Goal: Task Accomplishment & Management: Manage account settings

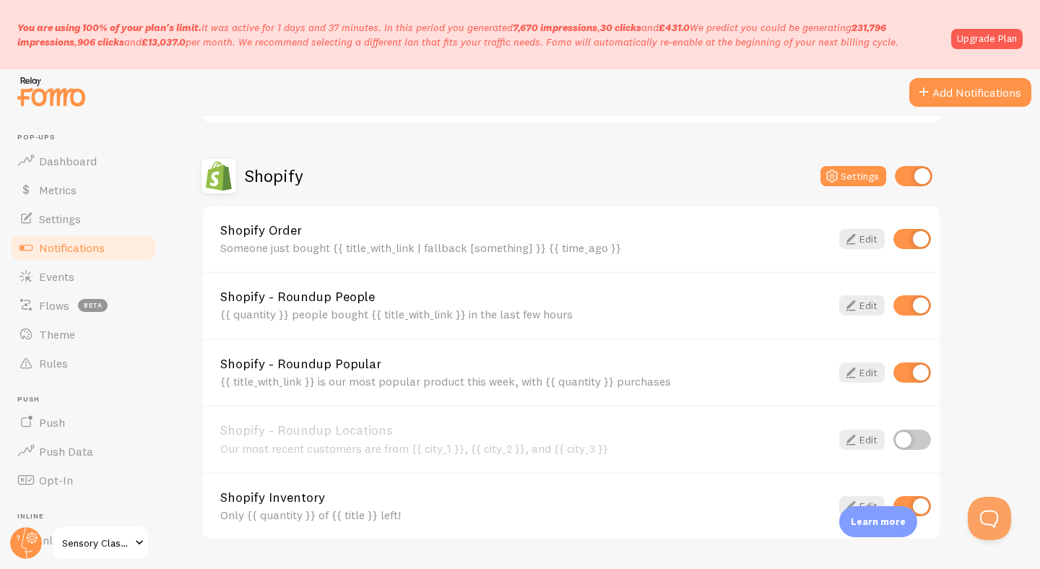
scroll to position [254, 0]
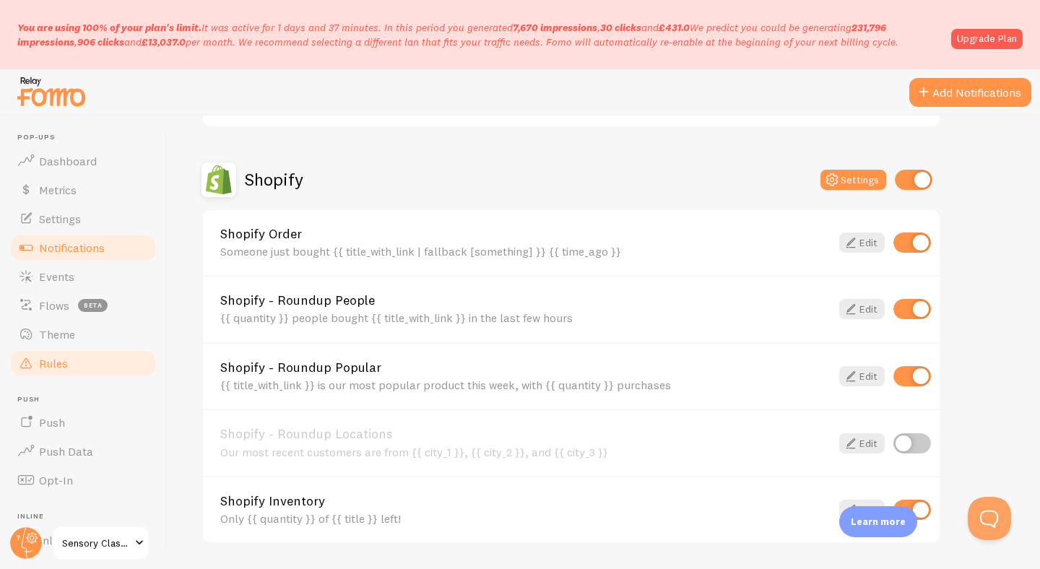
click at [89, 354] on link "Rules" at bounding box center [83, 363] width 149 height 29
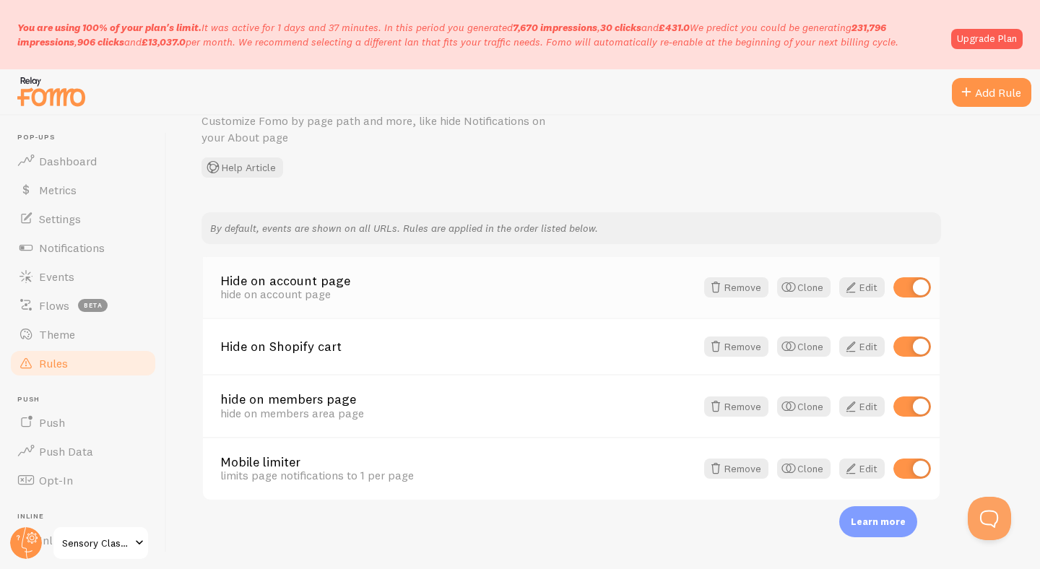
scroll to position [72, 0]
click at [987, 91] on div "Add Rule" at bounding box center [991, 92] width 79 height 29
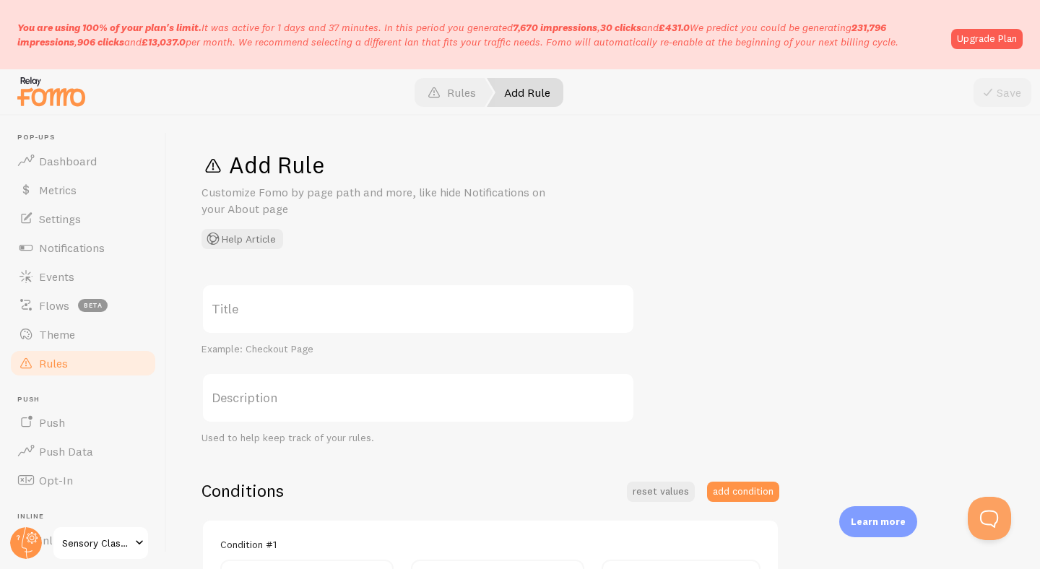
click at [453, 311] on label "Title" at bounding box center [418, 309] width 433 height 51
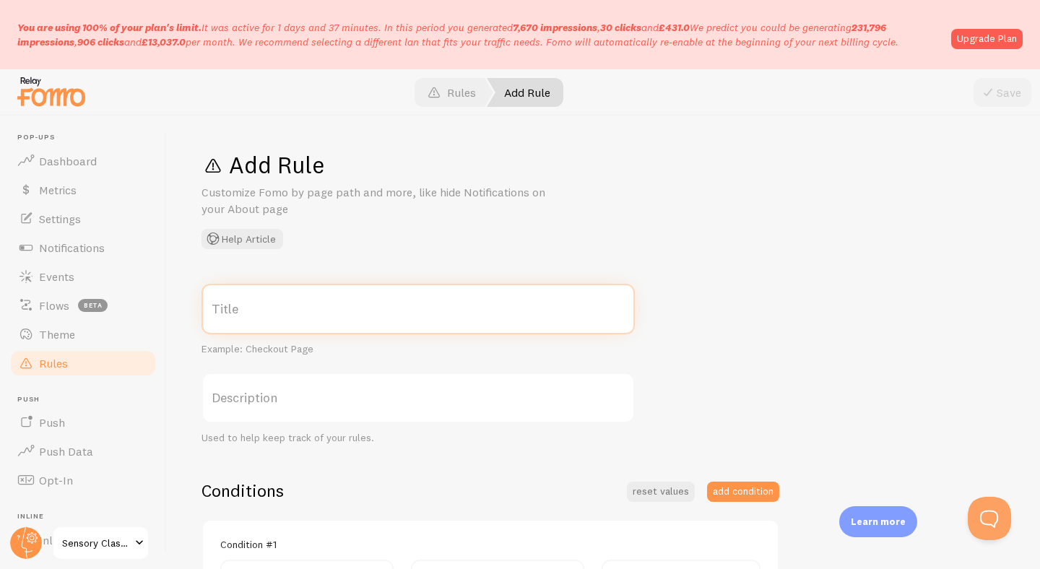
click at [453, 311] on input "Title" at bounding box center [418, 309] width 433 height 51
type input "Hide on blog"
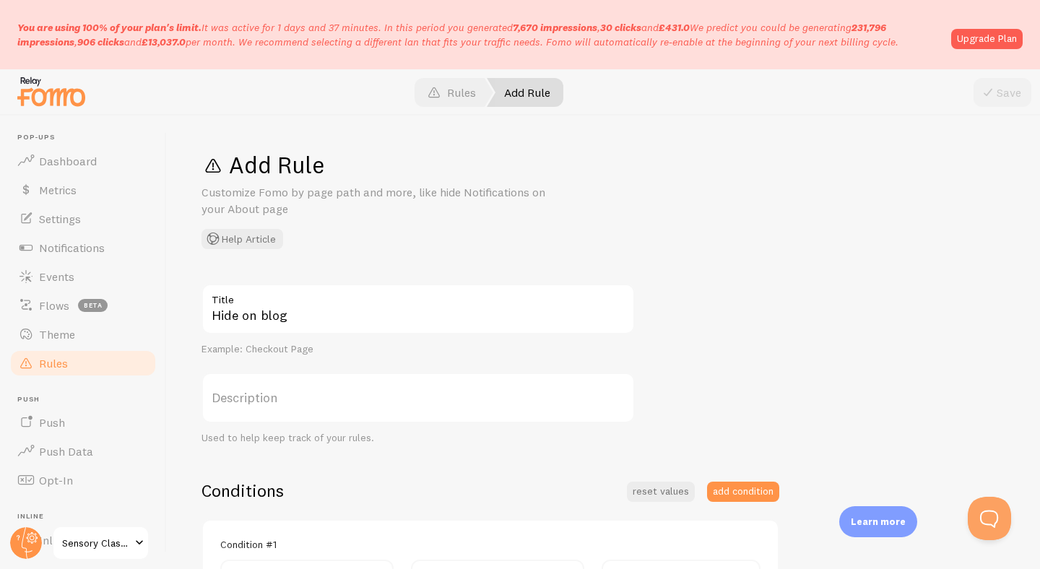
click at [312, 392] on label "Description" at bounding box center [418, 398] width 433 height 51
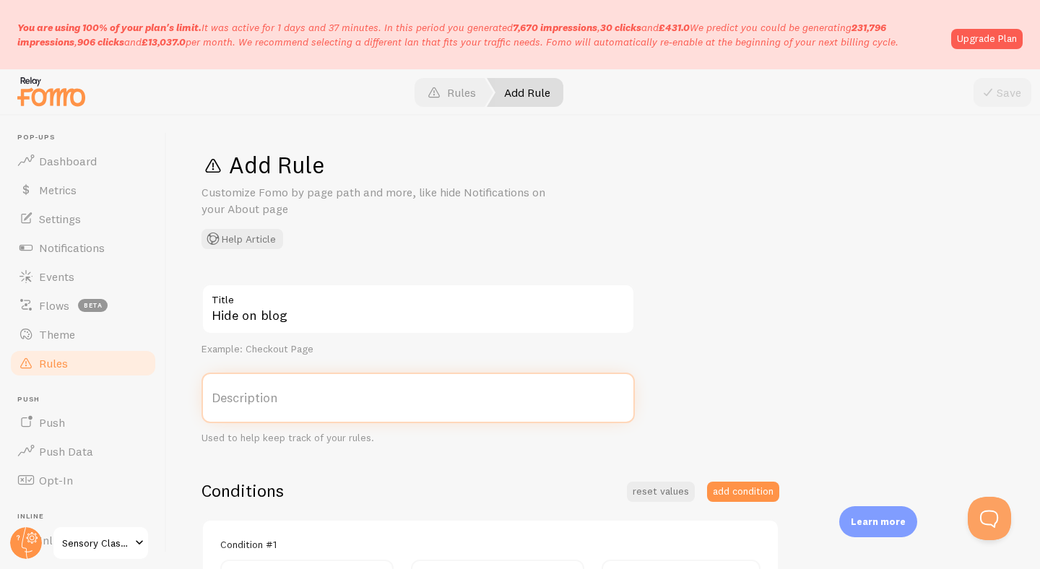
click at [312, 392] on input "Description" at bounding box center [418, 398] width 433 height 51
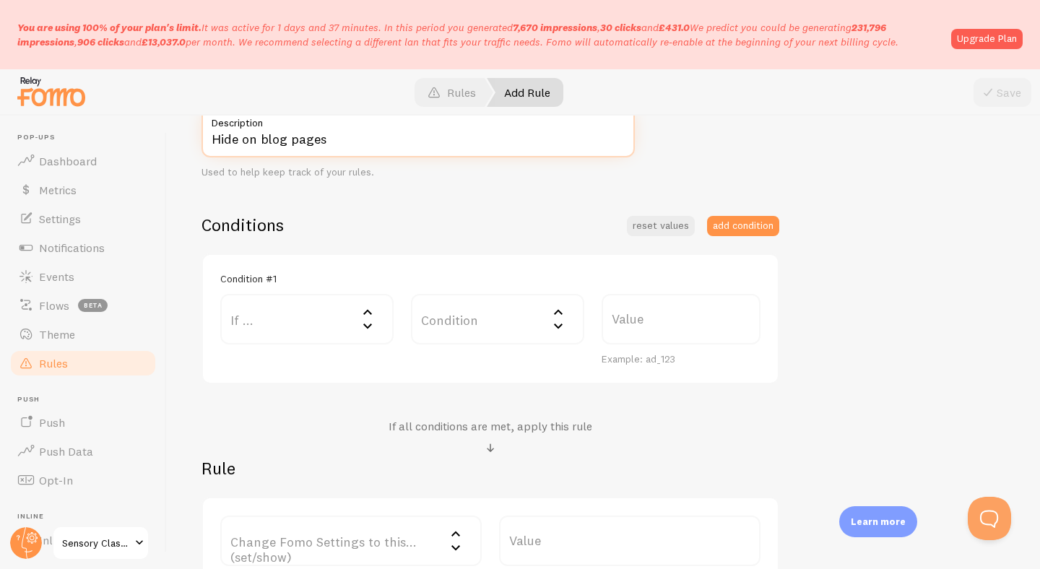
scroll to position [290, 0]
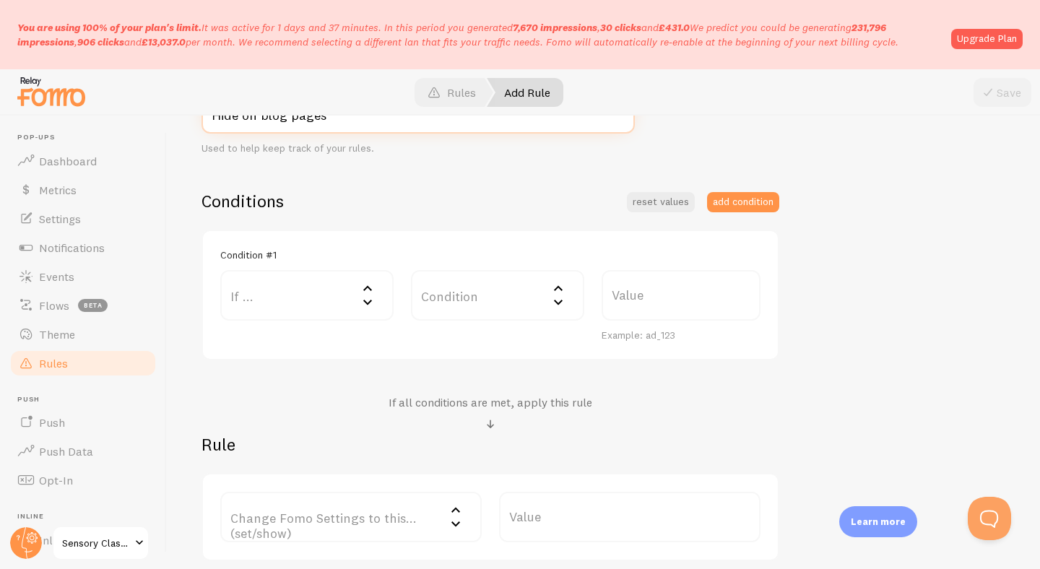
type input "Hide on blog pages"
click at [359, 299] on icon at bounding box center [367, 301] width 17 height 17
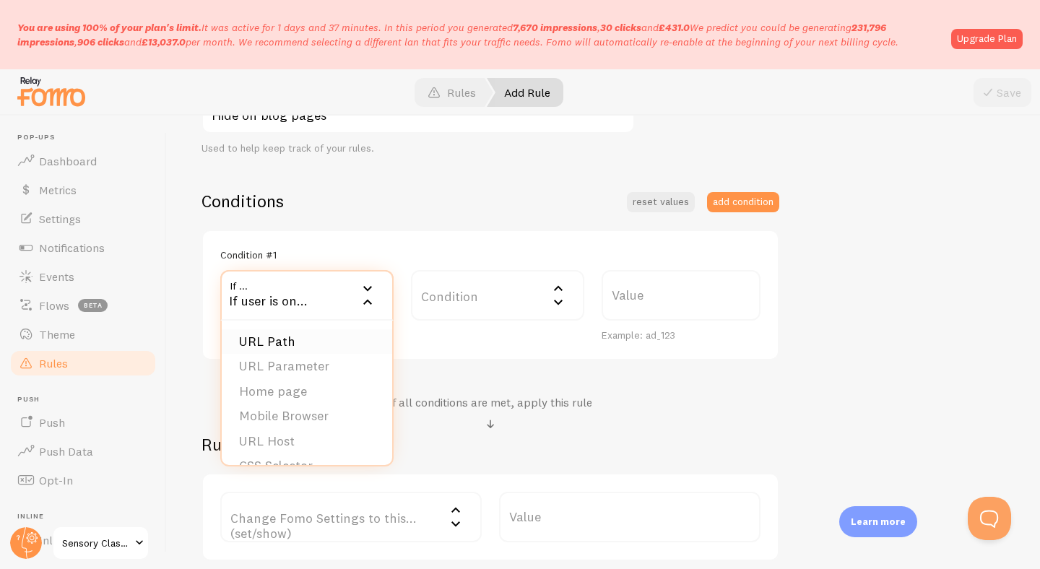
click at [351, 347] on li "URL Path" at bounding box center [307, 341] width 171 height 25
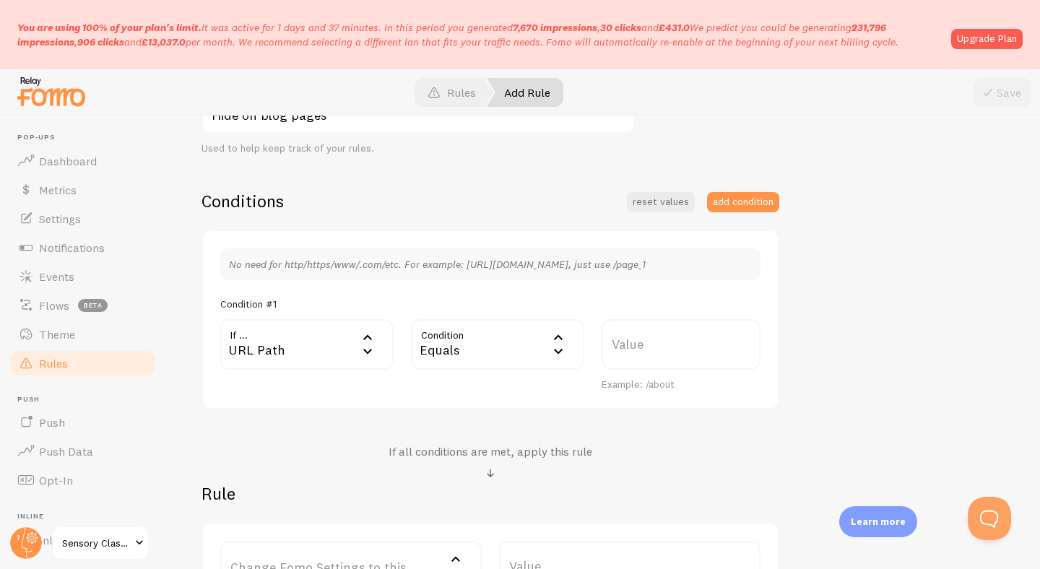
click at [493, 356] on div "Equals" at bounding box center [497, 344] width 173 height 51
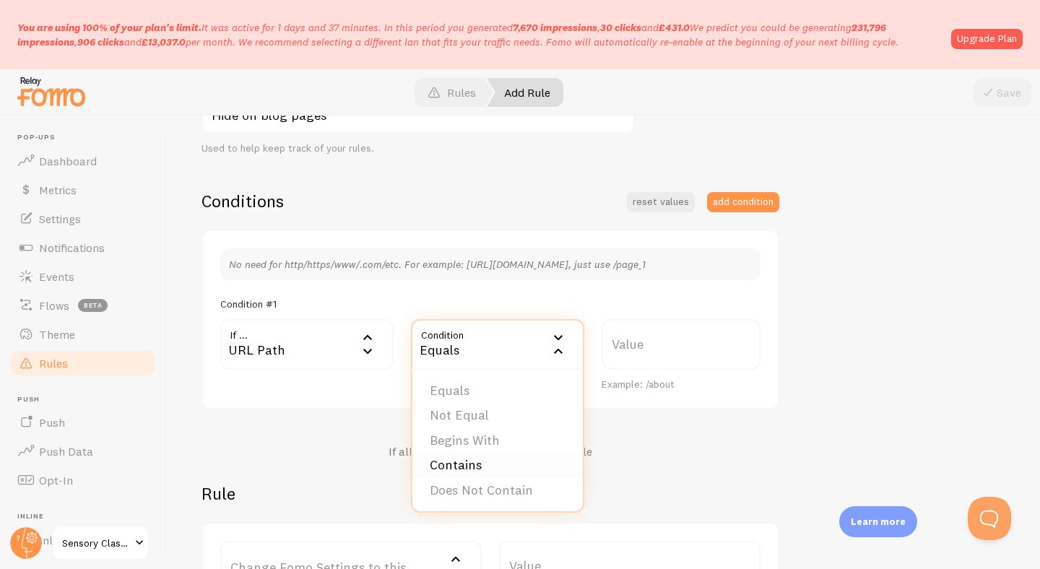
click at [510, 468] on li "Contains" at bounding box center [498, 465] width 171 height 25
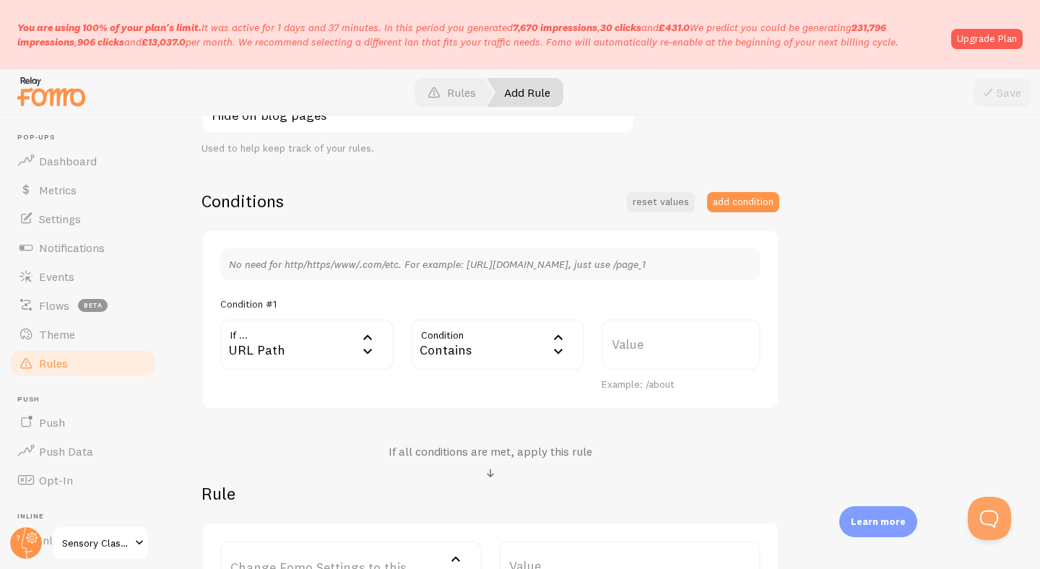
click at [641, 349] on label "Value" at bounding box center [681, 344] width 159 height 51
click at [641, 349] on input "Value" at bounding box center [681, 344] width 159 height 51
type input "blog"
click at [602, 455] on div "If all conditions are met, apply this rule" at bounding box center [491, 463] width 578 height 38
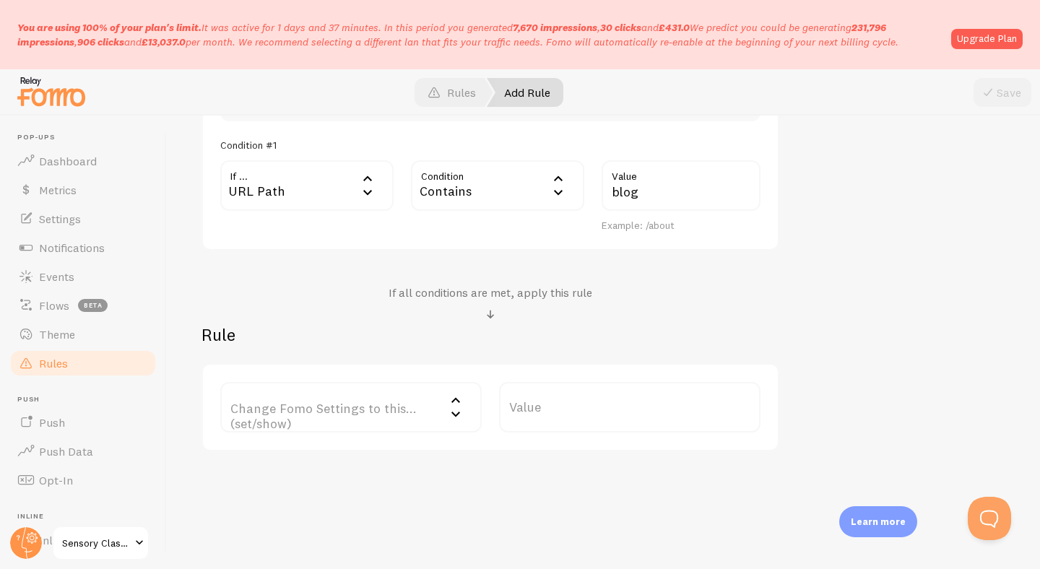
scroll to position [457, 0]
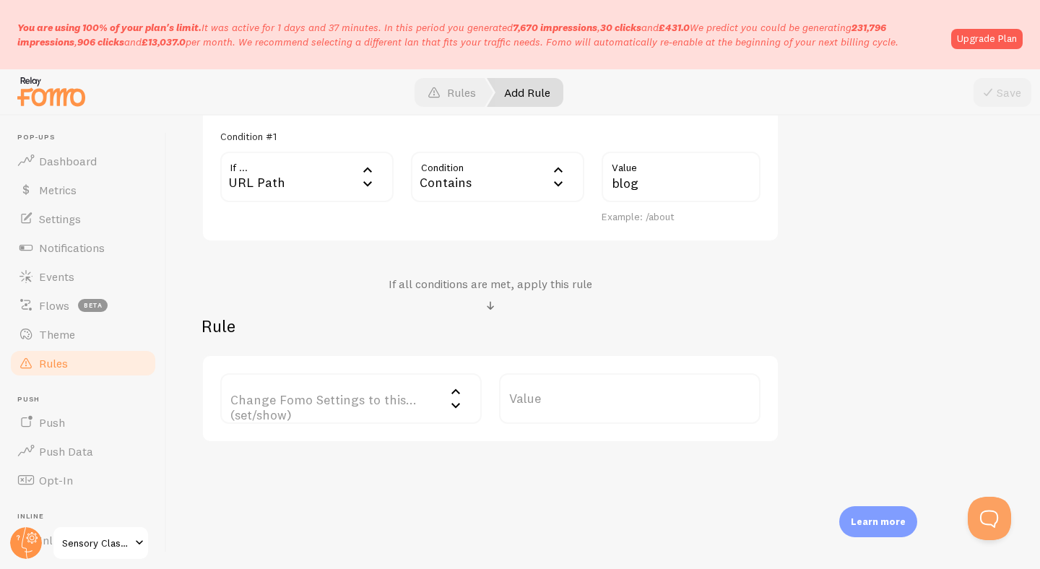
click at [448, 402] on icon at bounding box center [455, 405] width 17 height 17
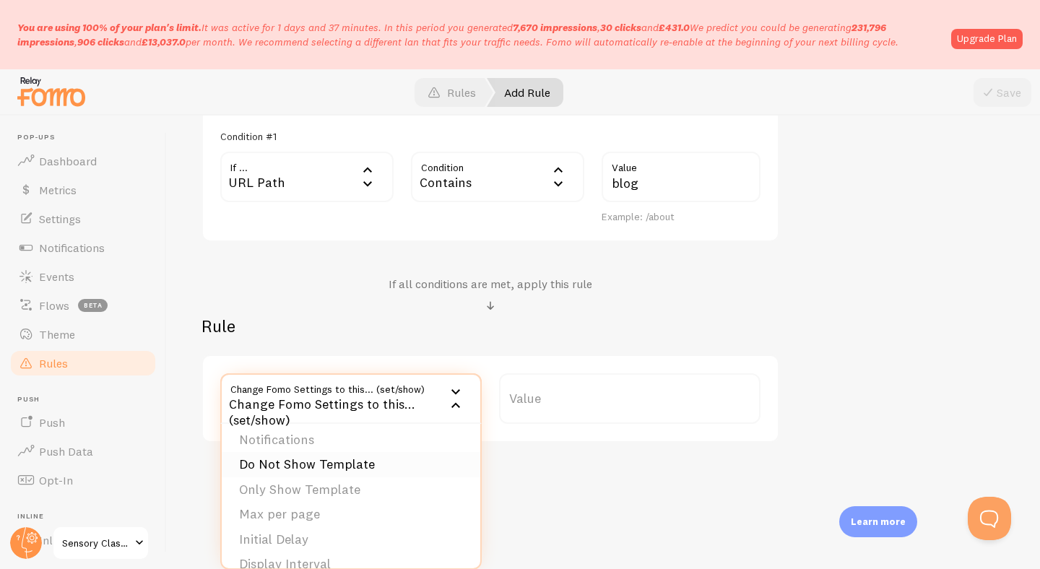
scroll to position [0, 0]
click at [379, 445] on li "Notifications" at bounding box center [351, 445] width 259 height 25
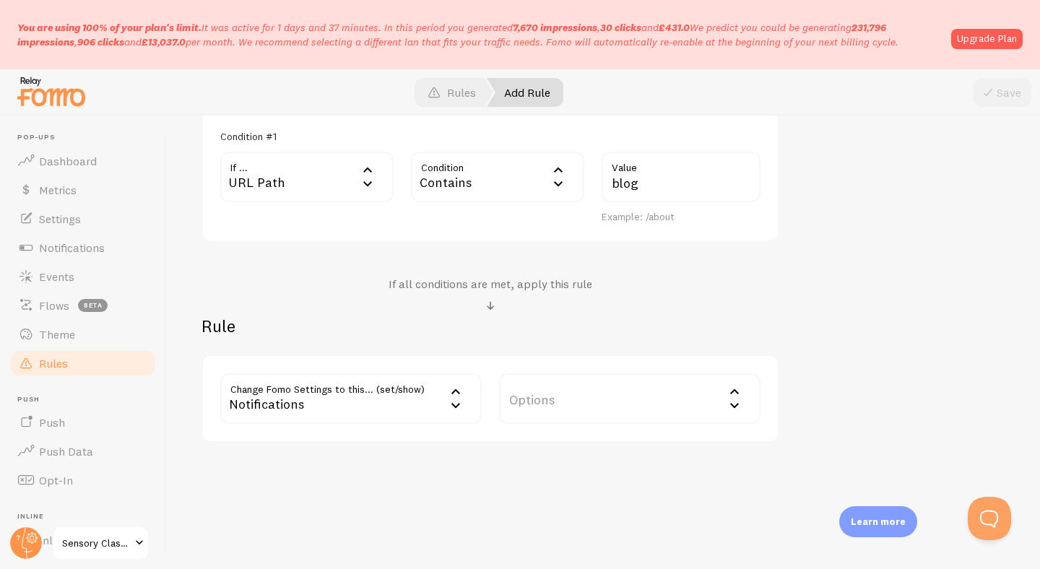
click at [574, 410] on label "Options" at bounding box center [630, 399] width 262 height 51
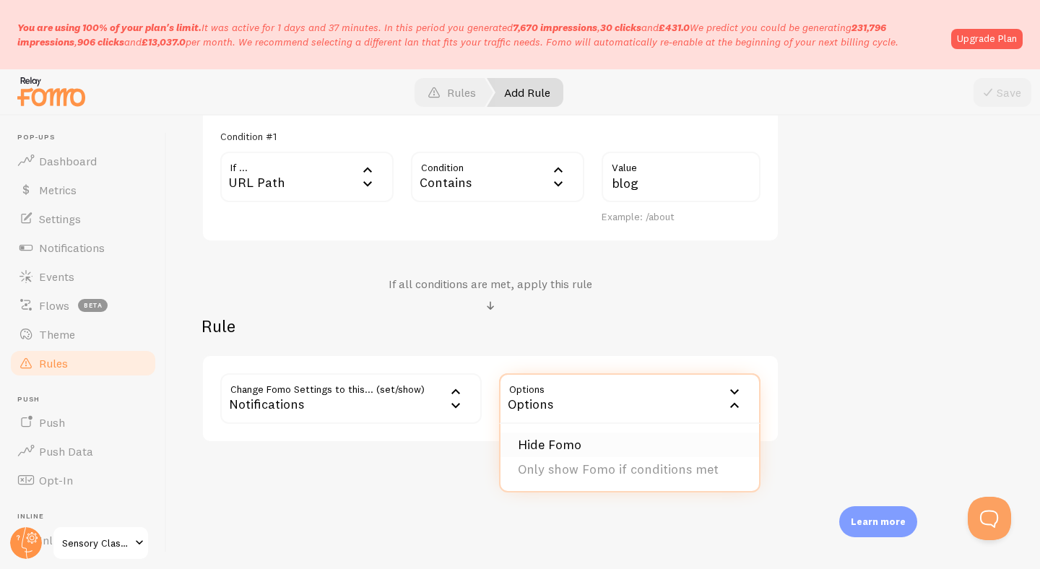
click at [571, 449] on li "Hide Fomo" at bounding box center [630, 445] width 259 height 25
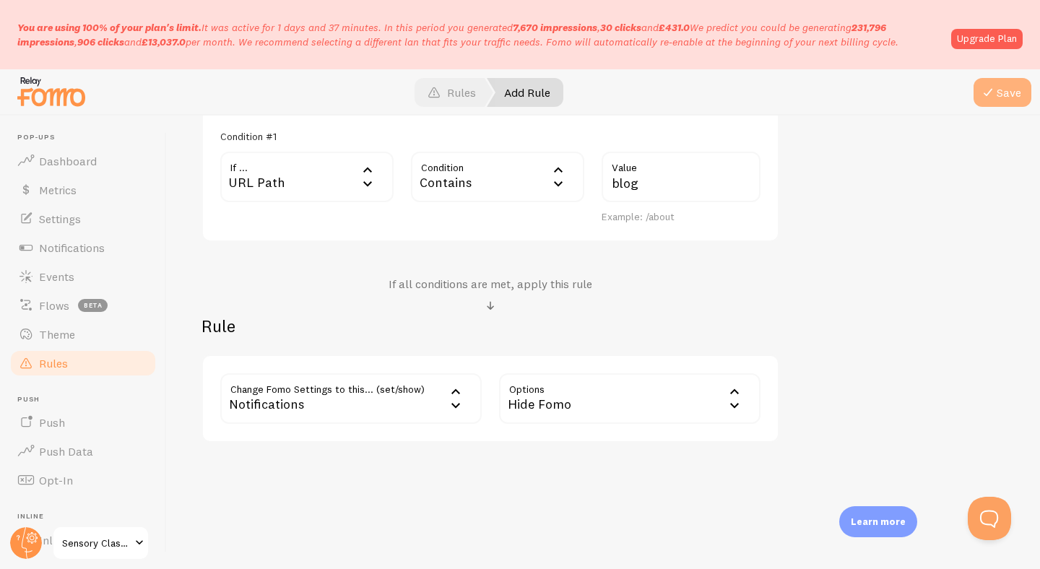
click at [1001, 100] on button "Save" at bounding box center [1003, 92] width 58 height 29
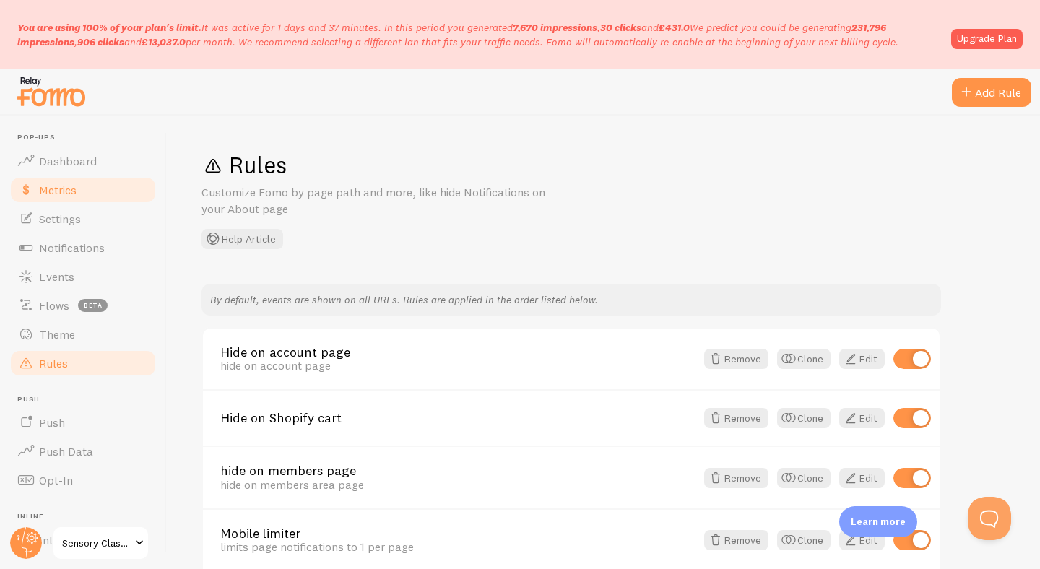
click at [83, 187] on link "Metrics" at bounding box center [83, 190] width 149 height 29
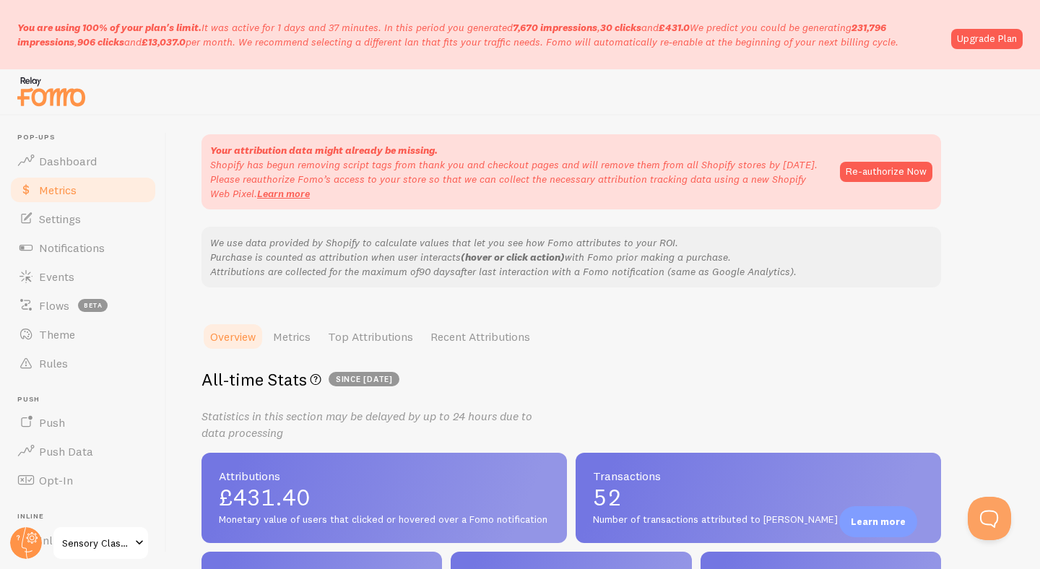
scroll to position [103, 0]
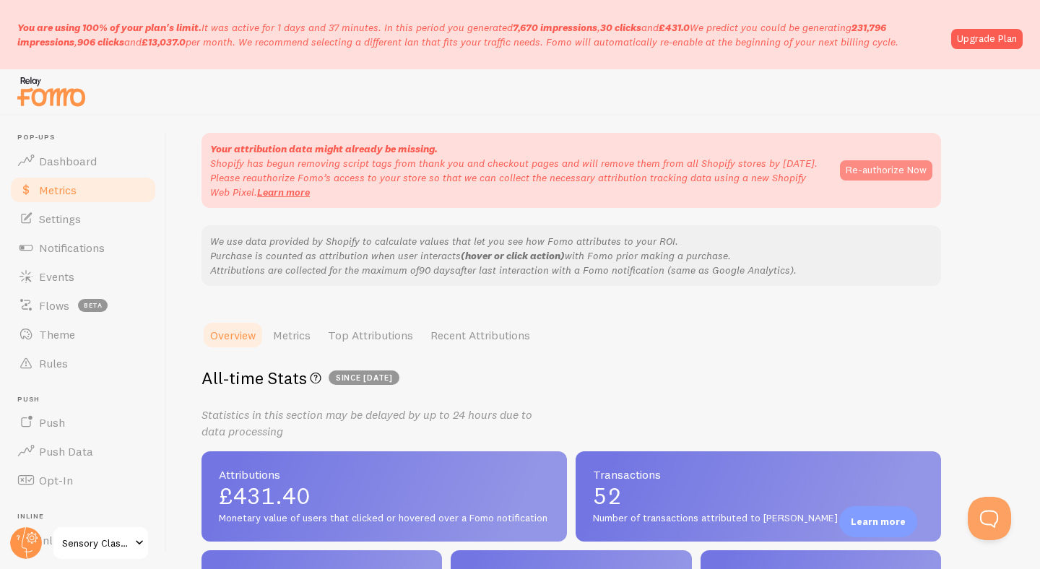
click at [898, 178] on button "Re-authorize Now" at bounding box center [886, 170] width 92 height 20
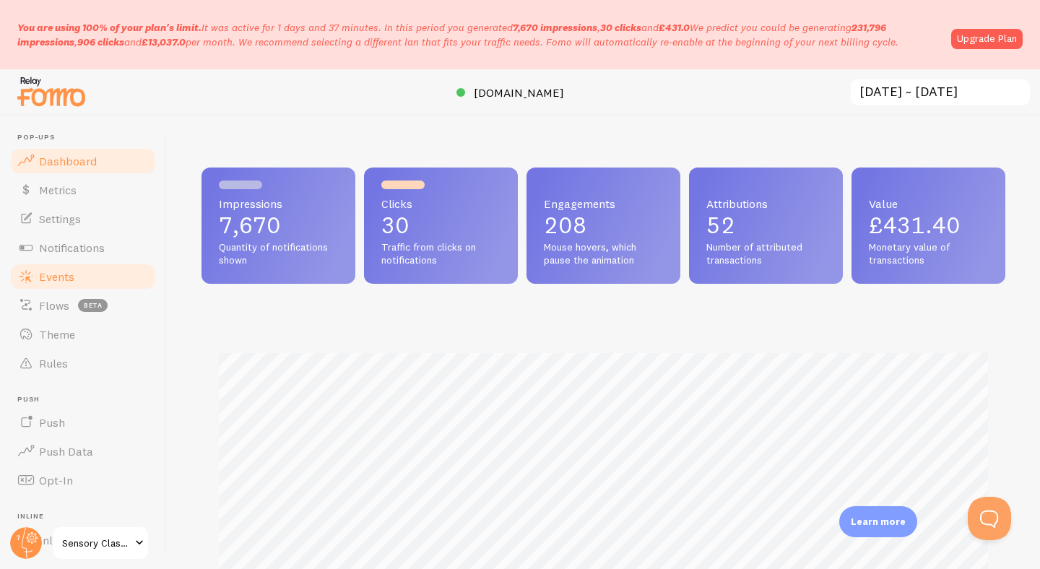
click at [61, 277] on span "Events" at bounding box center [56, 276] width 35 height 14
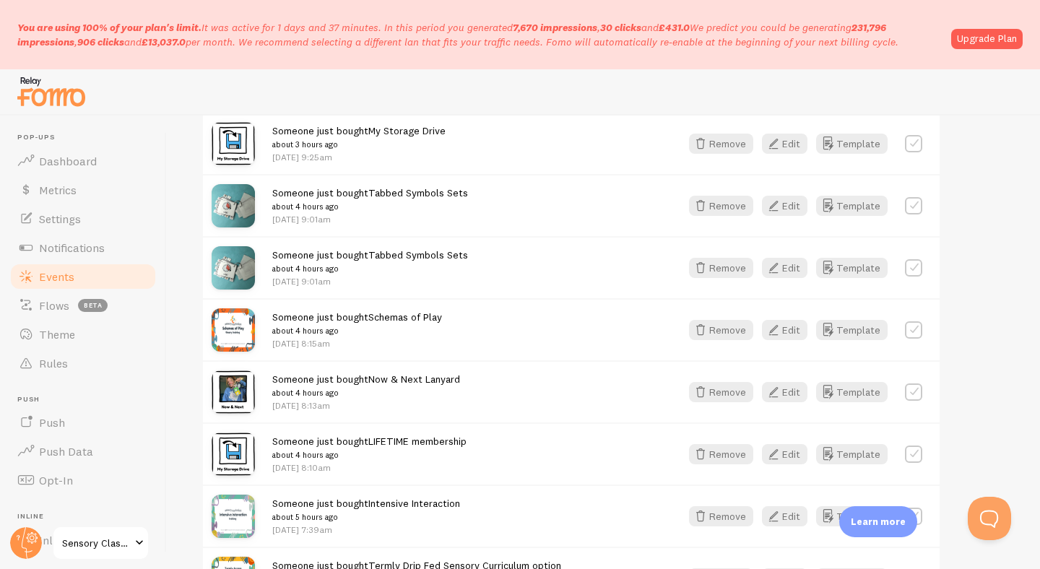
scroll to position [1378, 0]
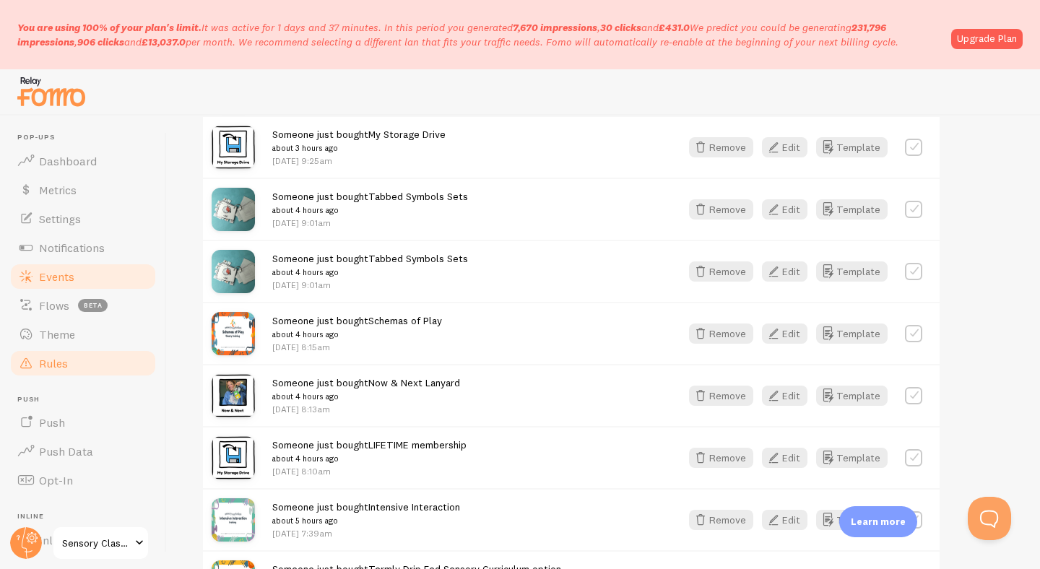
click at [85, 361] on link "Rules" at bounding box center [83, 363] width 149 height 29
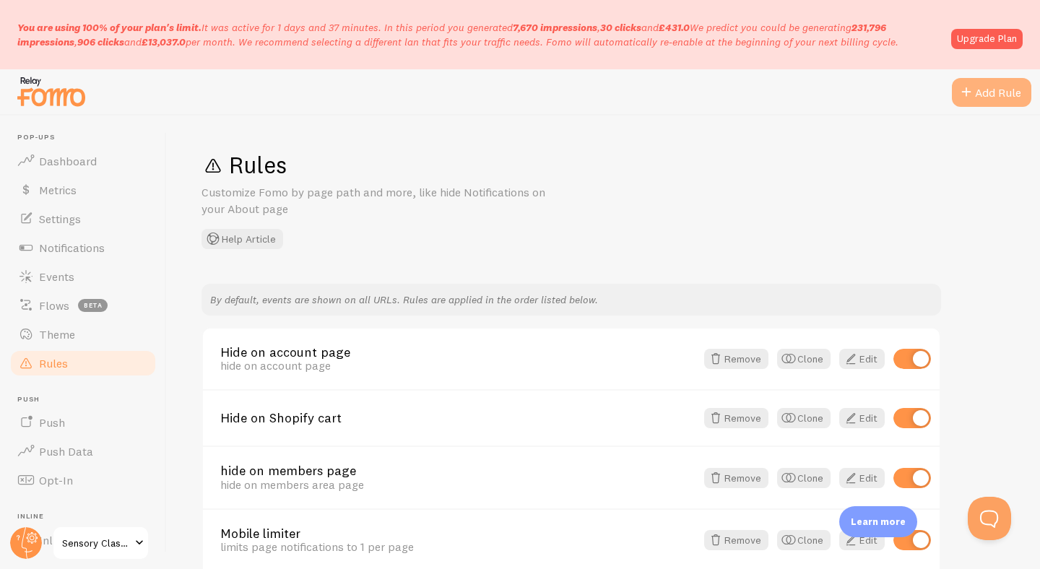
click at [977, 95] on div "Add Rule" at bounding box center [991, 92] width 79 height 29
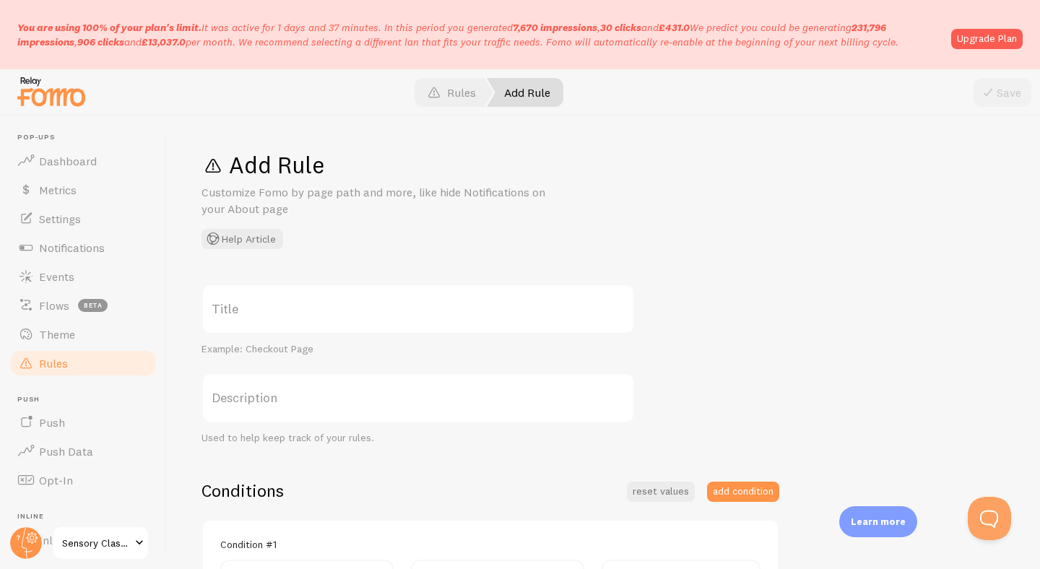
click at [482, 311] on label "Title" at bounding box center [418, 309] width 433 height 51
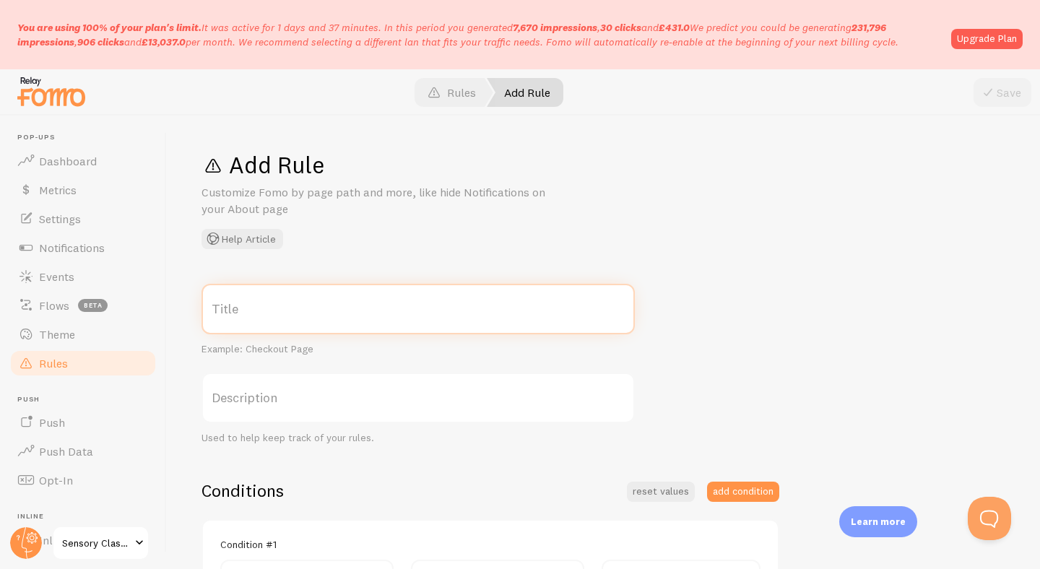
click at [482, 311] on input "Title" at bounding box center [418, 309] width 433 height 51
type input "Hide lifetime membership"
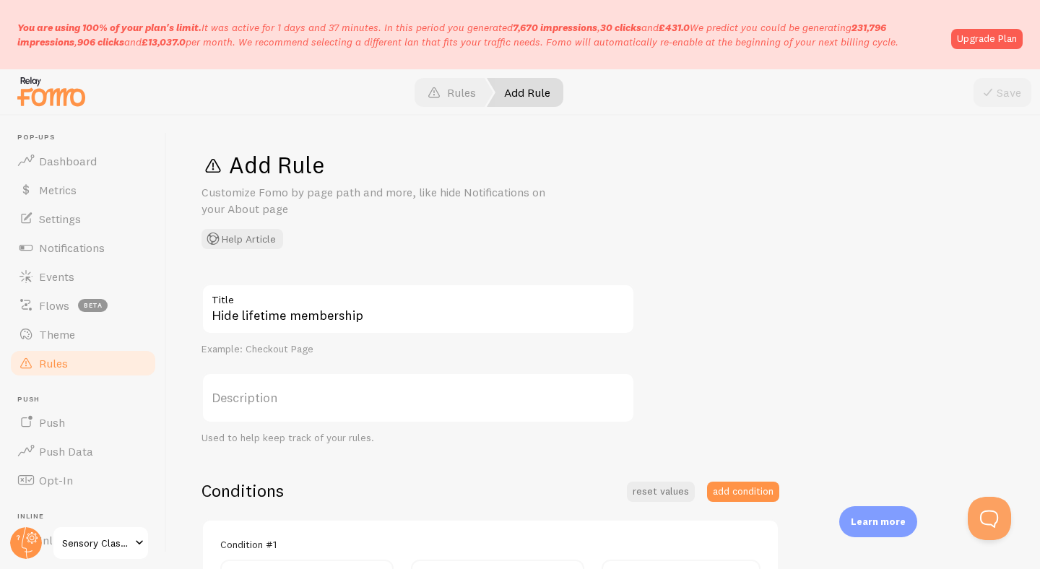
click at [358, 405] on label "Description" at bounding box center [418, 398] width 433 height 51
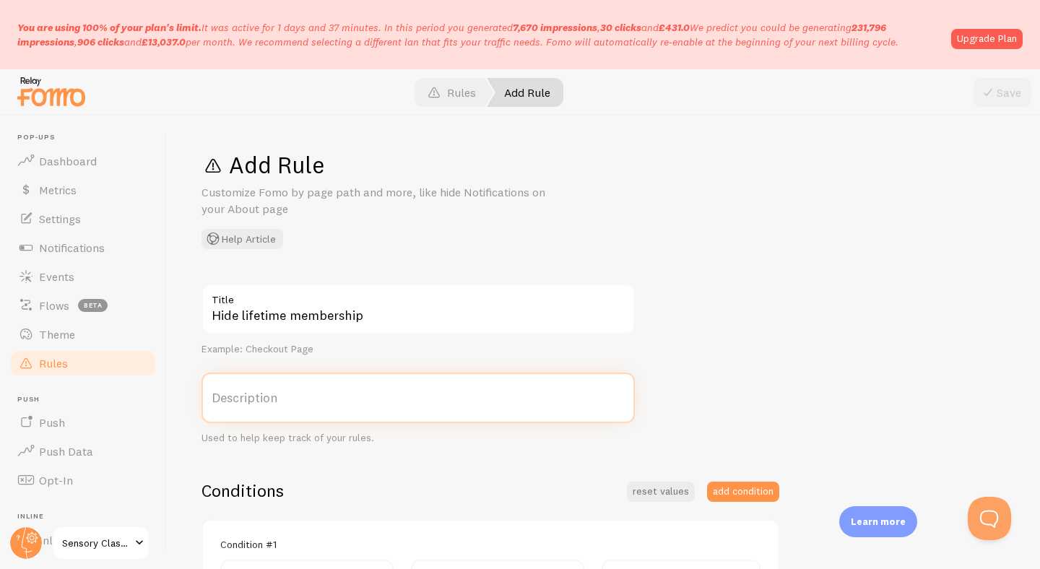
click at [358, 405] on input "Description" at bounding box center [418, 398] width 433 height 51
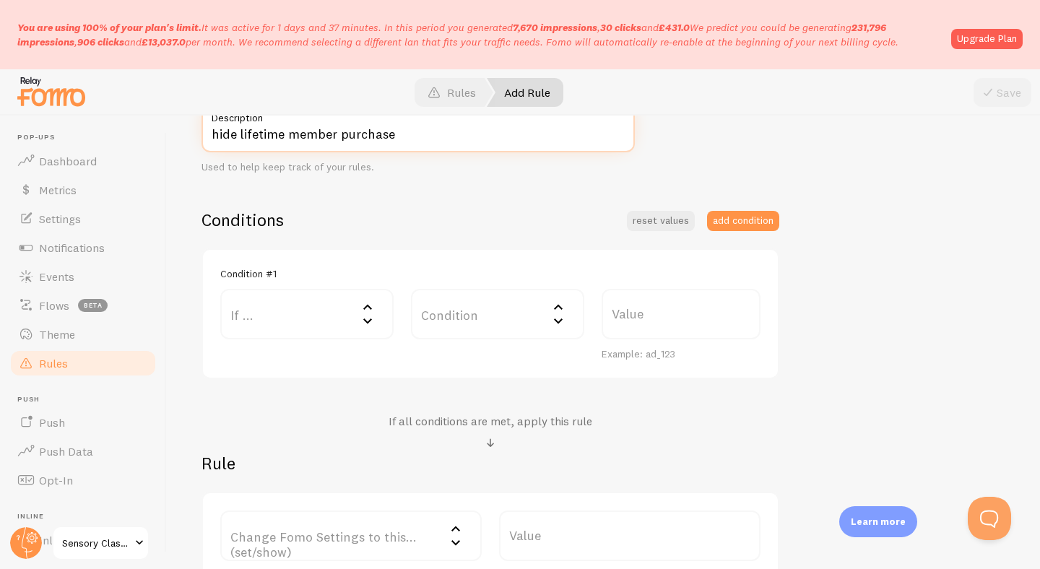
scroll to position [288, 0]
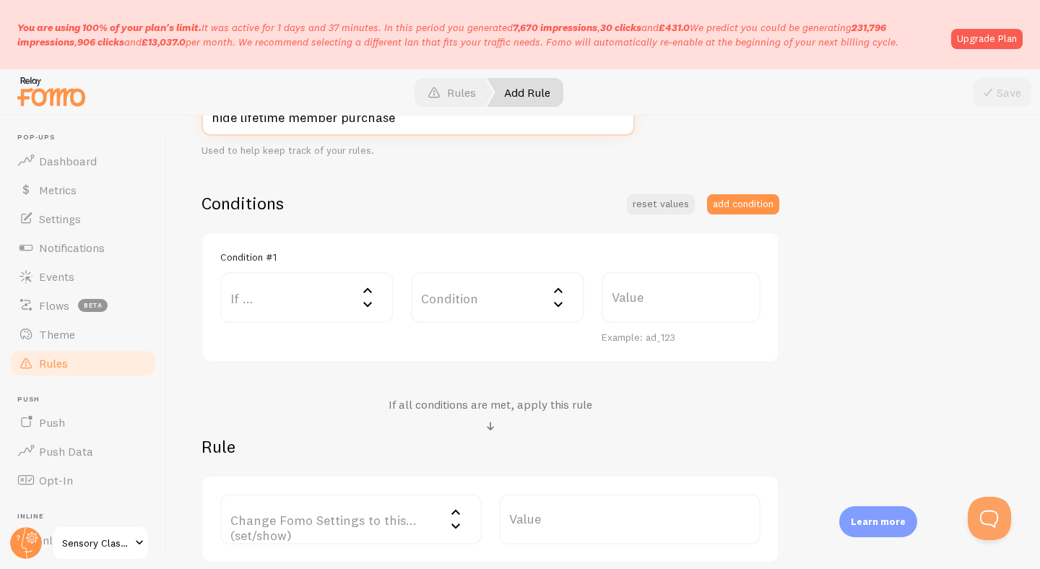
type input "hide lifetime member purchase"
click at [361, 294] on icon at bounding box center [367, 290] width 17 height 17
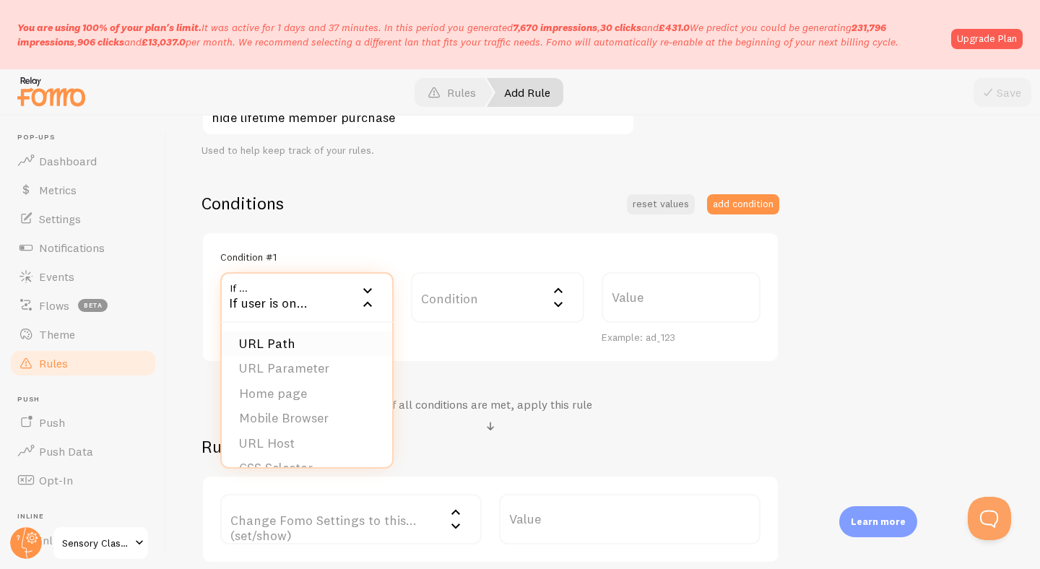
click at [338, 348] on li "URL Path" at bounding box center [307, 344] width 171 height 25
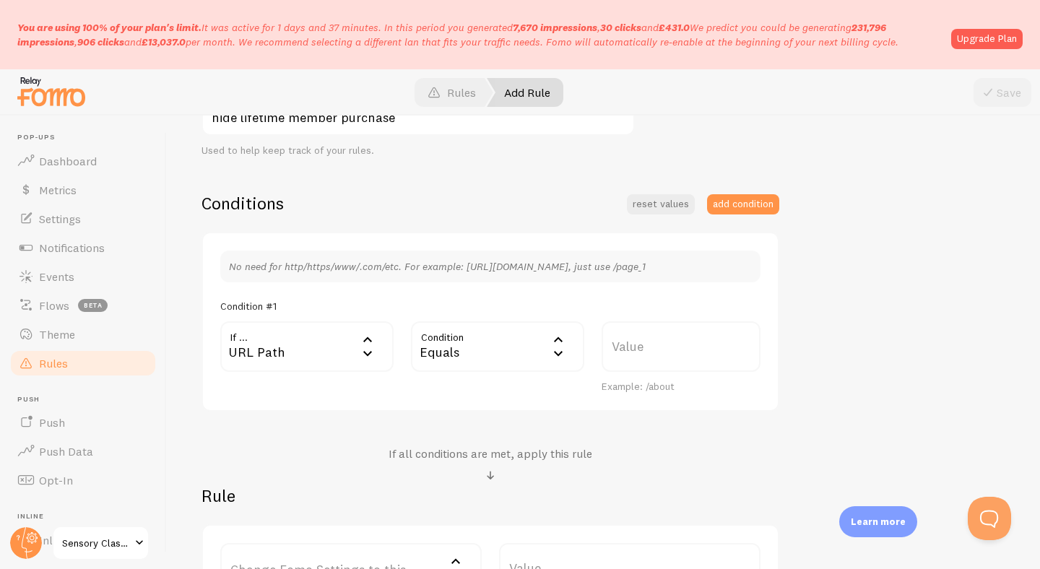
click at [631, 345] on label "Value" at bounding box center [681, 347] width 159 height 51
click at [631, 345] on input "Value" at bounding box center [681, 347] width 159 height 51
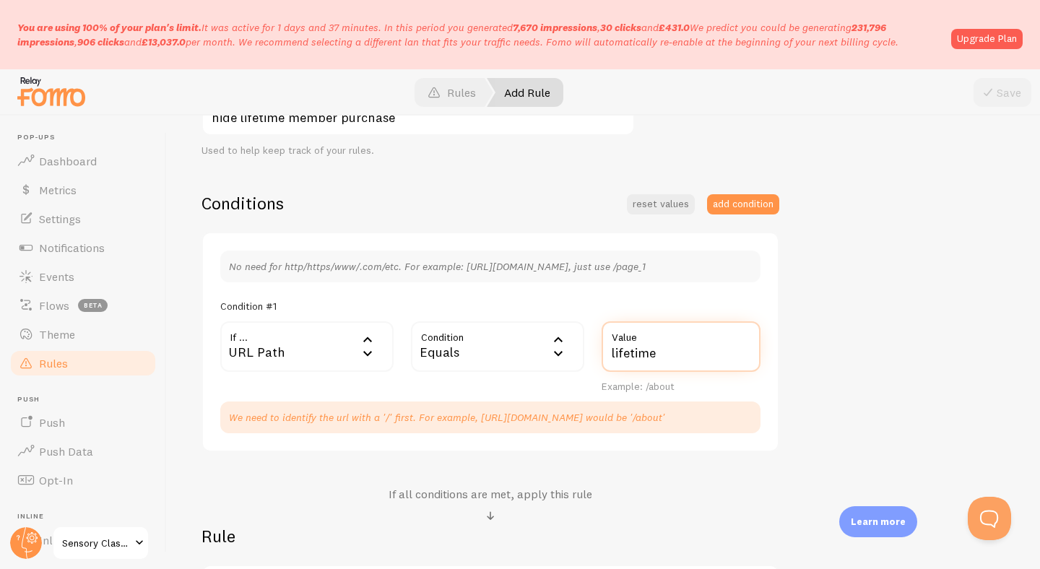
drag, startPoint x: 681, startPoint y: 353, endPoint x: 566, endPoint y: 353, distance: 115.6
click at [566, 353] on div "If ... url URL Path URL Path URL Parameter Home page Mobile Browser URL Host CS…" at bounding box center [491, 358] width 558 height 72
paste input "products/lifetime-membership"
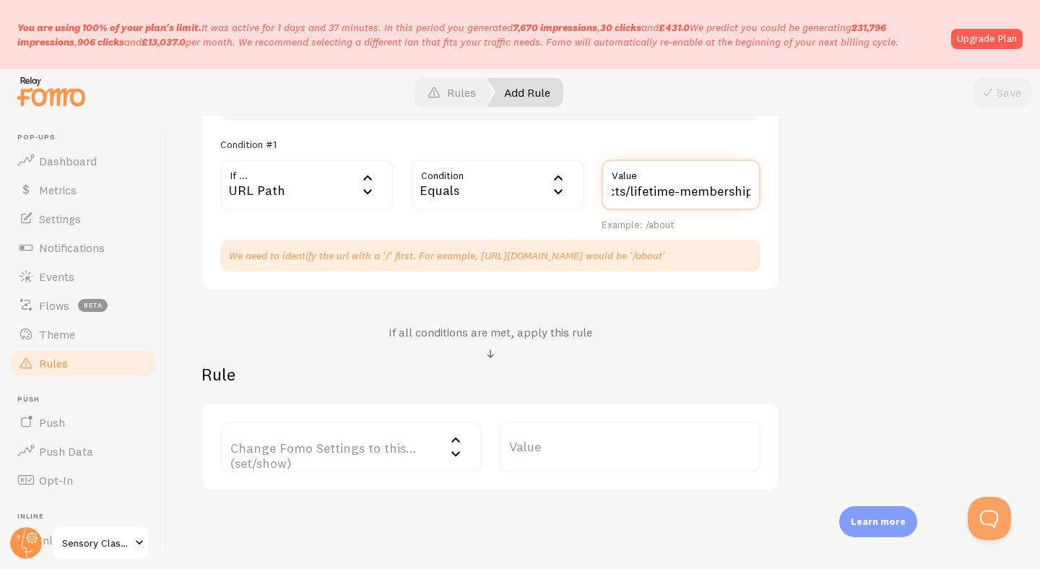
scroll to position [498, 0]
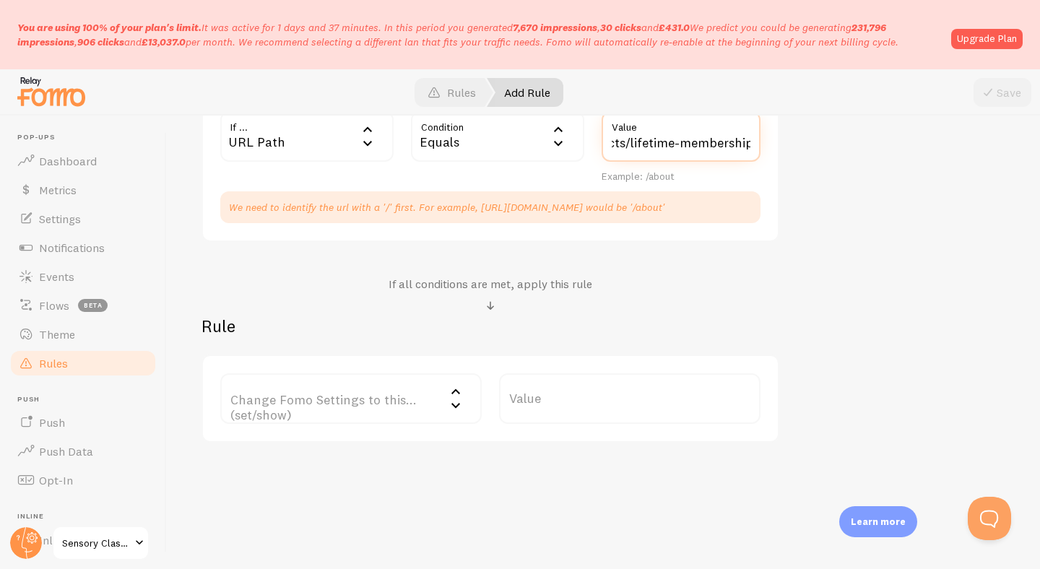
type input "lifetimeproducts/lifetime-membership"
click at [402, 402] on label "Change Fomo Settings to this... (set/show)" at bounding box center [351, 399] width 262 height 51
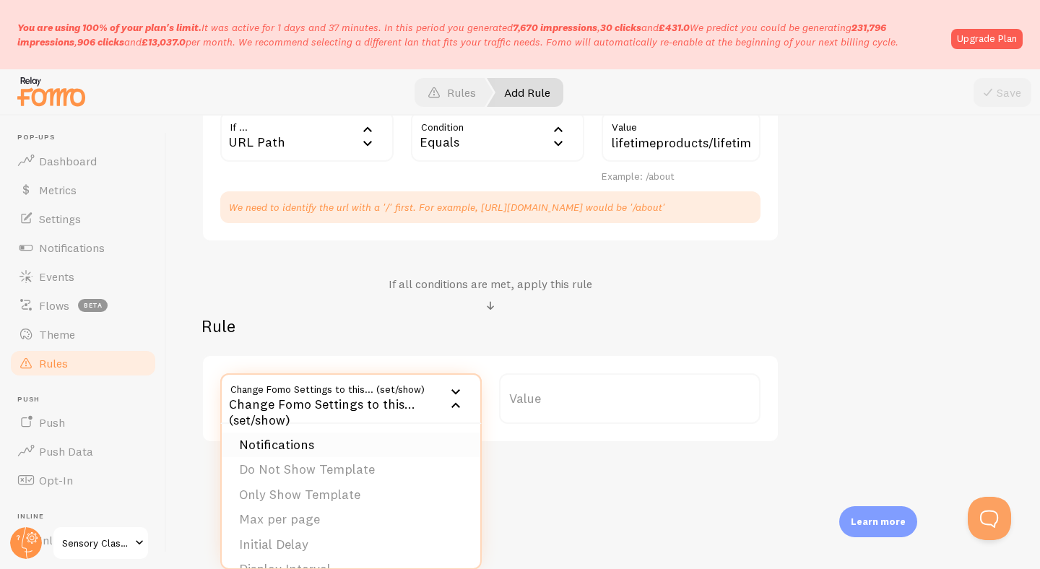
click at [389, 455] on li "Notifications" at bounding box center [351, 445] width 259 height 25
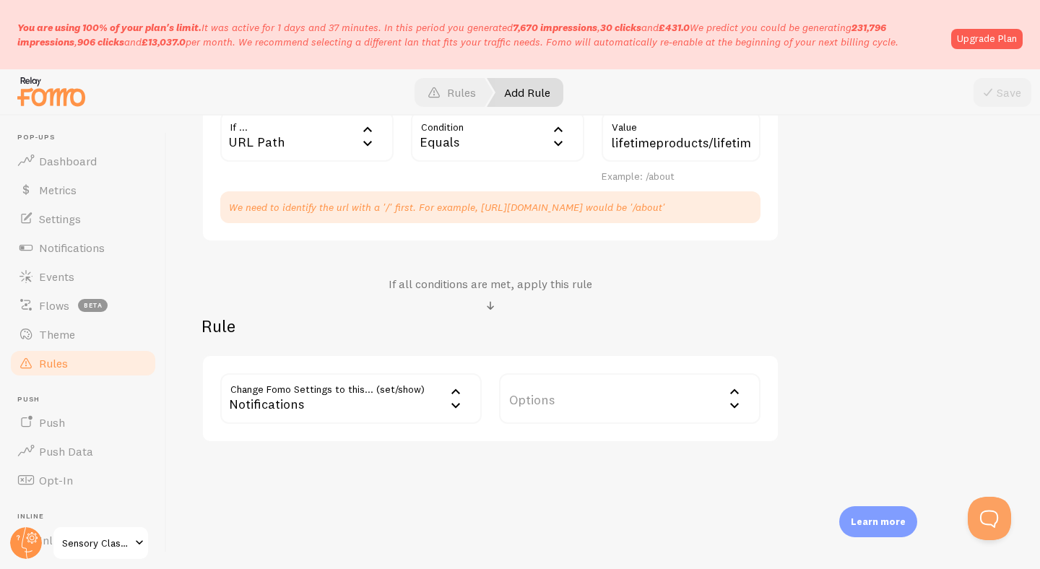
click at [565, 407] on label "Options" at bounding box center [630, 399] width 262 height 51
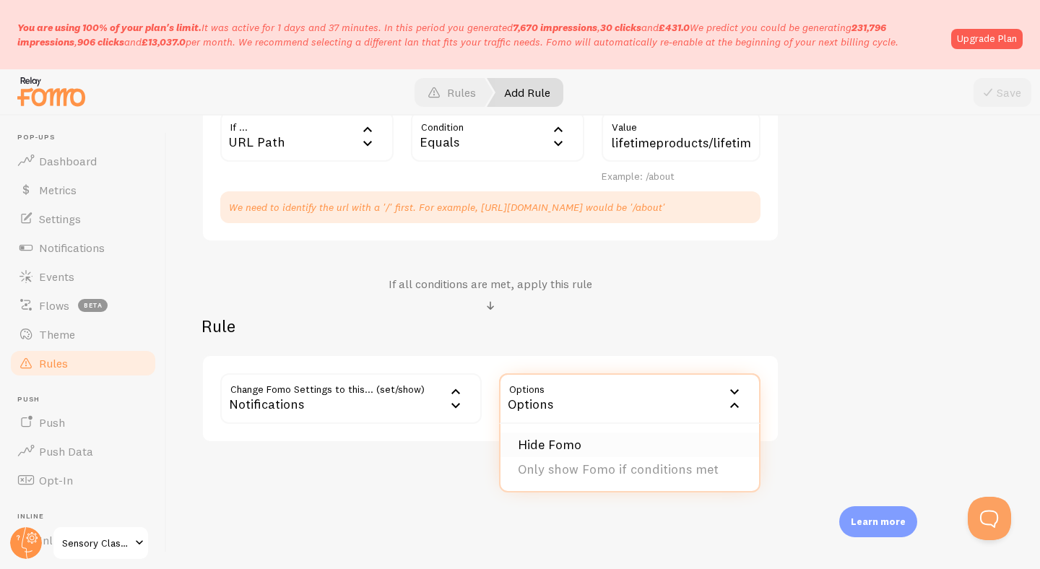
click at [566, 443] on li "Hide Fomo" at bounding box center [630, 445] width 259 height 25
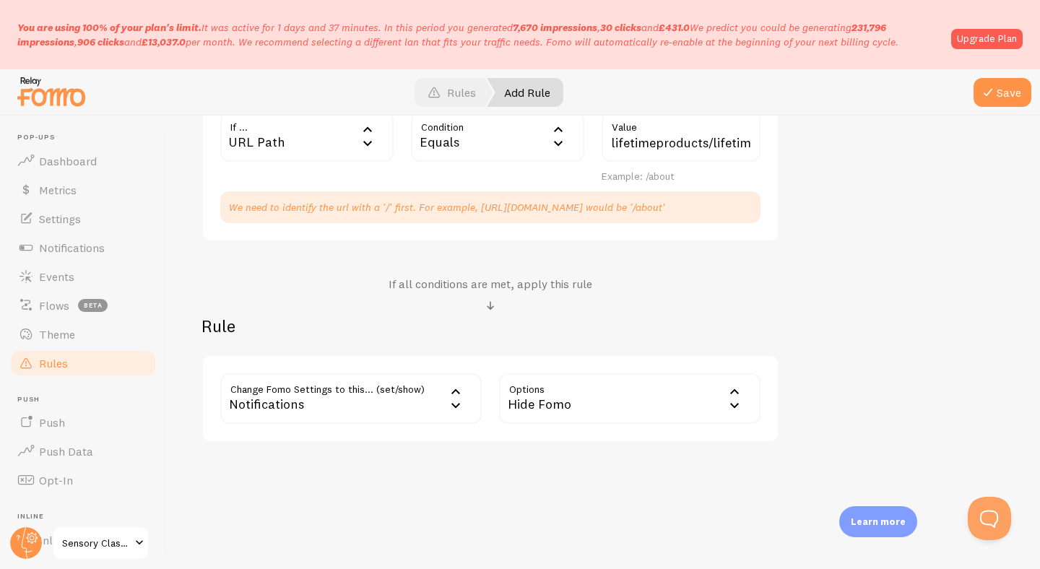
click at [439, 398] on div "Notifications" at bounding box center [351, 399] width 262 height 51
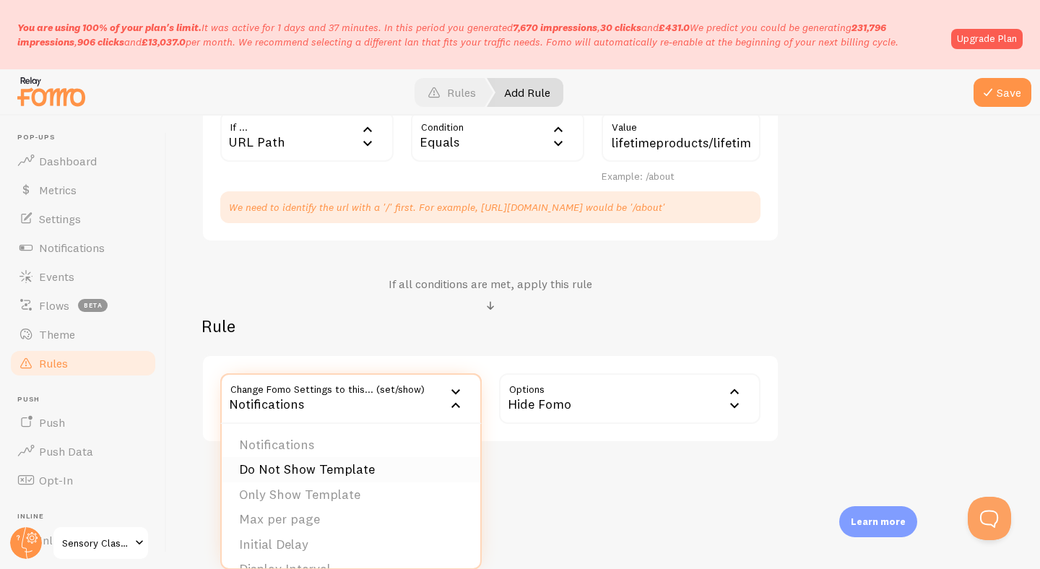
click at [391, 470] on li "Do Not Show Template" at bounding box center [351, 469] width 259 height 25
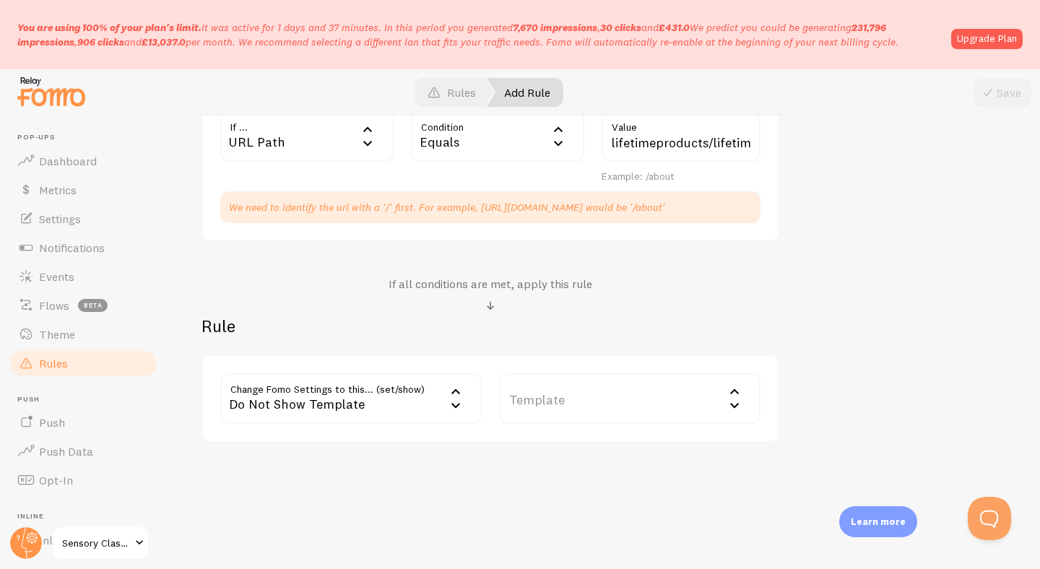
click at [571, 392] on label "Template" at bounding box center [630, 399] width 262 height 51
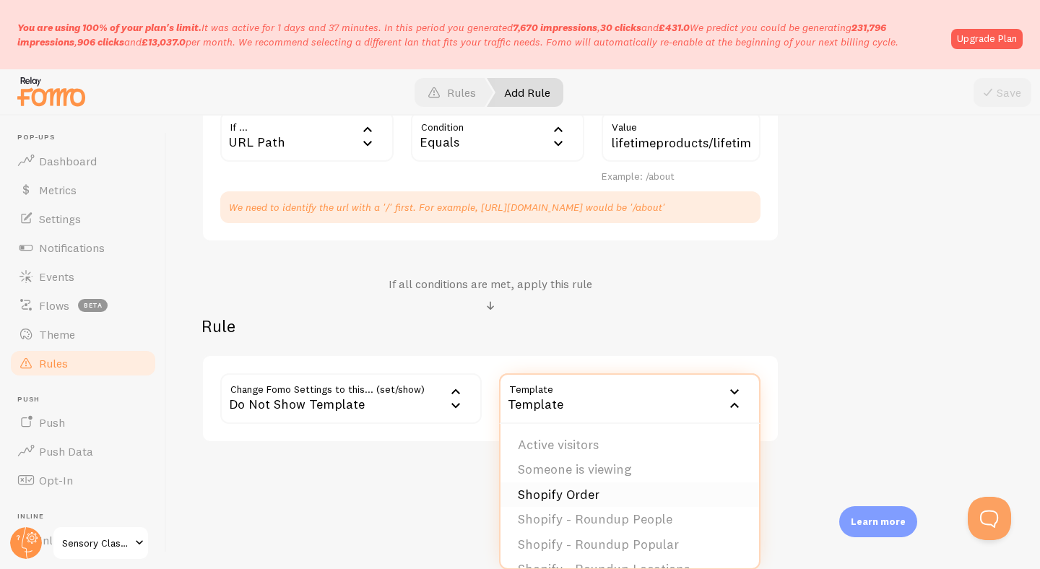
scroll to position [47, 0]
click at [443, 400] on div "Do Not Show Template" at bounding box center [351, 399] width 262 height 51
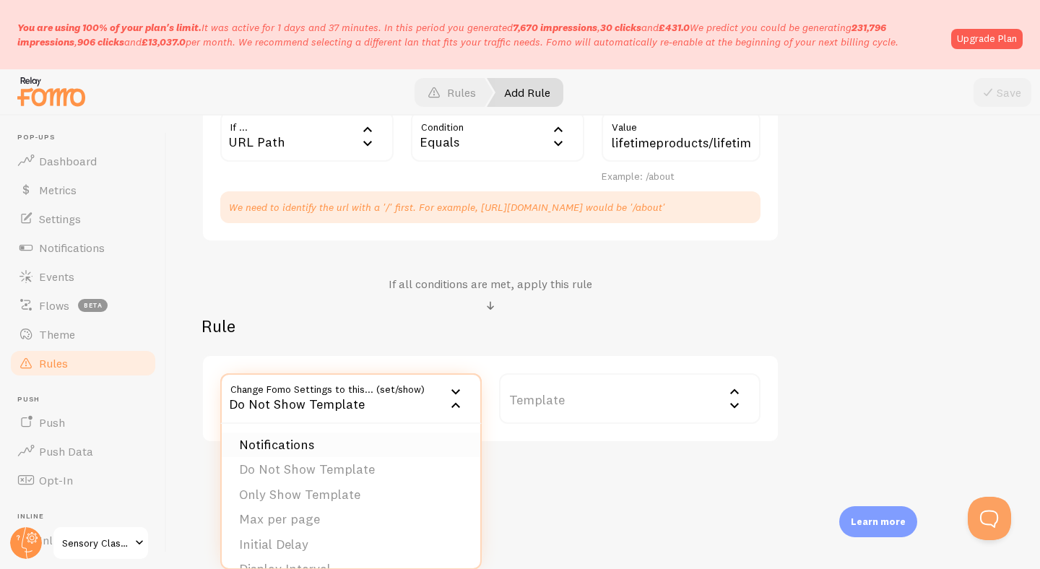
click at [388, 452] on li "Notifications" at bounding box center [351, 445] width 259 height 25
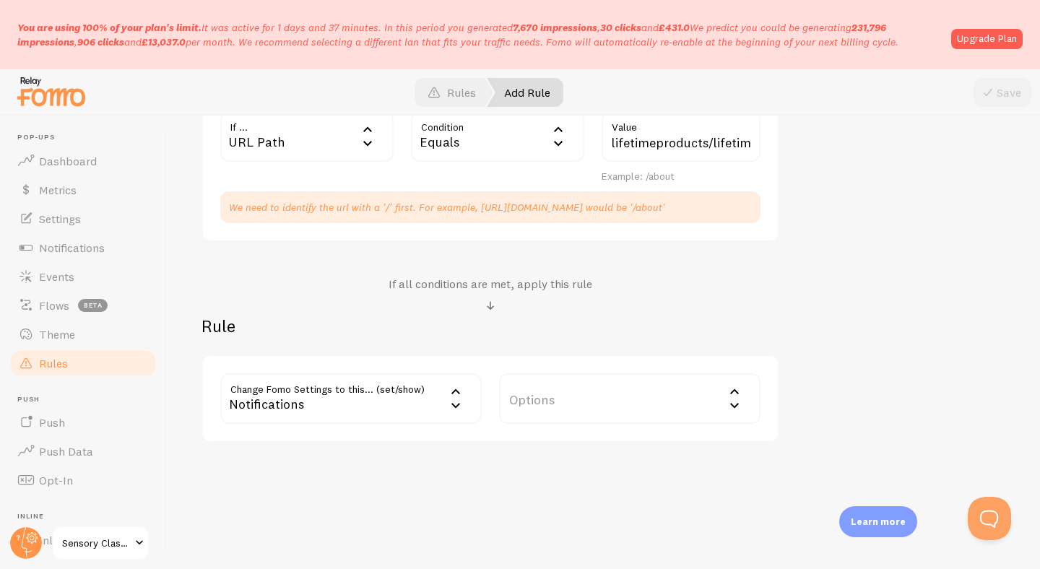
click at [594, 395] on label "Options" at bounding box center [630, 399] width 262 height 51
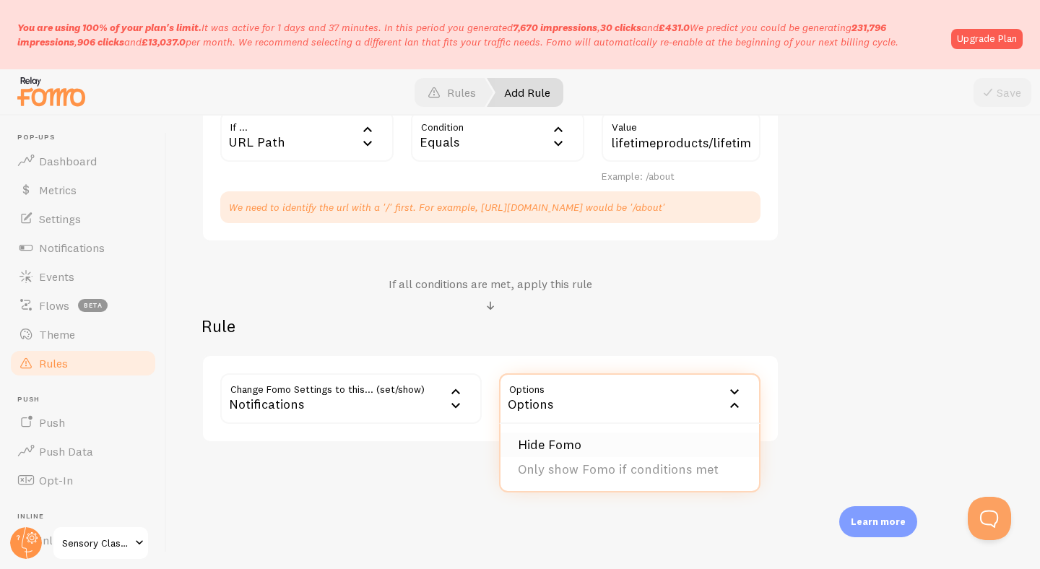
click at [592, 449] on li "Hide Fomo" at bounding box center [630, 445] width 259 height 25
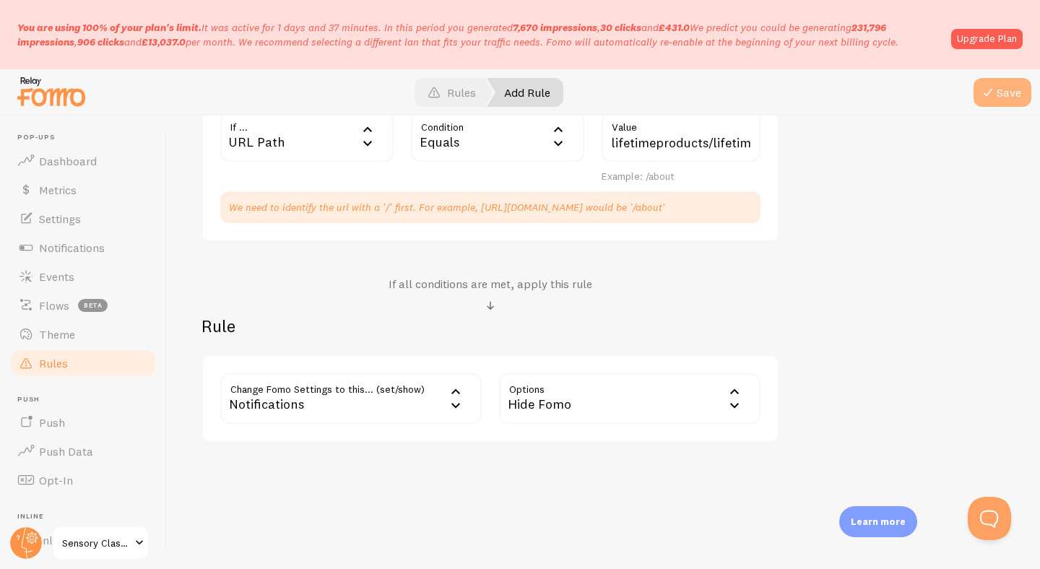
click at [1011, 91] on button "Save" at bounding box center [1003, 92] width 58 height 29
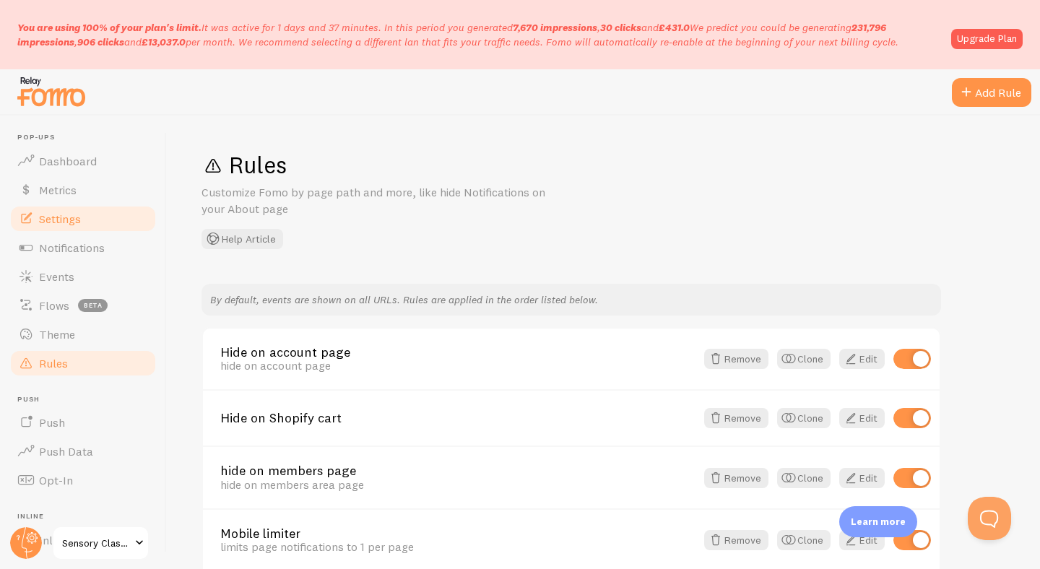
click at [68, 215] on span "Settings" at bounding box center [60, 219] width 42 height 14
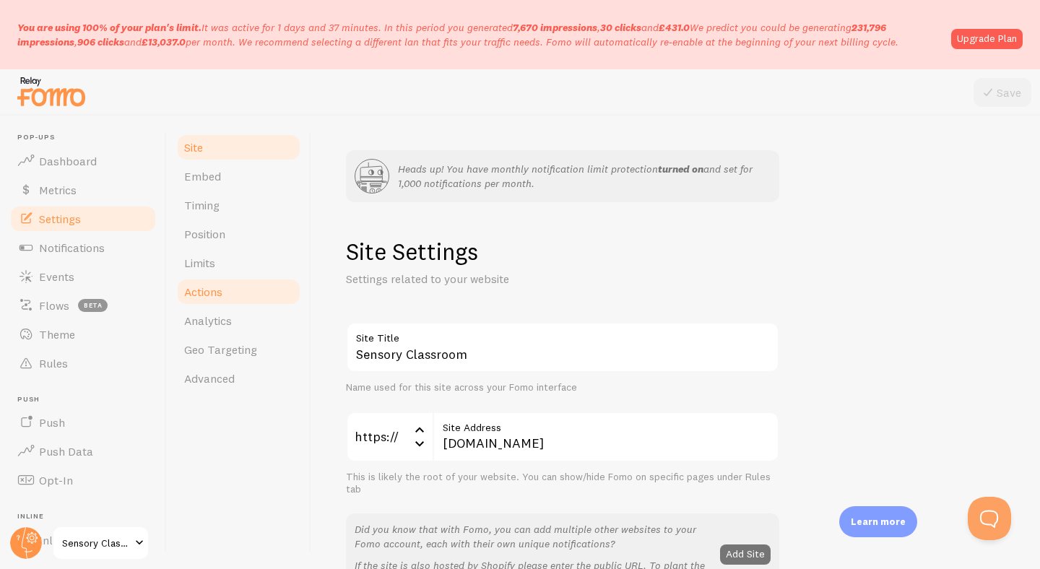
click at [208, 291] on span "Actions" at bounding box center [203, 292] width 38 height 14
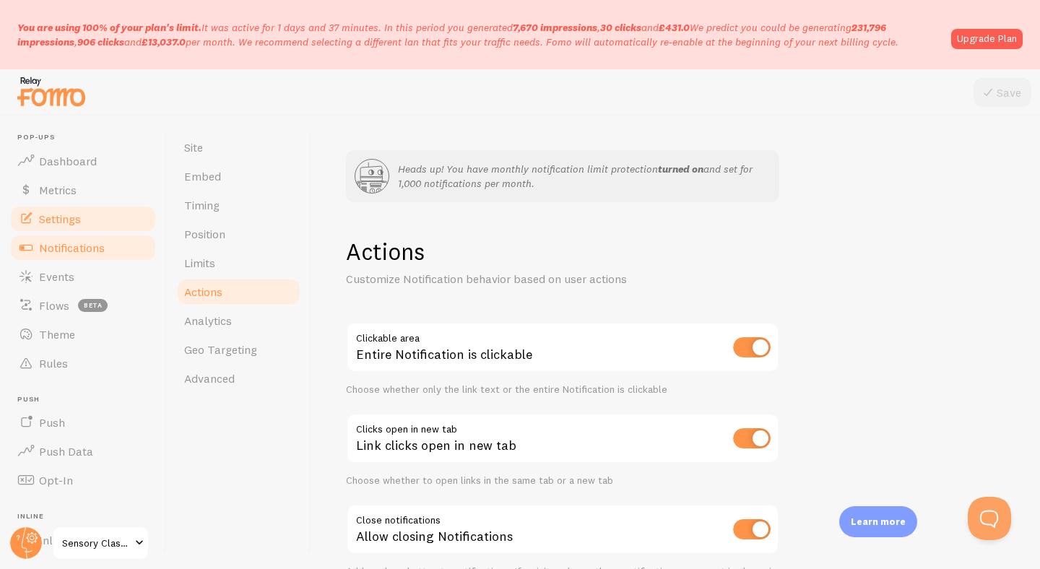
click at [65, 252] on span "Notifications" at bounding box center [72, 248] width 66 height 14
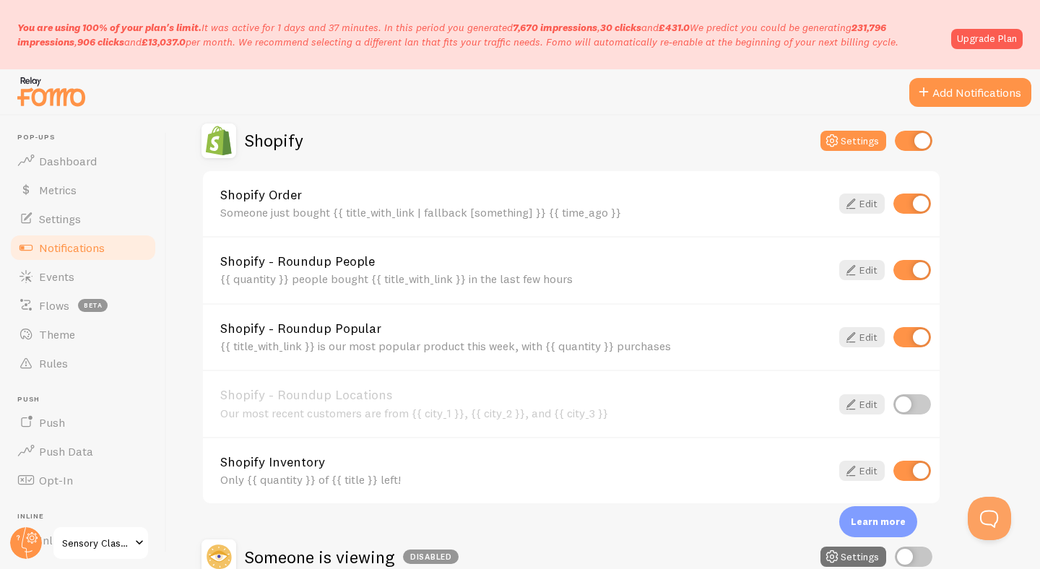
scroll to position [286, 0]
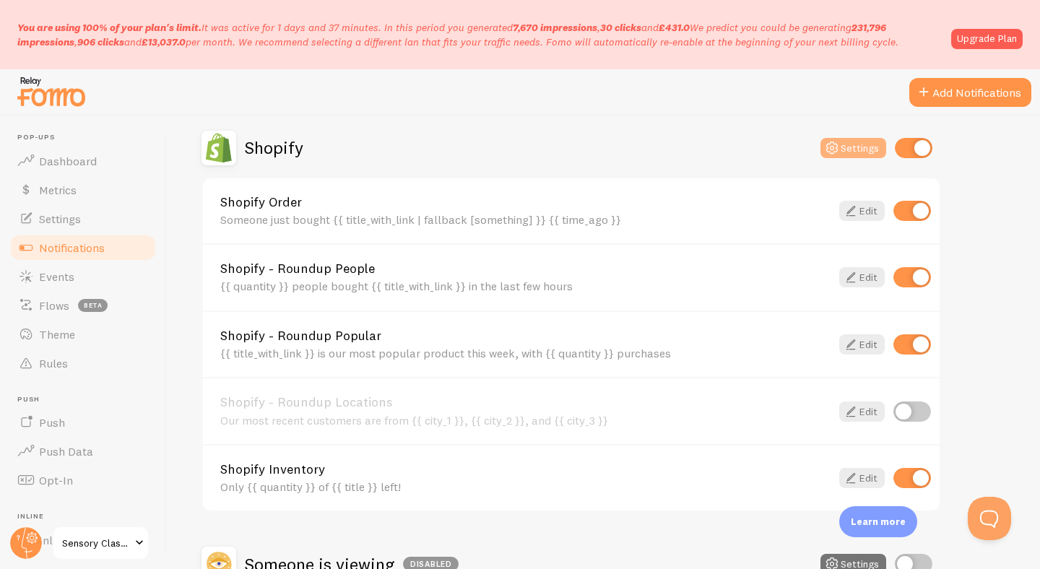
click at [843, 143] on button "Settings" at bounding box center [854, 148] width 66 height 20
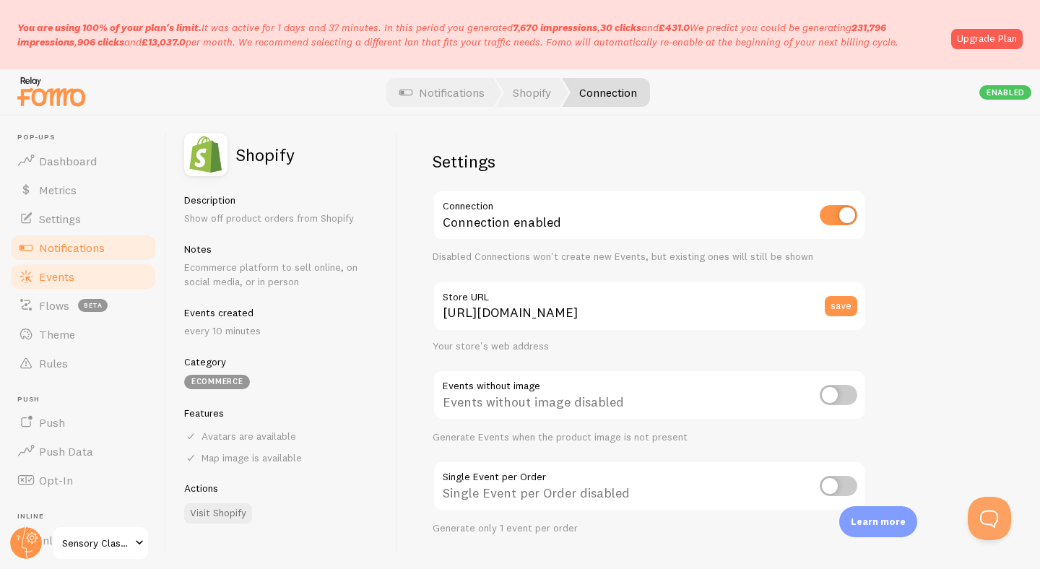
click at [52, 275] on span "Events" at bounding box center [56, 276] width 35 height 14
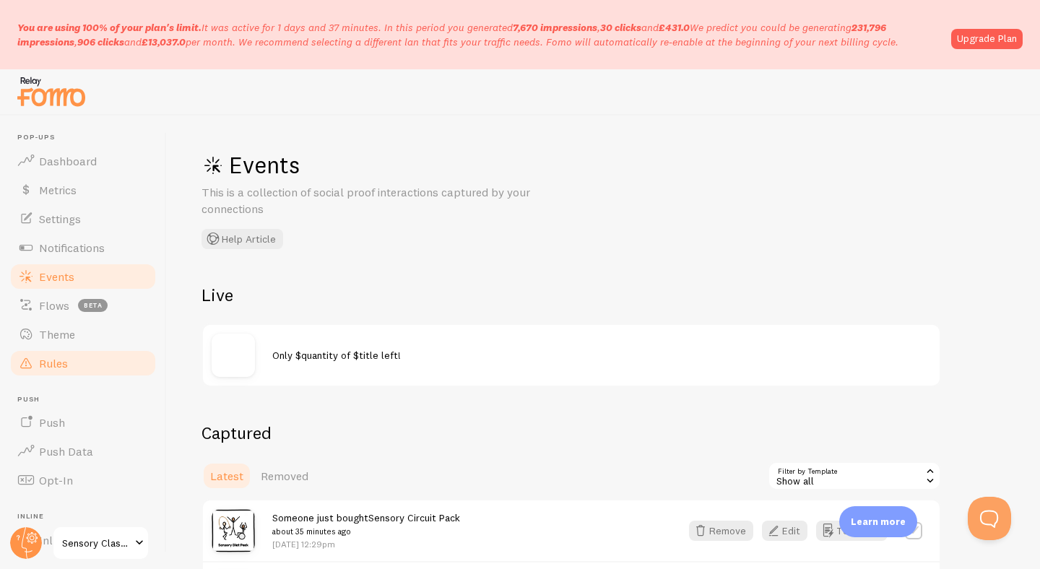
click at [48, 368] on span "Rules" at bounding box center [53, 363] width 29 height 14
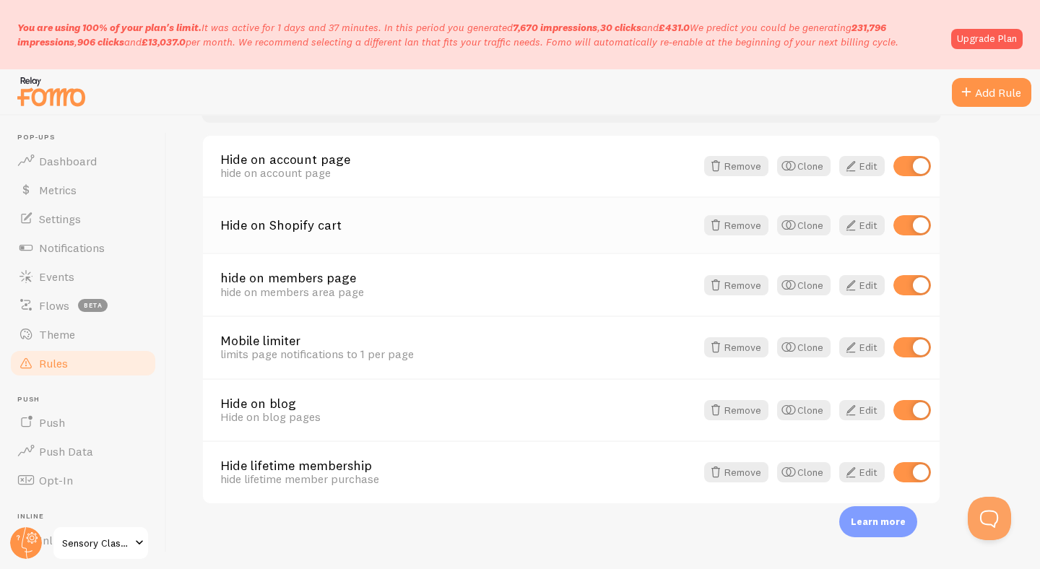
scroll to position [198, 0]
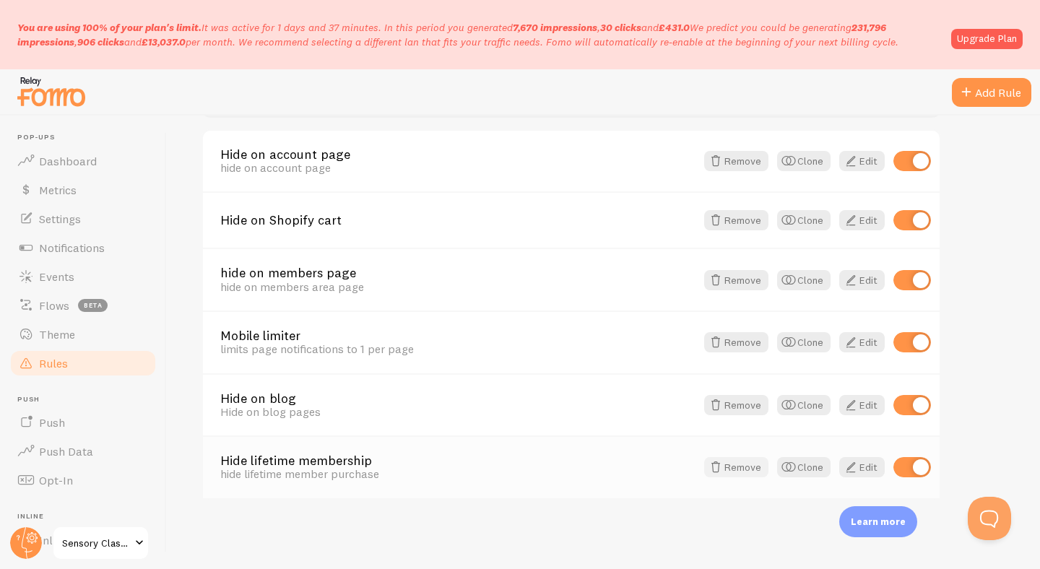
click at [729, 469] on button "Remove" at bounding box center [736, 467] width 64 height 20
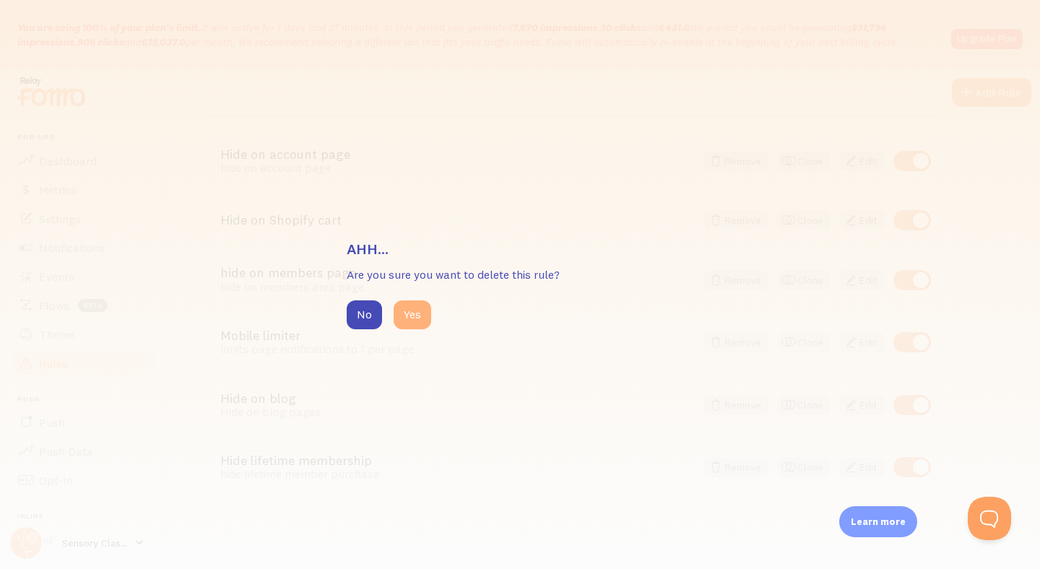
click at [420, 323] on button "Yes" at bounding box center [413, 315] width 38 height 29
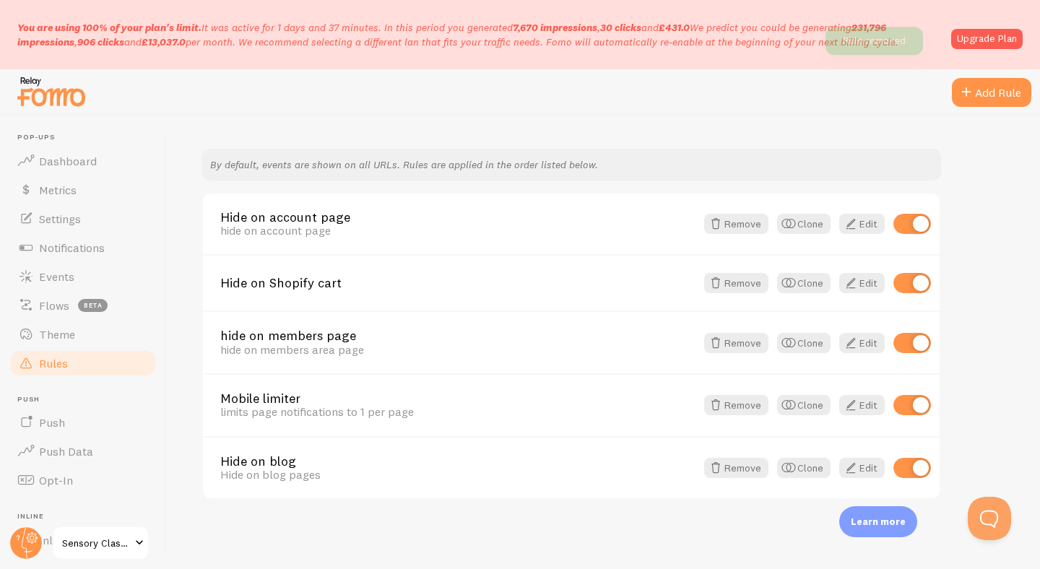
scroll to position [135, 0]
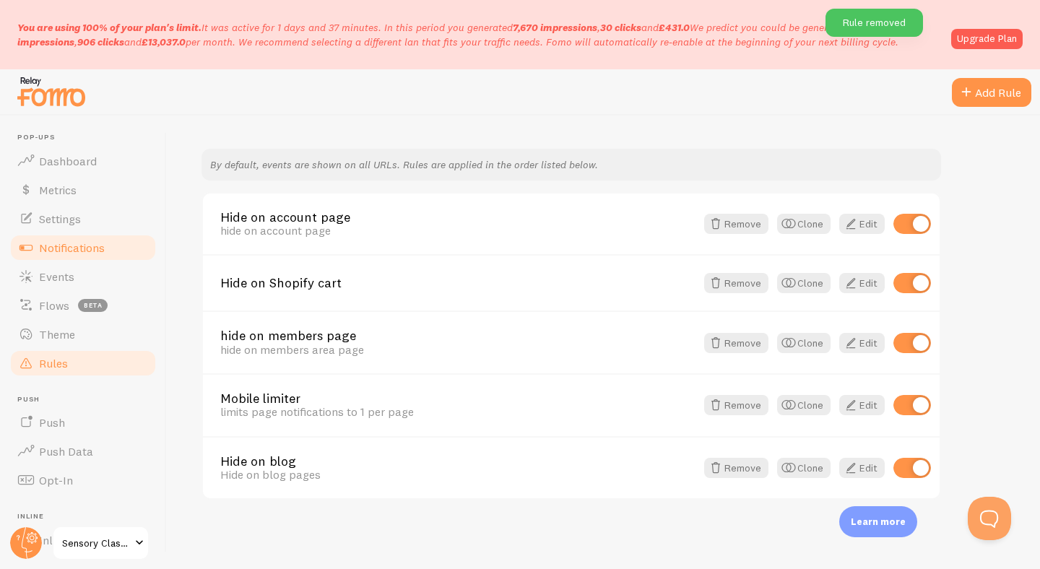
click at [98, 254] on span "Notifications" at bounding box center [72, 248] width 66 height 14
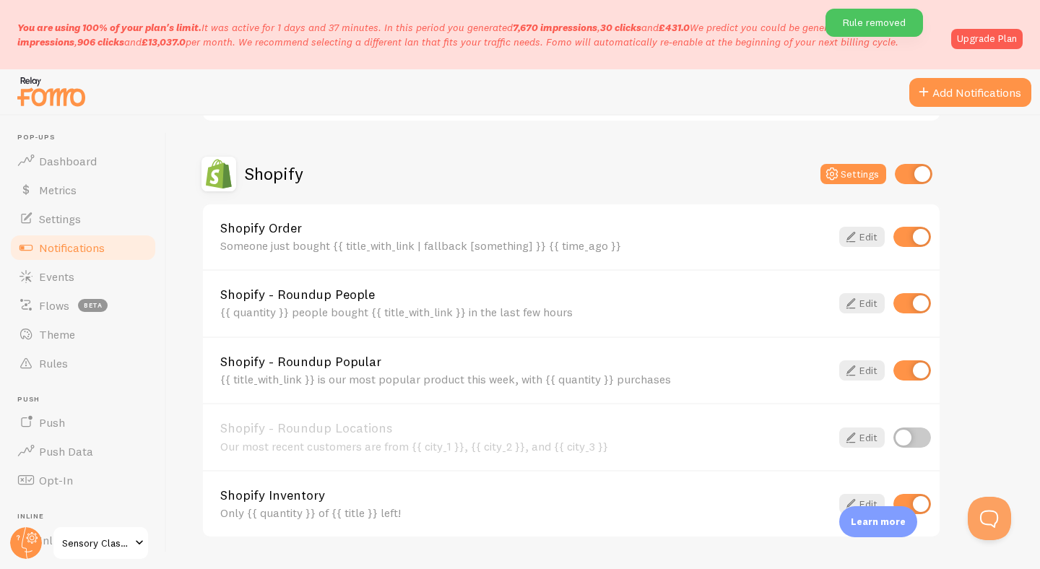
scroll to position [263, 0]
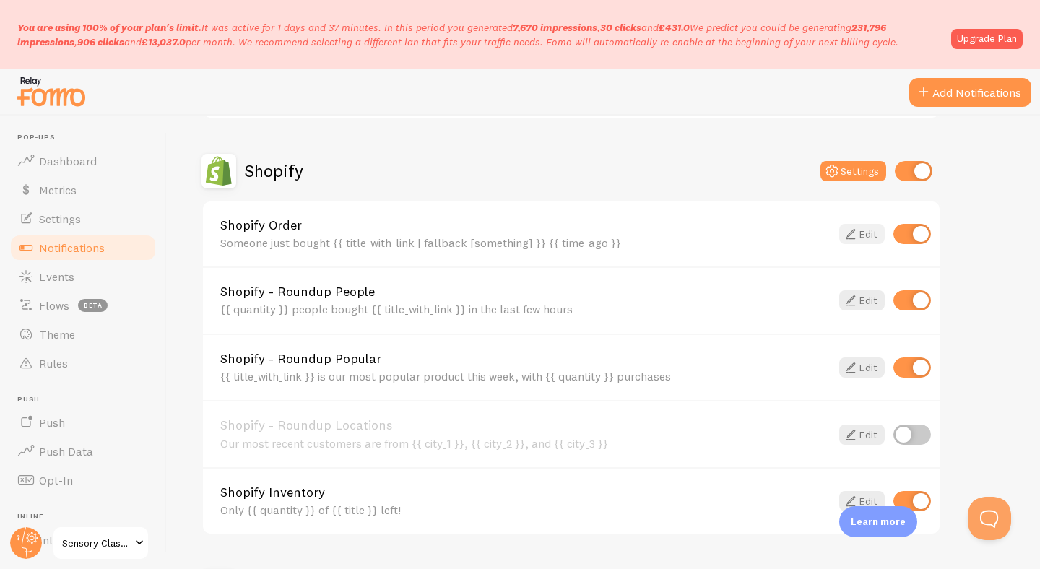
click at [858, 237] on icon at bounding box center [850, 233] width 17 height 17
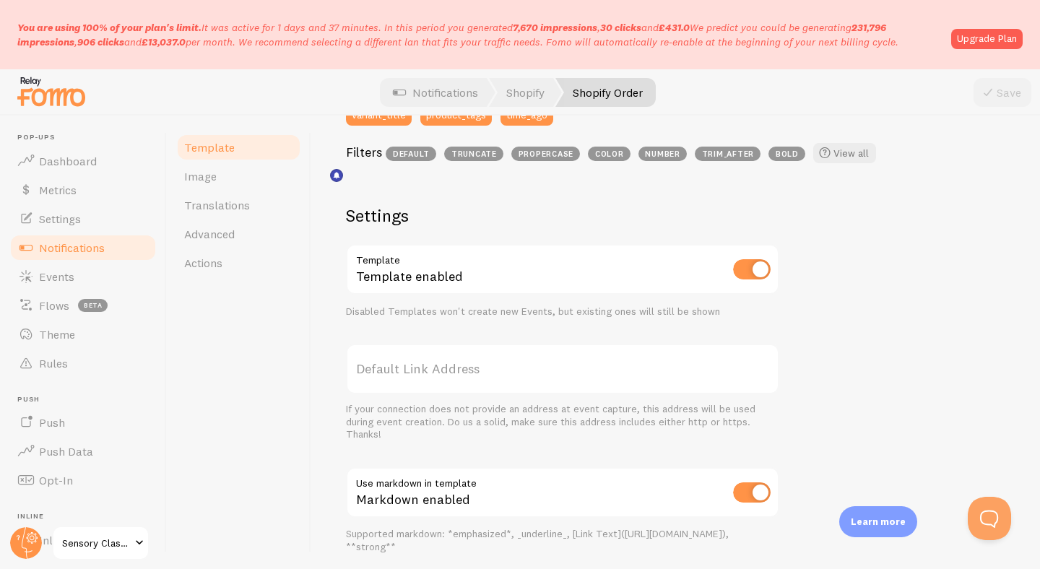
scroll to position [429, 0]
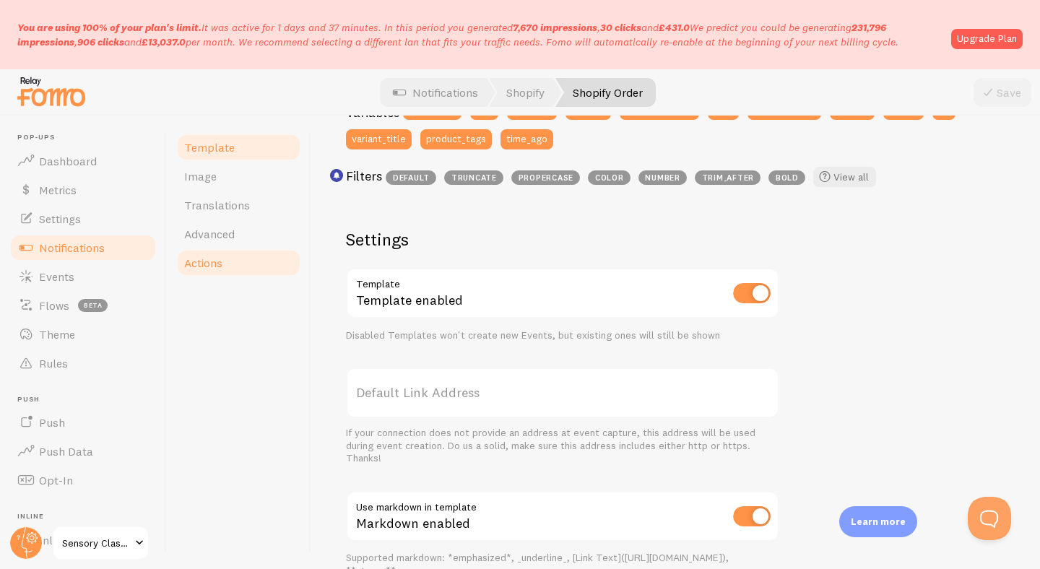
click at [213, 258] on span "Actions" at bounding box center [203, 263] width 38 height 14
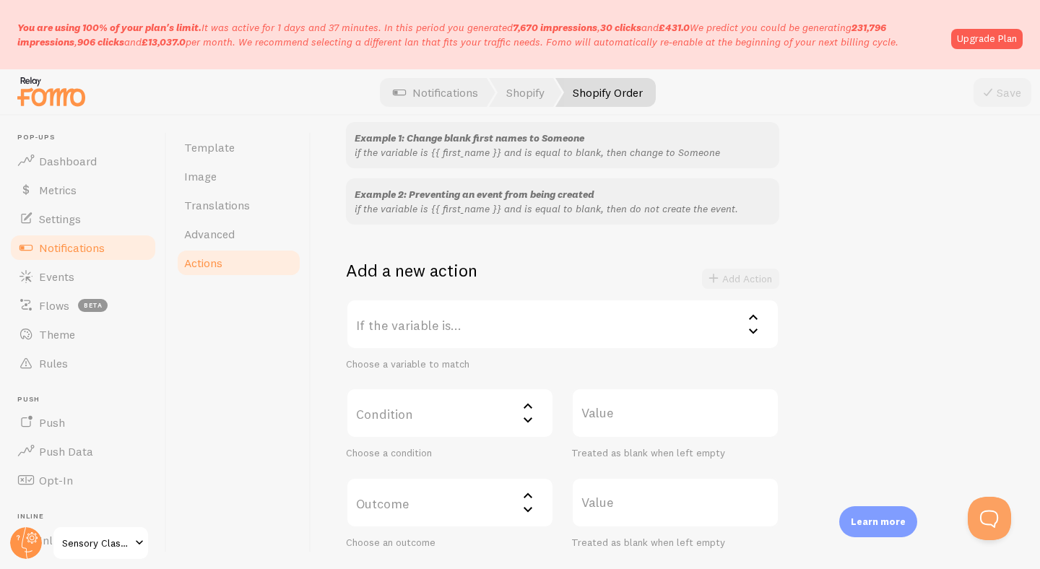
scroll to position [165, 0]
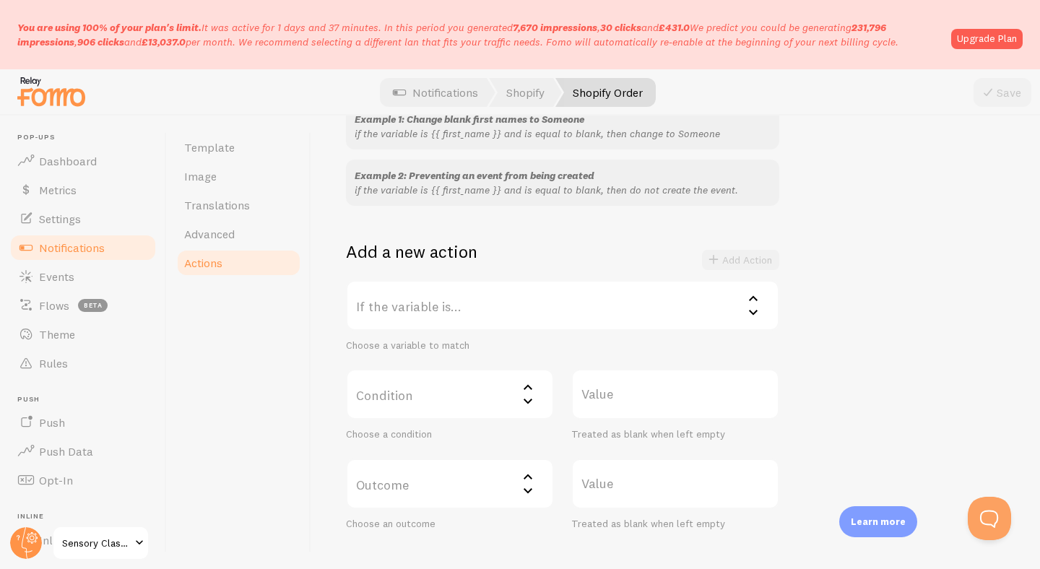
click at [436, 307] on label "If the variable is..." at bounding box center [562, 305] width 433 height 51
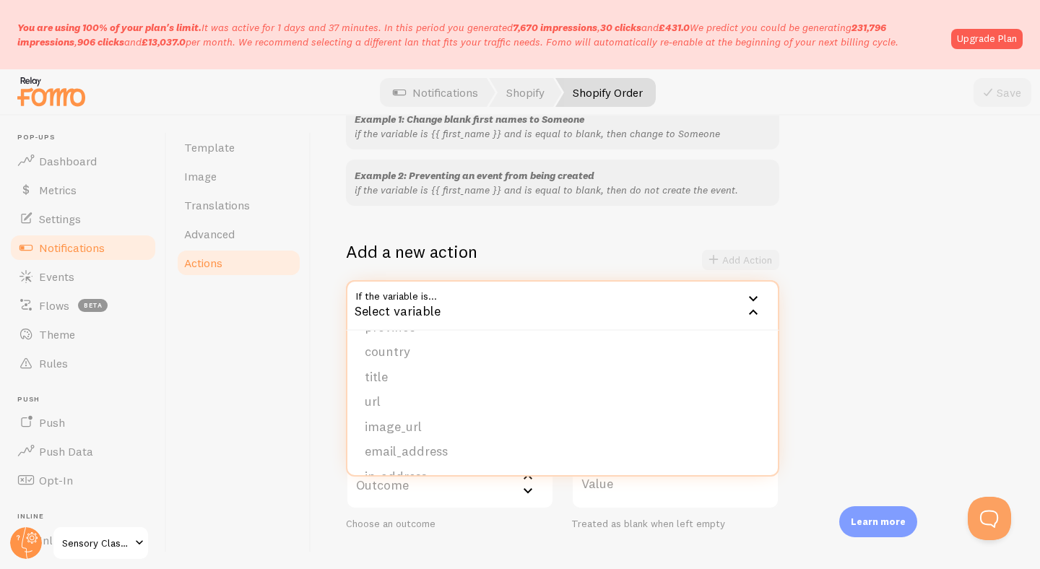
scroll to position [81, 0]
click at [398, 371] on li "title" at bounding box center [563, 370] width 431 height 25
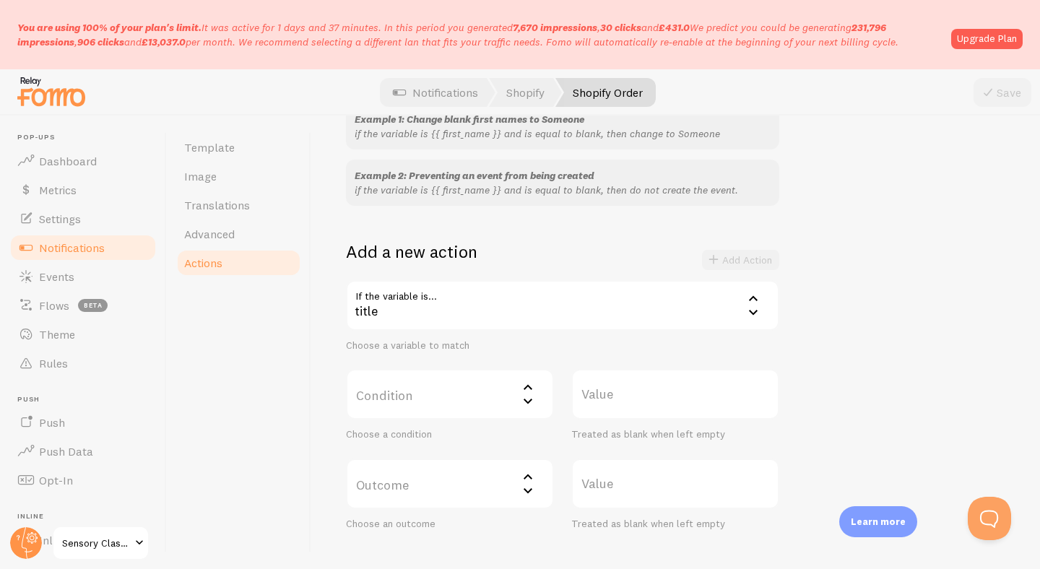
click at [462, 396] on label "Condition" at bounding box center [450, 394] width 208 height 51
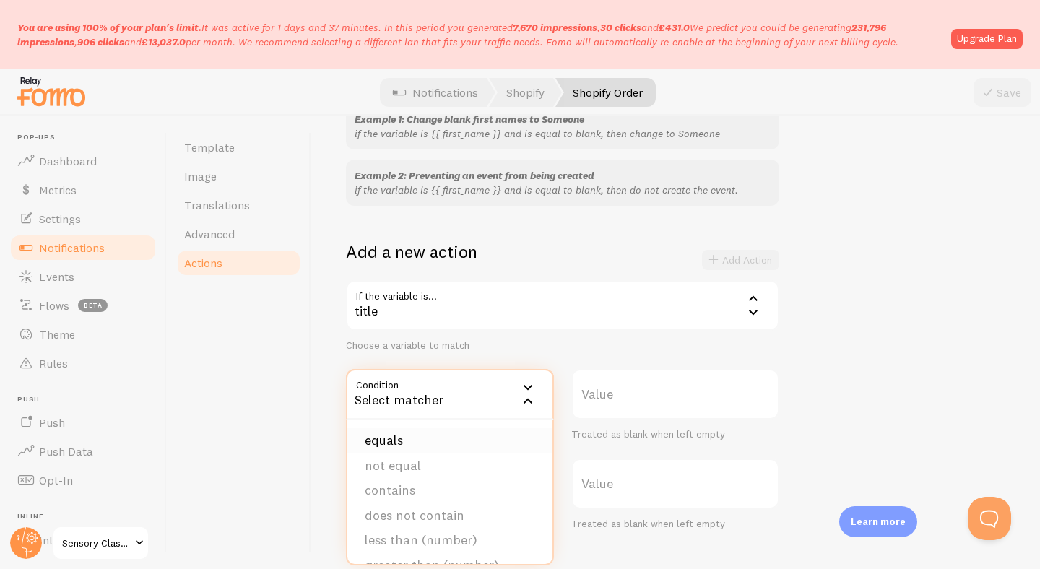
click at [464, 439] on li "equals" at bounding box center [450, 440] width 205 height 25
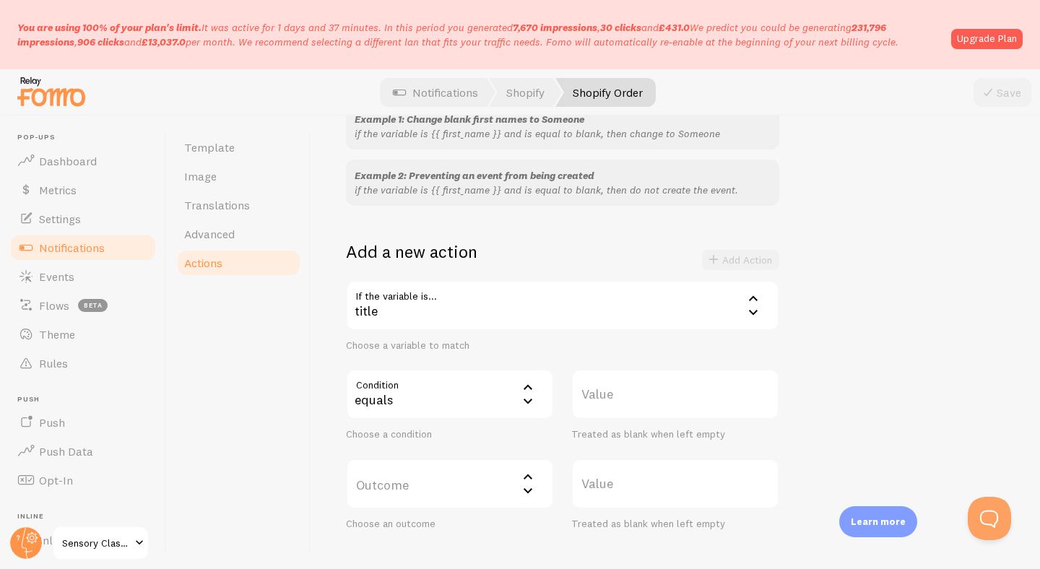
click at [618, 406] on label "Value" at bounding box center [675, 394] width 208 height 51
click at [618, 406] on input "Value" at bounding box center [675, 394] width 208 height 51
paste input "products/lifetime-membership"
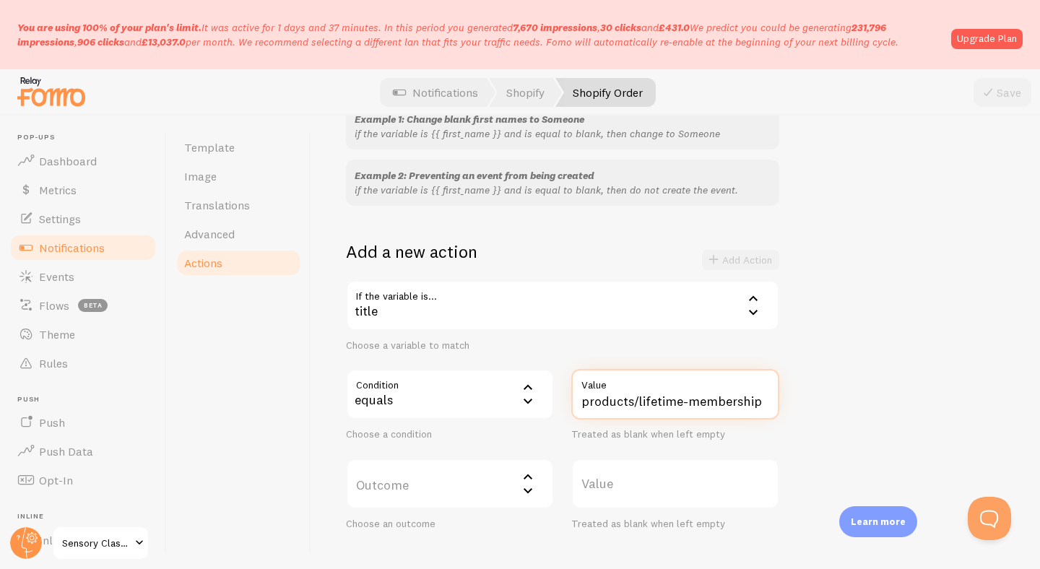
drag, startPoint x: 640, startPoint y: 402, endPoint x: 533, endPoint y: 394, distance: 107.2
click at [533, 394] on div "Condition equals equals equals not equal contains does not contain less than (n…" at bounding box center [562, 405] width 451 height 72
drag, startPoint x: 759, startPoint y: 407, endPoint x: 544, endPoint y: 394, distance: 215.7
click at [544, 394] on div "Condition equals equals equals not equal contains does not contain less than (n…" at bounding box center [562, 405] width 451 height 72
click at [446, 488] on label "Outcome" at bounding box center [450, 484] width 208 height 51
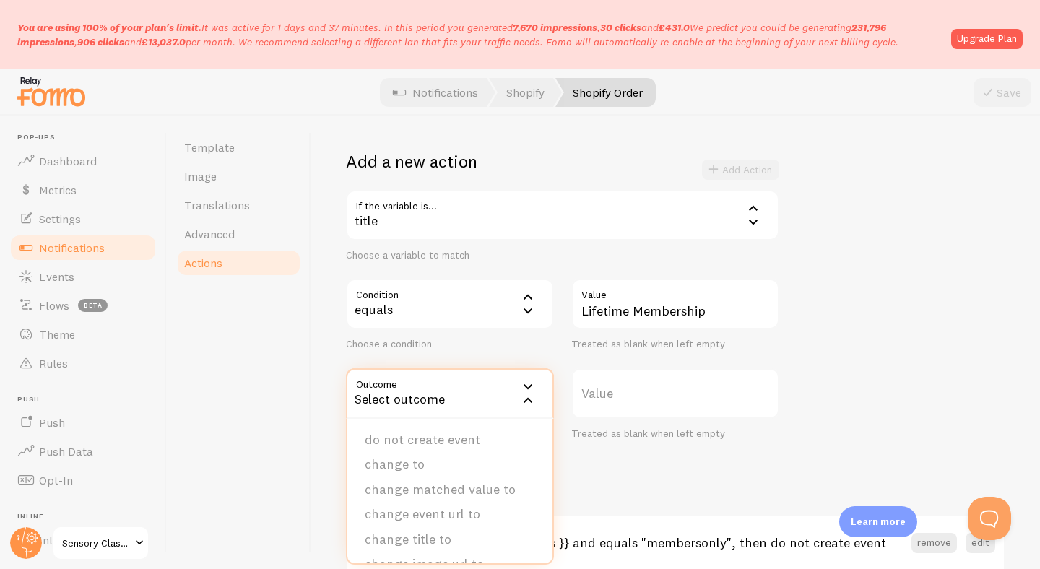
scroll to position [285, 0]
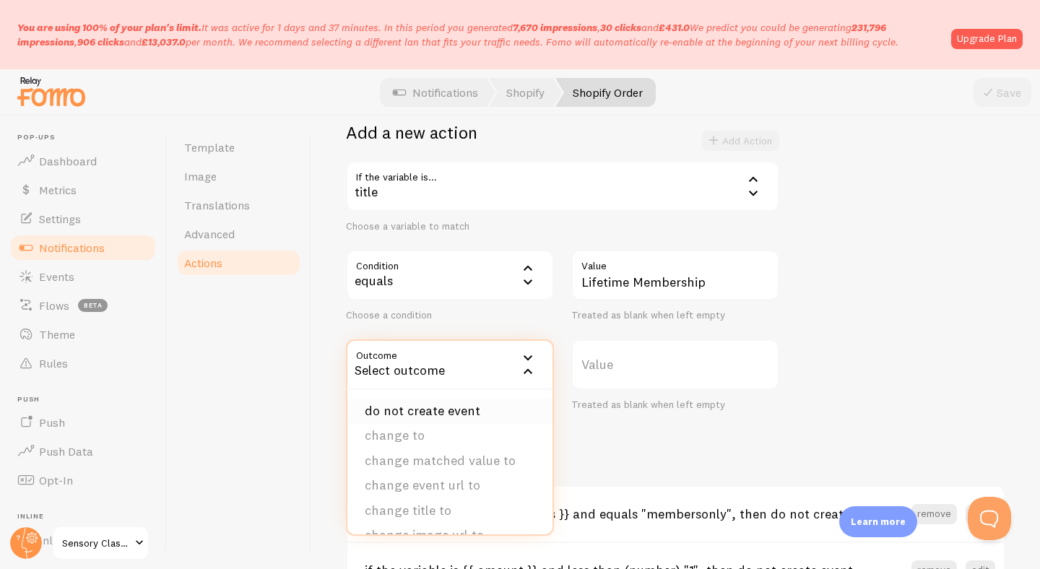
click at [444, 413] on li "do not create event" at bounding box center [450, 411] width 205 height 25
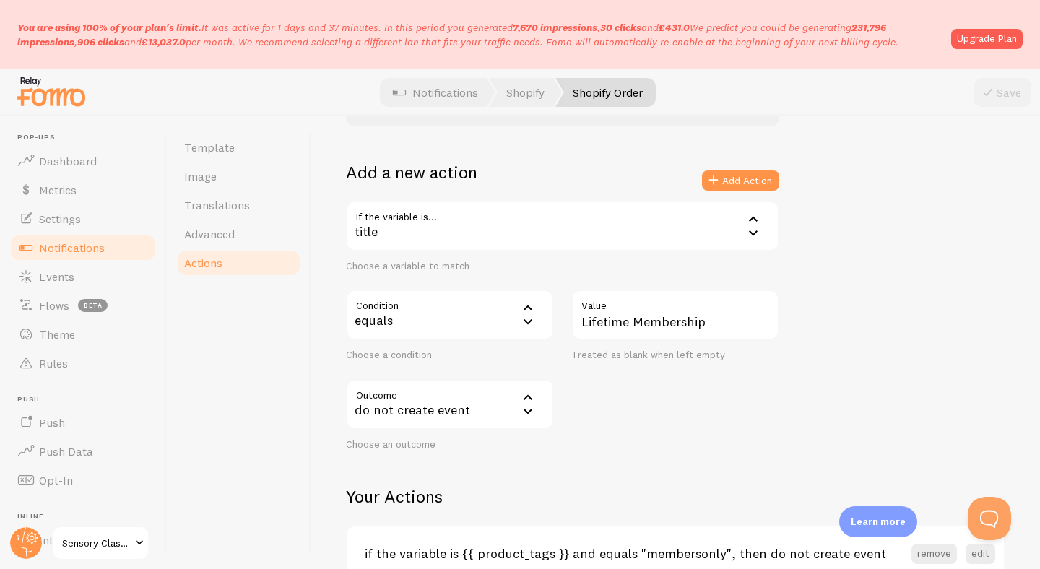
scroll to position [244, 0]
click at [718, 374] on div "If the variable is... title title first_name city province country title url im…" at bounding box center [562, 327] width 433 height 251
click at [574, 442] on div "Outcome drop_event do not create event do not create event change to change mat…" at bounding box center [562, 416] width 451 height 72
click at [538, 399] on div "do not create event" at bounding box center [450, 405] width 208 height 51
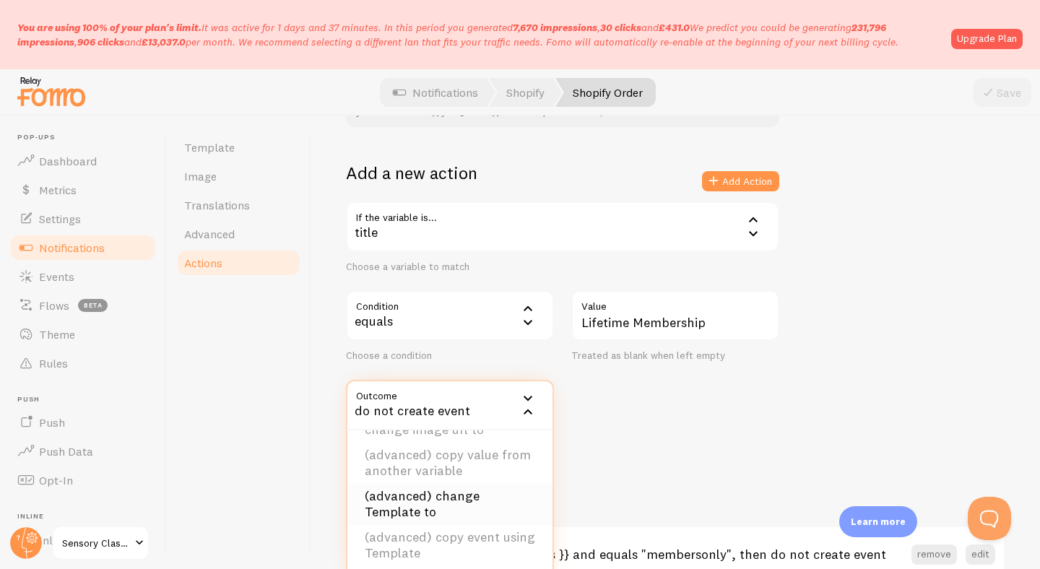
scroll to position [0, 0]
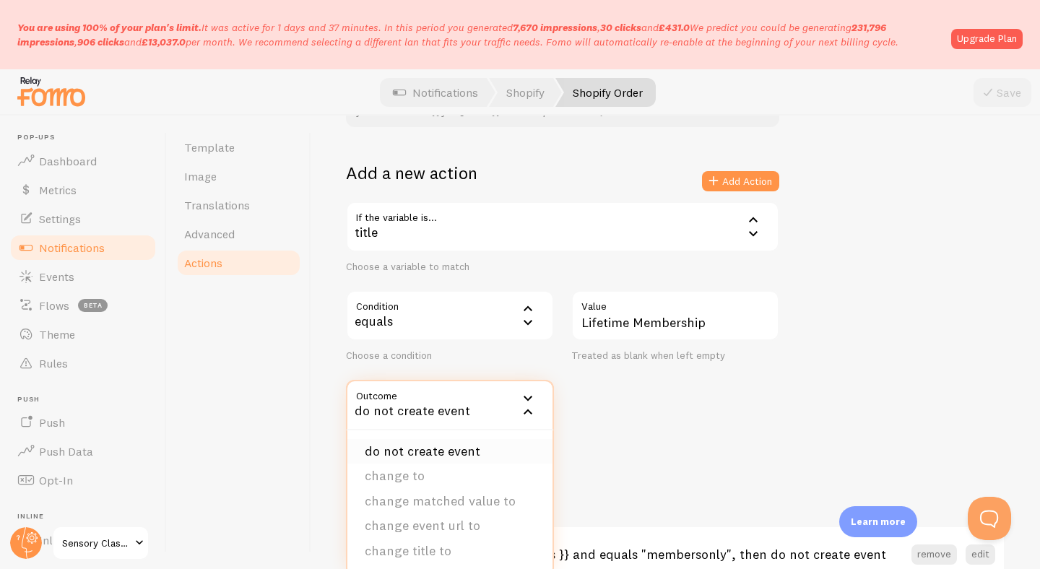
click at [467, 445] on li "do not create event" at bounding box center [450, 451] width 205 height 25
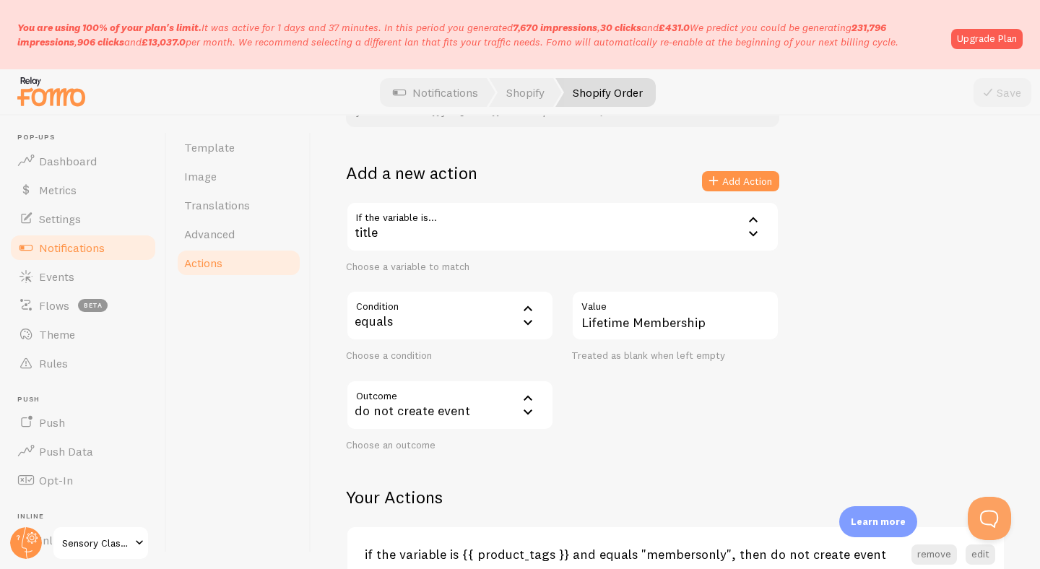
click at [630, 386] on div "Outcome drop_event do not create event do not create event change to change mat…" at bounding box center [562, 416] width 451 height 72
click at [513, 314] on div "equals" at bounding box center [450, 315] width 208 height 51
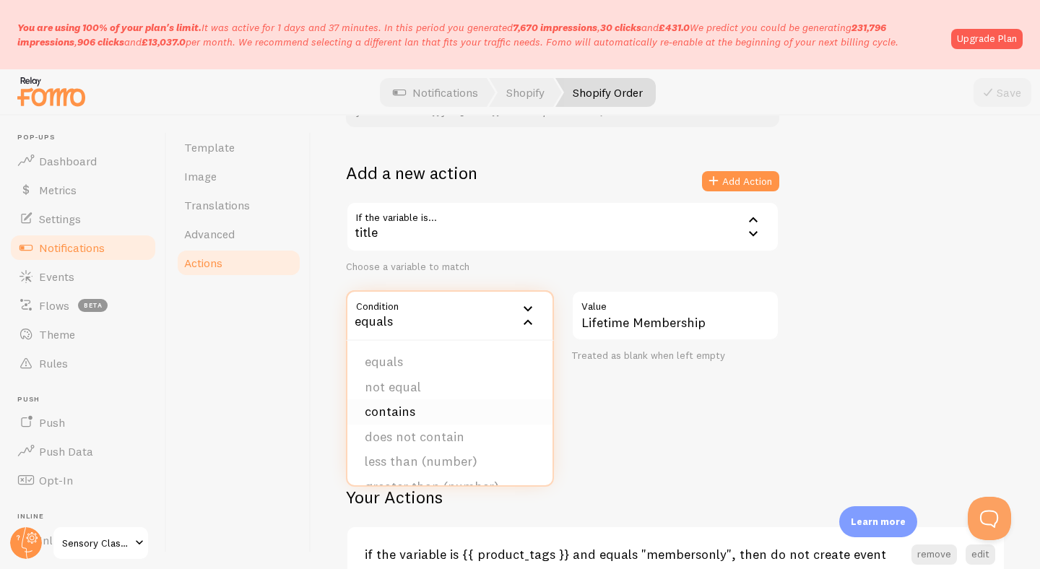
click at [483, 407] on li "contains" at bounding box center [450, 412] width 205 height 25
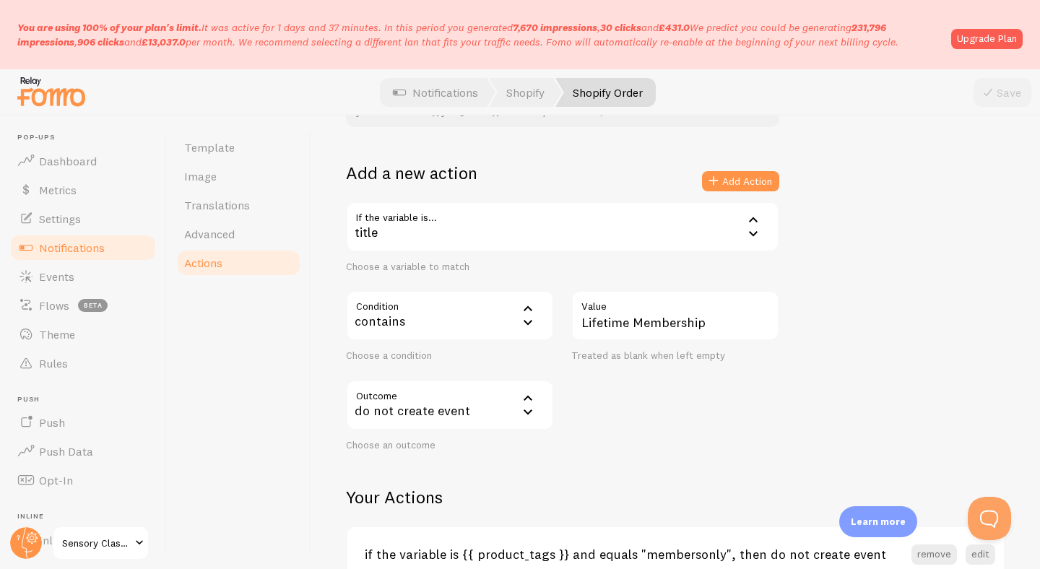
click at [644, 411] on div "Outcome drop_event do not create event do not create event change to change mat…" at bounding box center [562, 416] width 451 height 72
click at [643, 326] on input "Lifetime Membership" at bounding box center [675, 315] width 208 height 51
drag, startPoint x: 629, startPoint y: 322, endPoint x: 585, endPoint y: 322, distance: 43.3
click at [585, 322] on input "Lifetime membership" at bounding box center [675, 315] width 208 height 51
type input "LIFETIME membership"
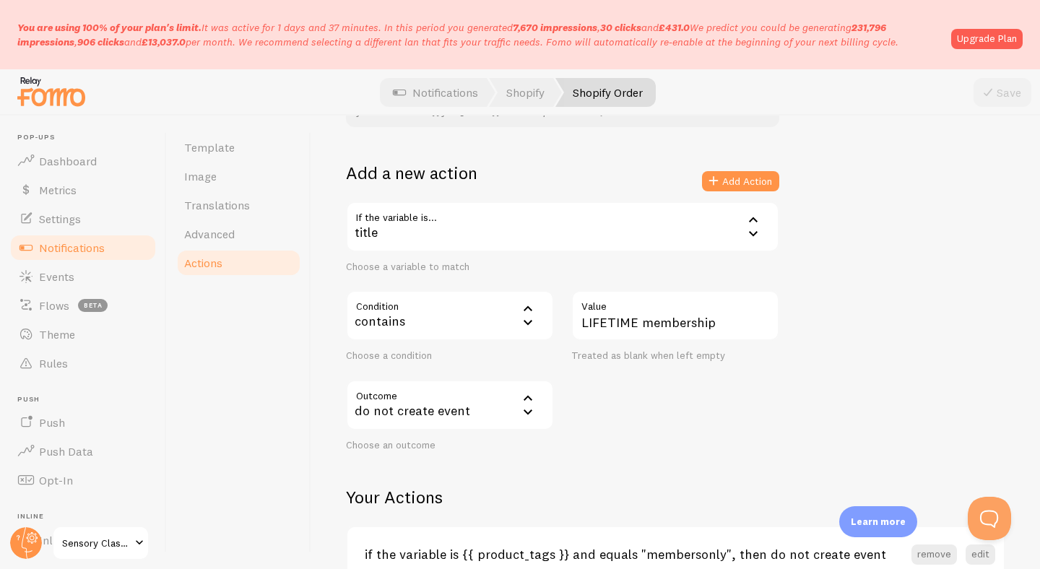
click at [855, 318] on div "Example 1: Change blank first names to Someone if the variable is {{ first_name…" at bounding box center [676, 238] width 660 height 427
click at [1000, 95] on div "Save" at bounding box center [1003, 92] width 58 height 29
click at [923, 233] on div "Example 1: Change blank first names to Someone if the variable is {{ first_name…" at bounding box center [676, 238] width 660 height 427
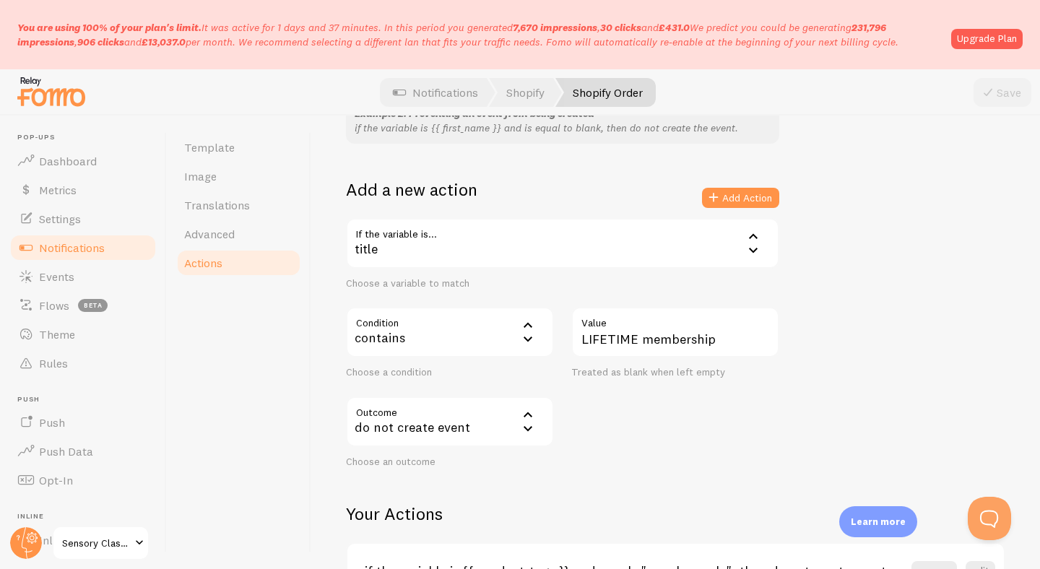
scroll to position [233, 0]
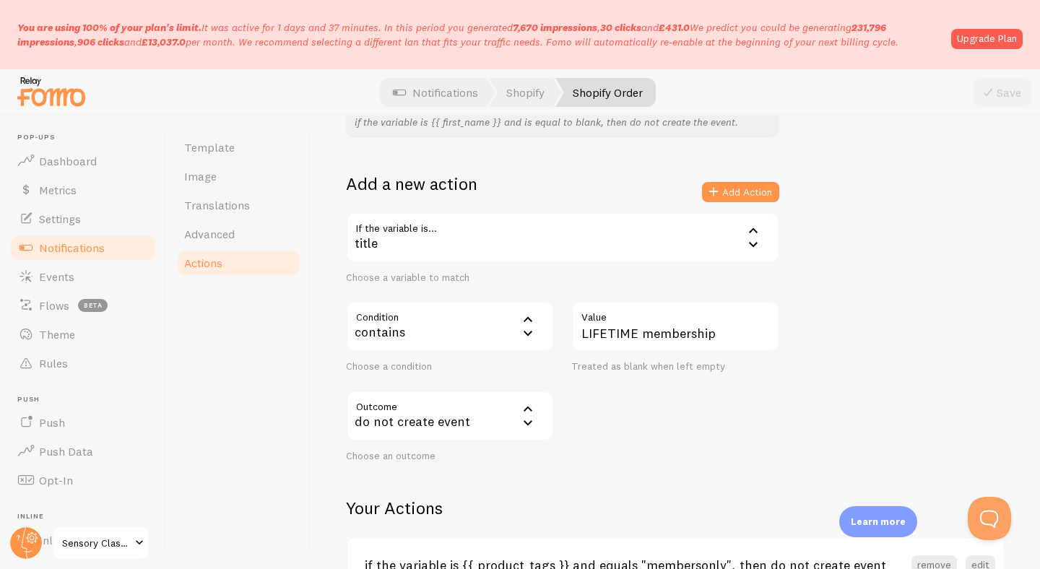
click at [1009, 96] on div "Save" at bounding box center [1003, 92] width 58 height 29
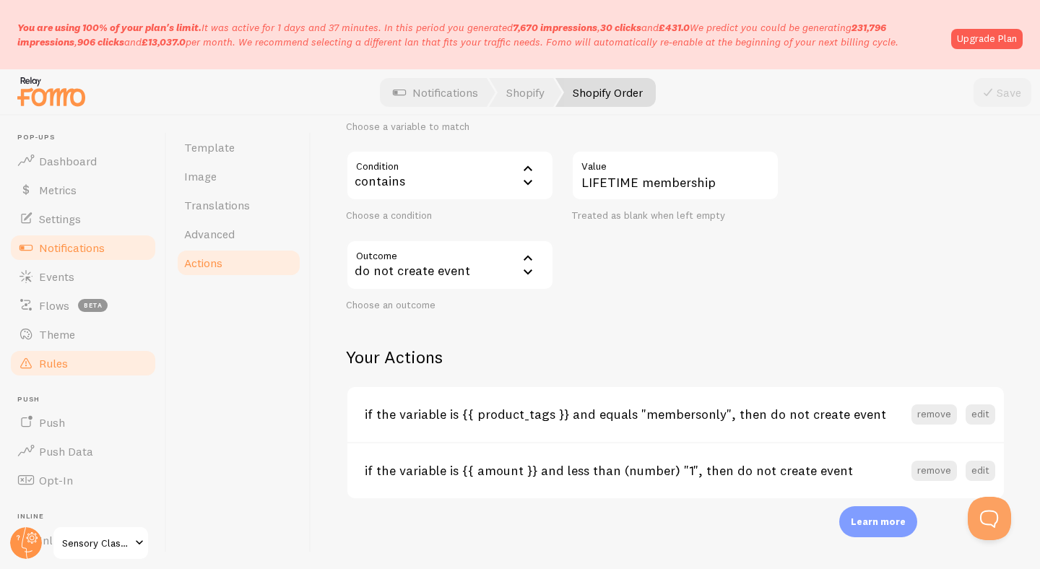
click at [53, 370] on link "Rules" at bounding box center [83, 363] width 149 height 29
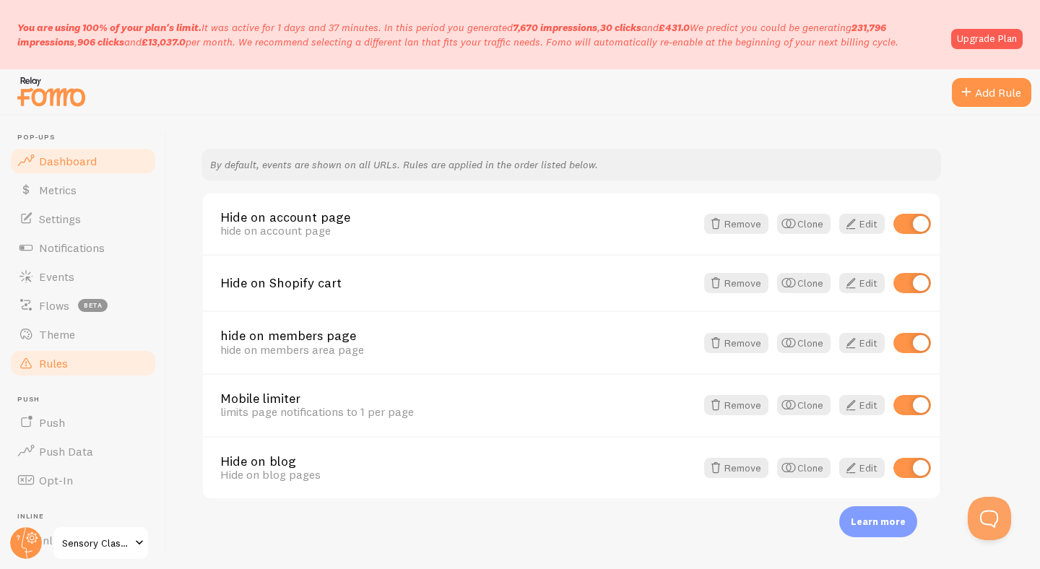
click at [93, 168] on span "Dashboard" at bounding box center [68, 161] width 58 height 14
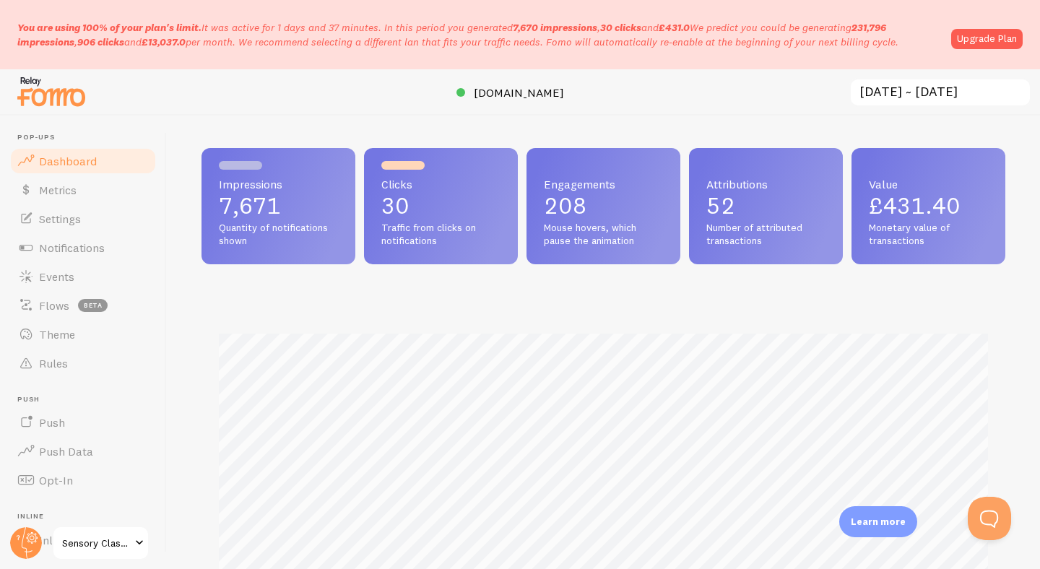
scroll to position [3, 0]
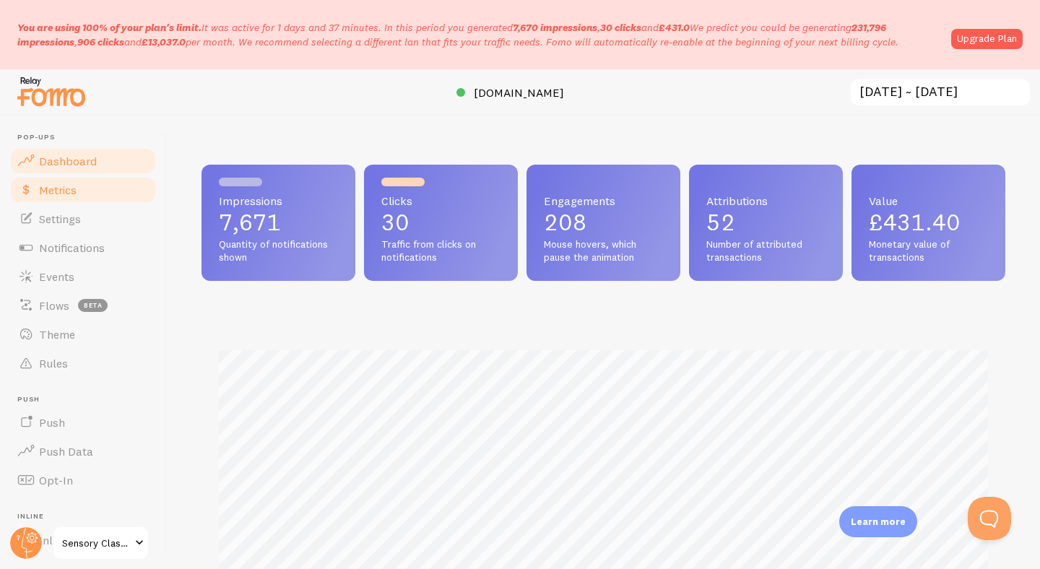
click at [82, 198] on link "Metrics" at bounding box center [83, 190] width 149 height 29
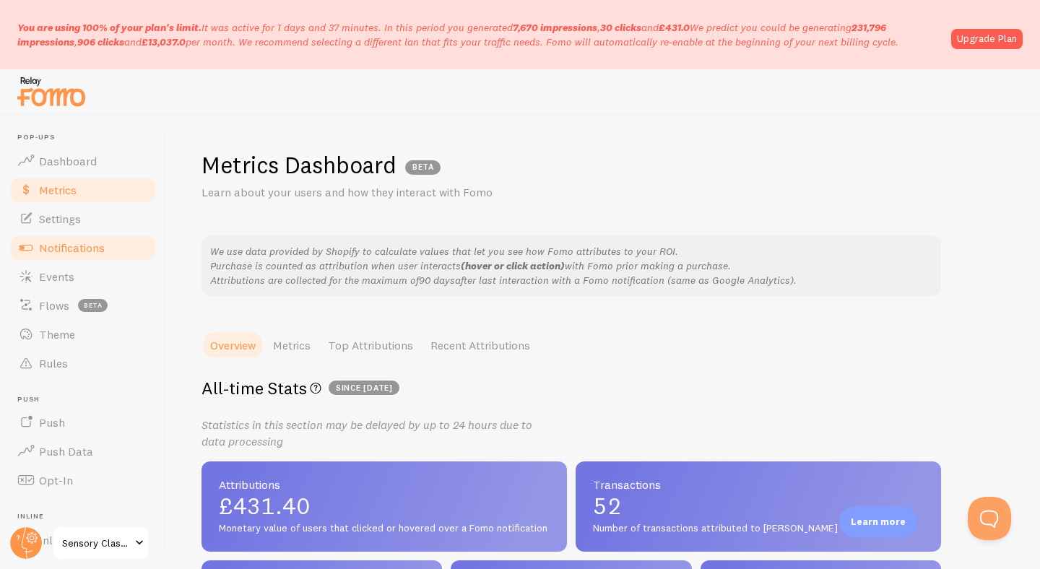
click at [82, 250] on span "Notifications" at bounding box center [72, 248] width 66 height 14
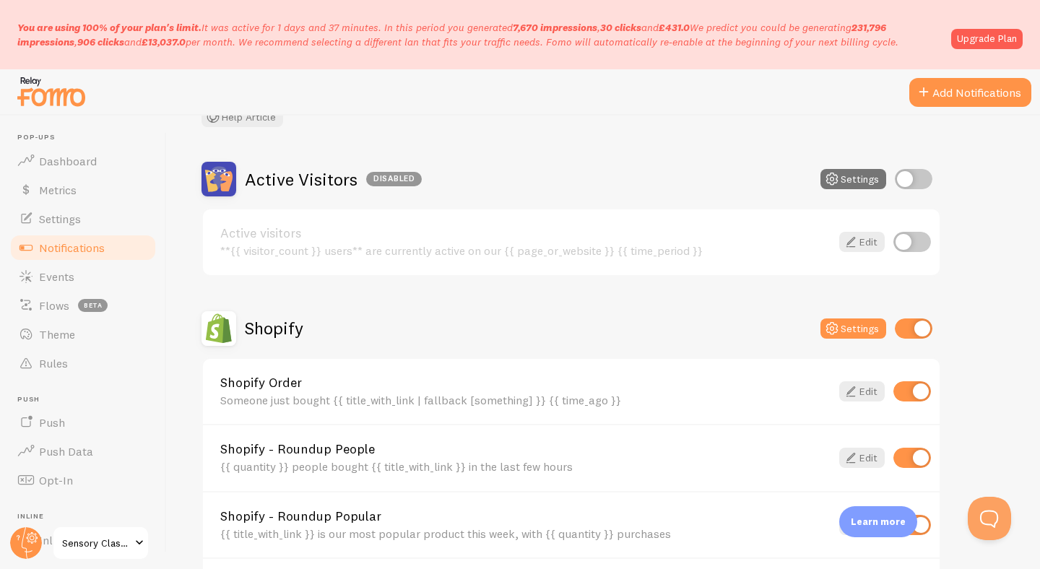
scroll to position [448, 0]
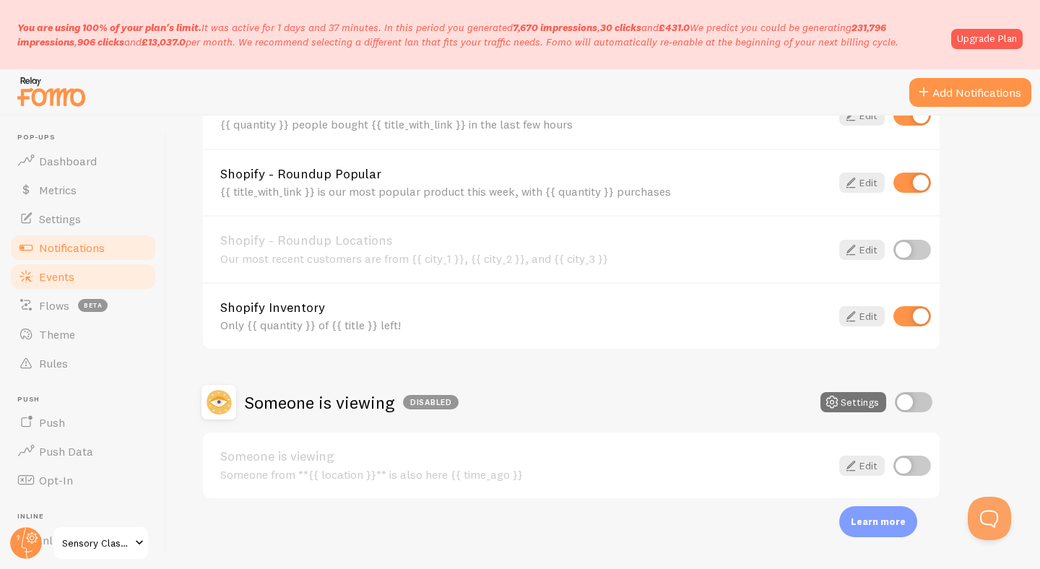
click at [59, 278] on span "Events" at bounding box center [56, 276] width 35 height 14
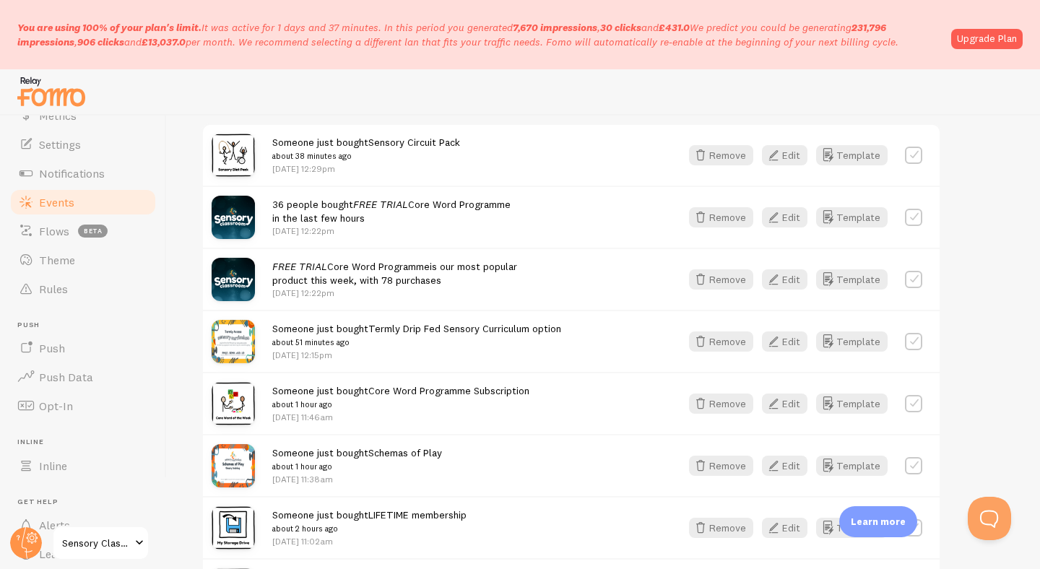
scroll to position [379, 0]
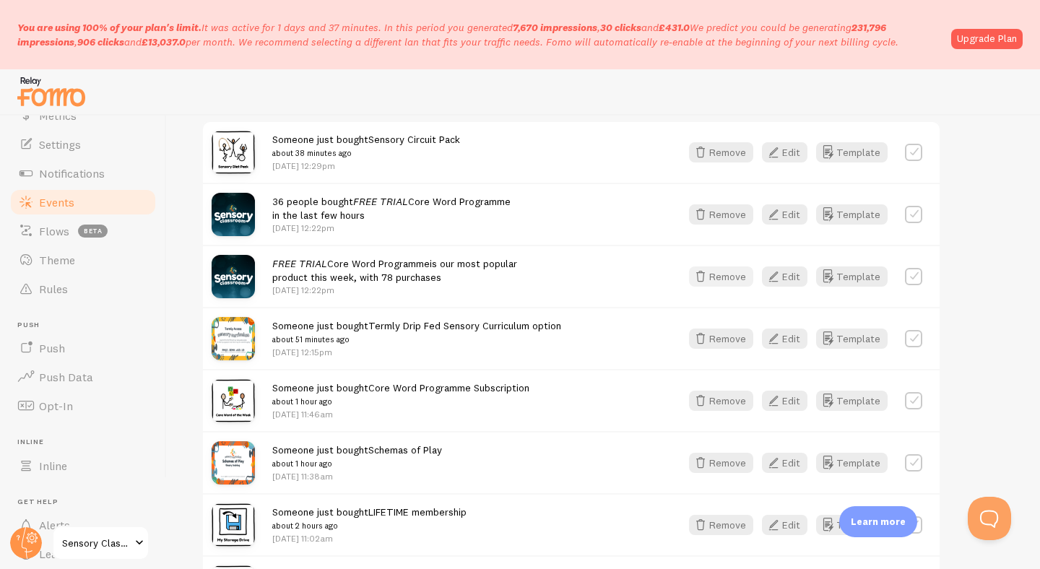
click at [715, 280] on button "Remove" at bounding box center [721, 277] width 64 height 20
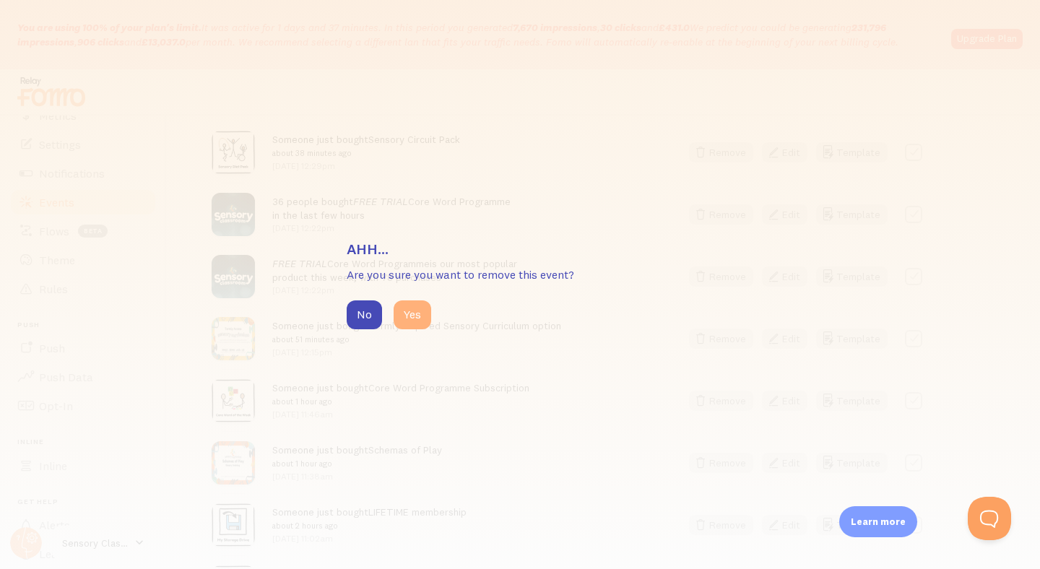
click at [418, 312] on button "Yes" at bounding box center [413, 315] width 38 height 29
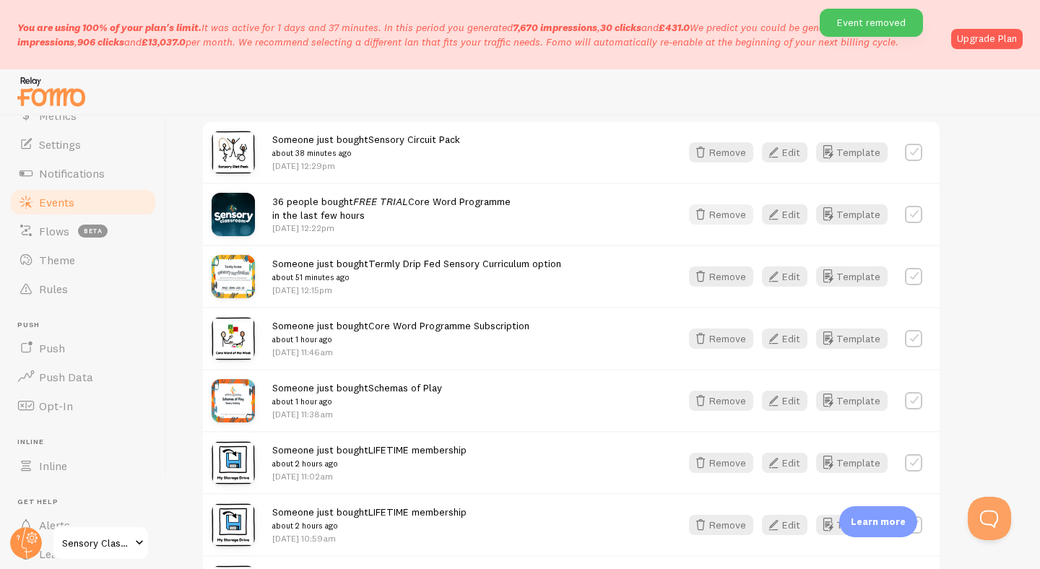
click at [709, 217] on icon "button" at bounding box center [700, 214] width 17 height 17
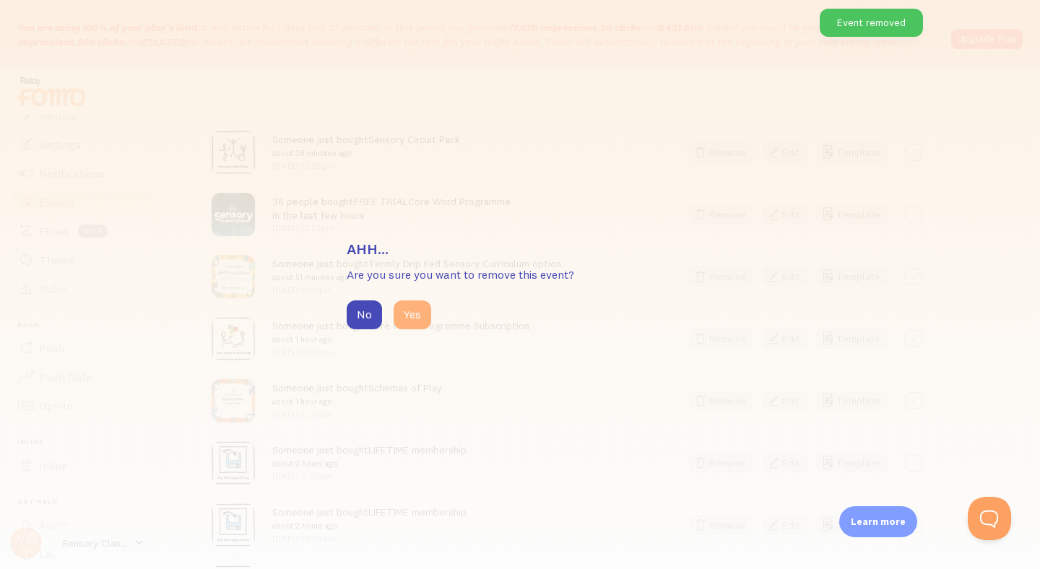
click at [415, 317] on button "Yes" at bounding box center [413, 315] width 38 height 29
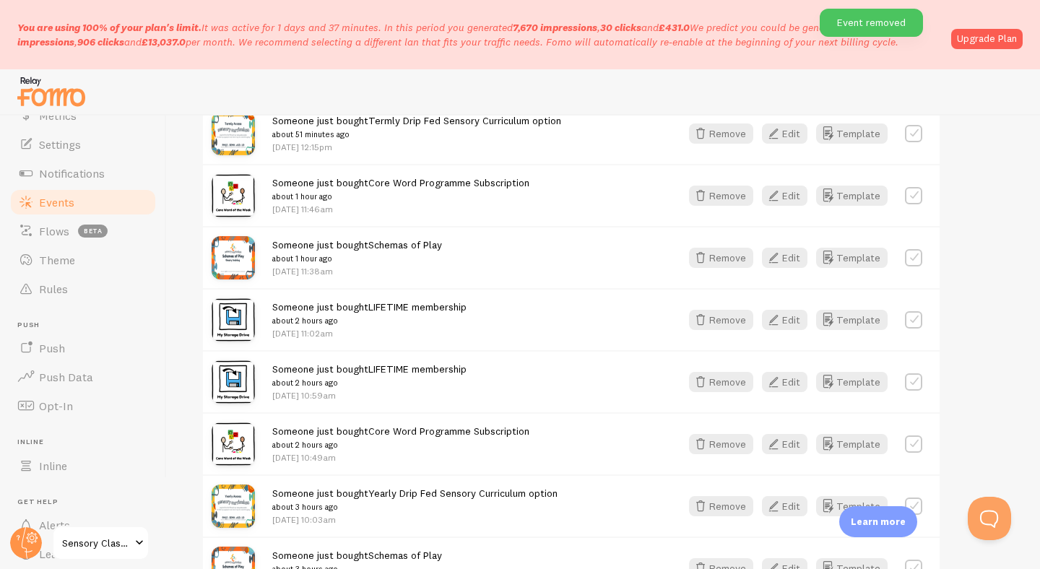
scroll to position [462, 0]
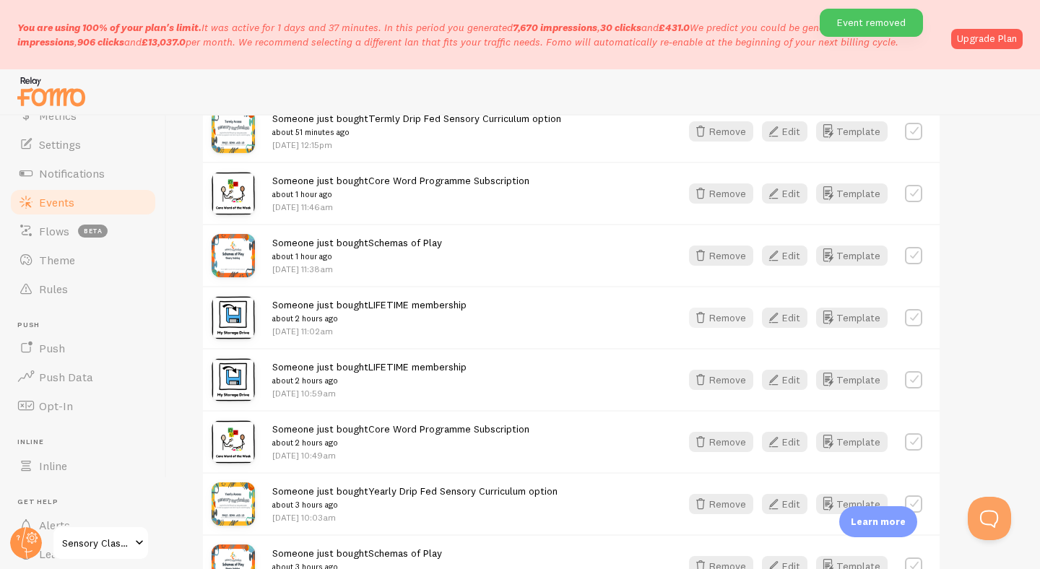
click at [729, 310] on button "Remove" at bounding box center [721, 318] width 64 height 20
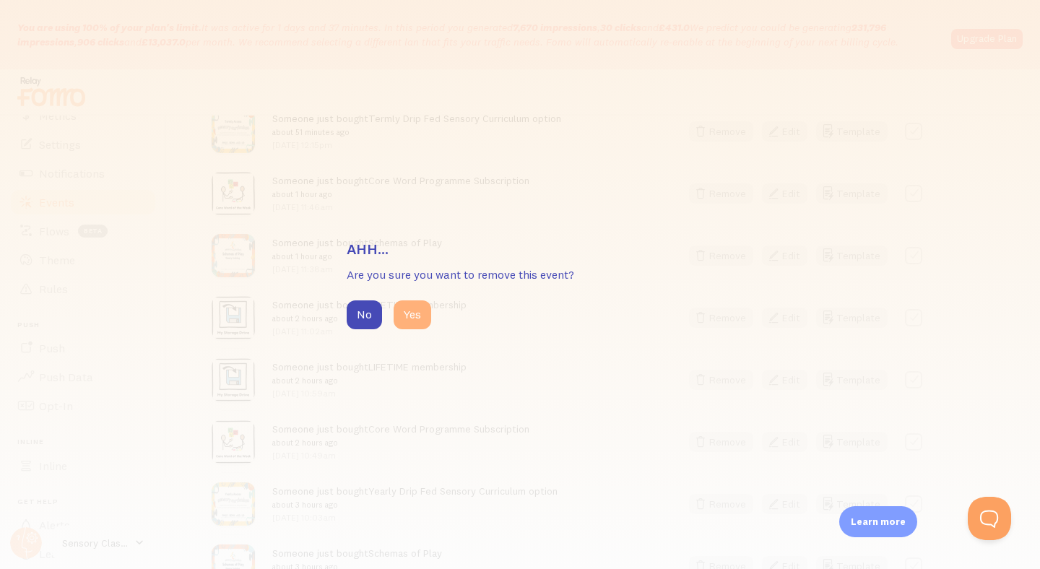
click at [421, 315] on button "Yes" at bounding box center [413, 315] width 38 height 29
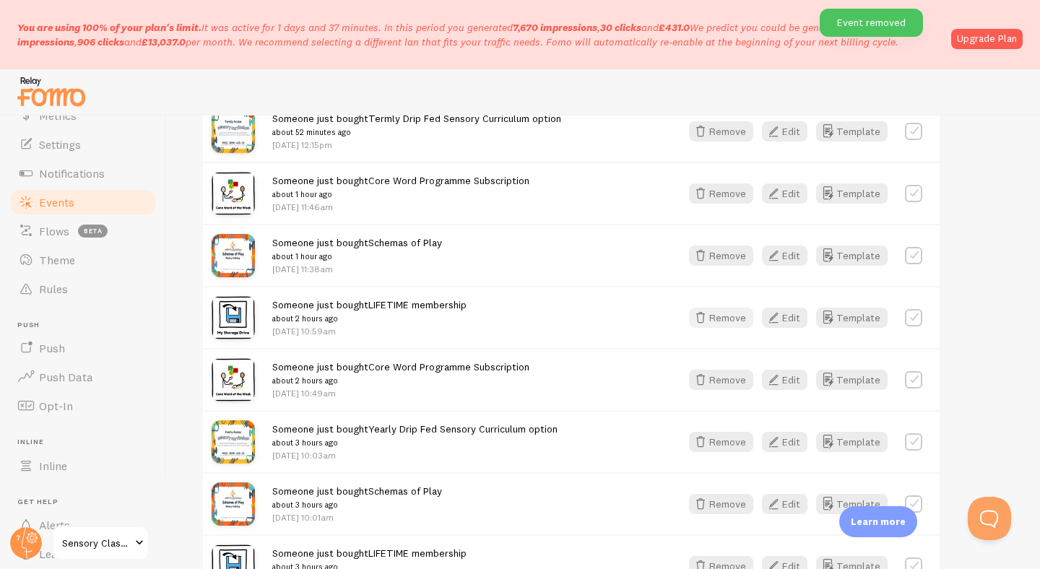
click at [720, 313] on button "Remove" at bounding box center [721, 318] width 64 height 20
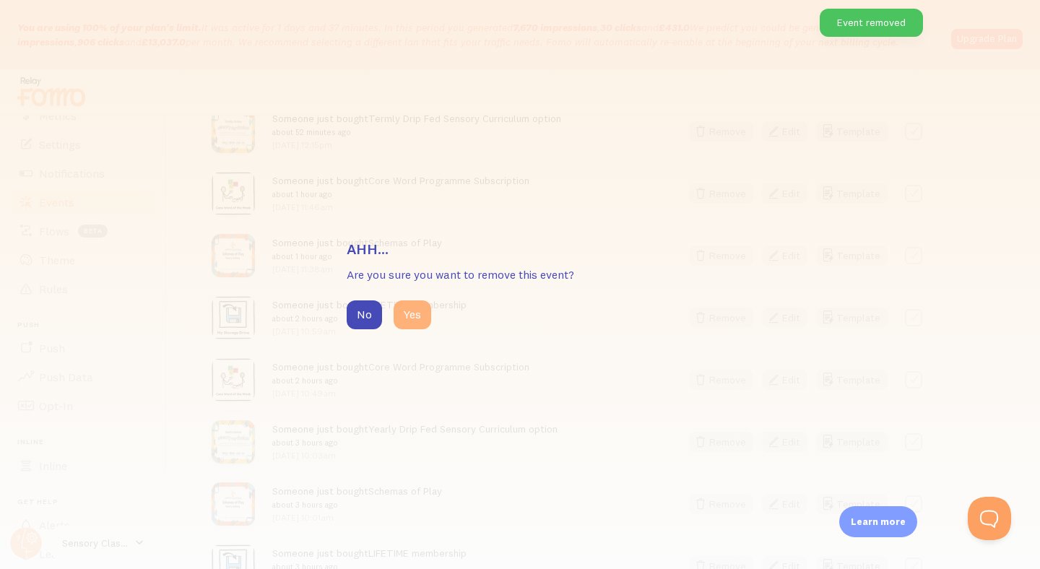
click at [418, 315] on button "Yes" at bounding box center [413, 315] width 38 height 29
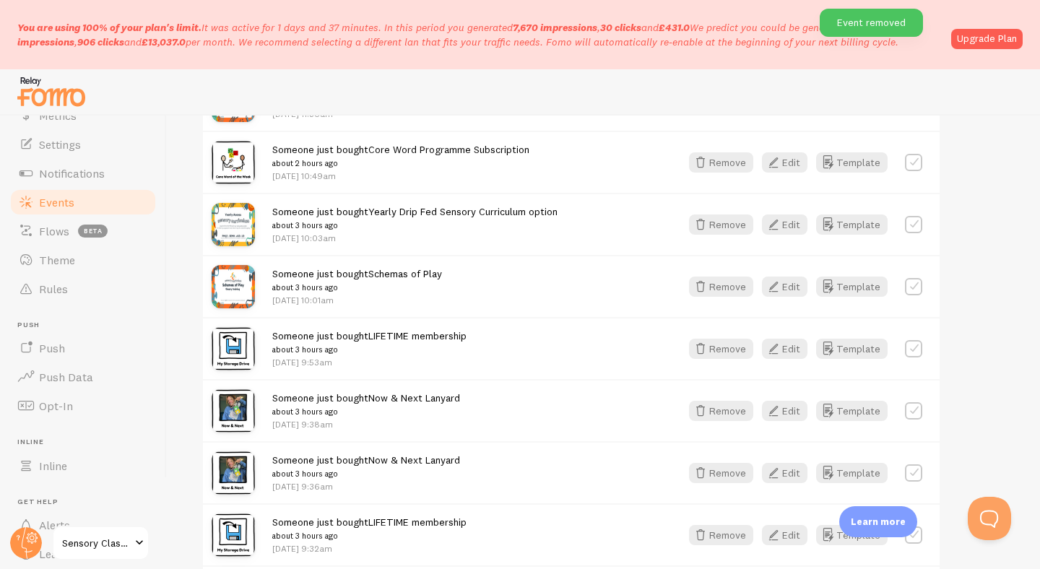
scroll to position [629, 0]
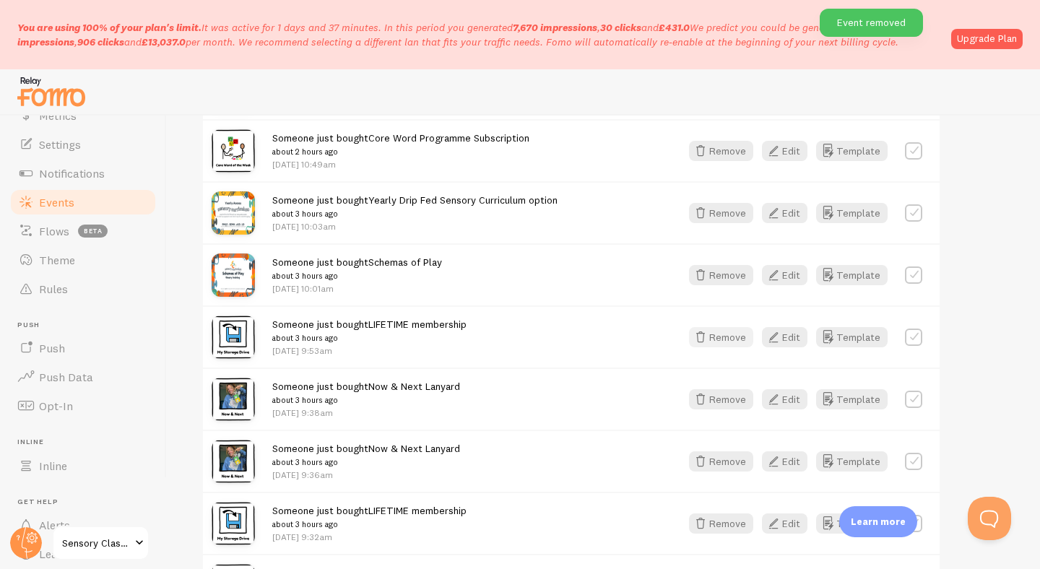
click at [725, 344] on button "Remove" at bounding box center [721, 337] width 64 height 20
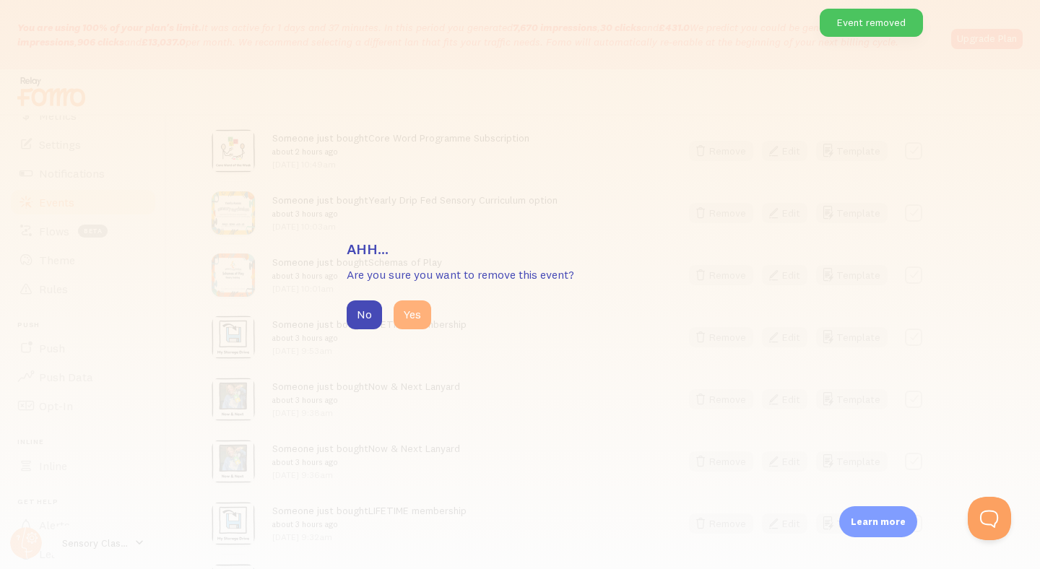
click at [418, 317] on button "Yes" at bounding box center [413, 315] width 38 height 29
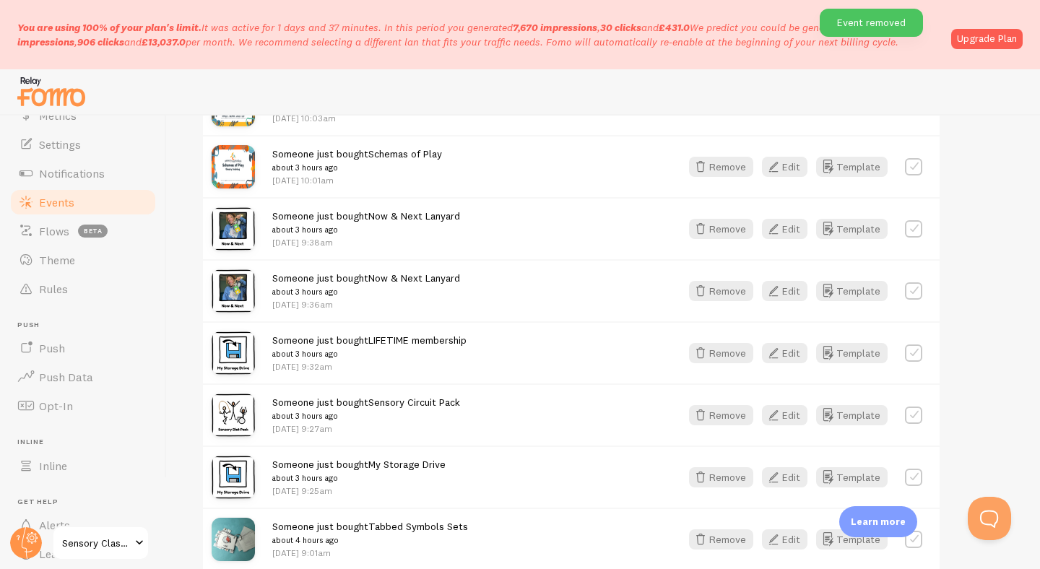
scroll to position [745, 0]
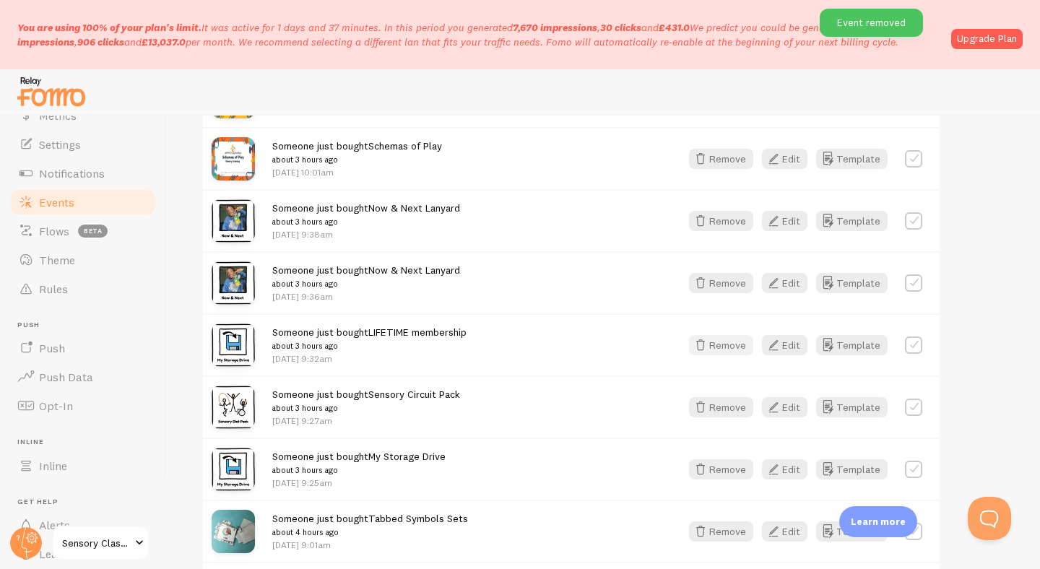
click at [715, 350] on button "Remove" at bounding box center [721, 345] width 64 height 20
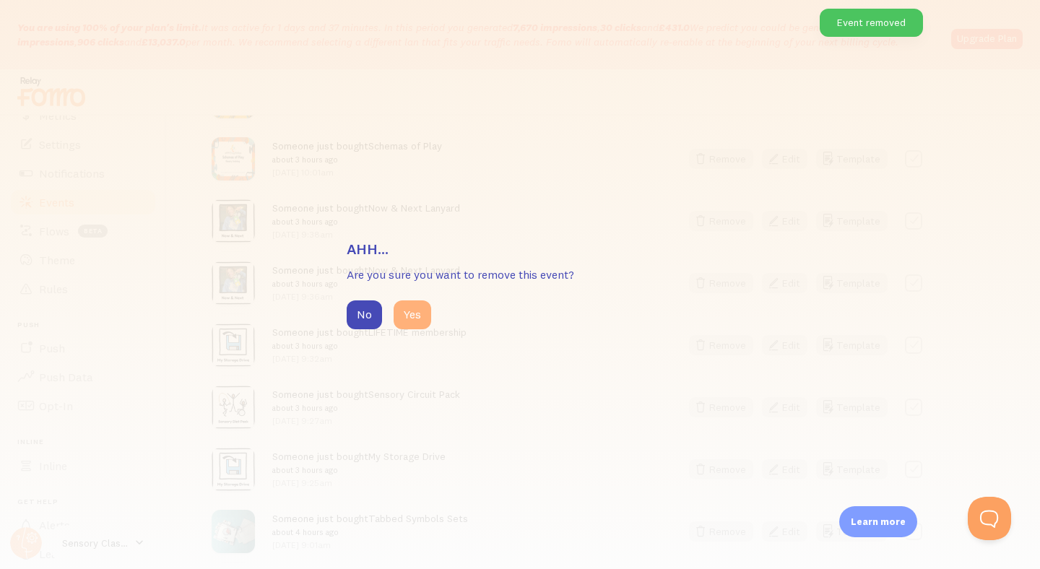
click at [413, 316] on button "Yes" at bounding box center [413, 315] width 38 height 29
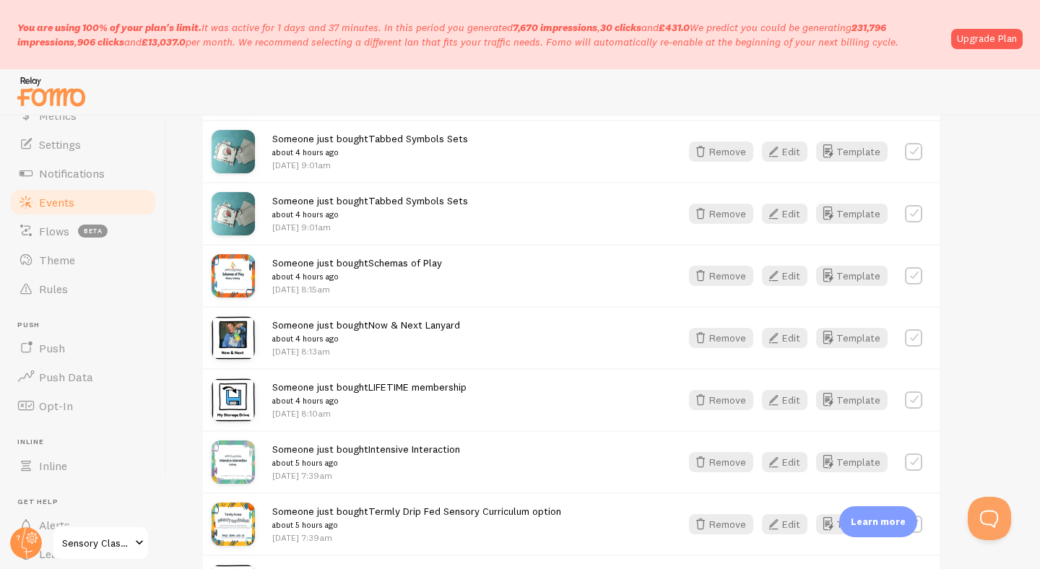
scroll to position [1063, 0]
click at [725, 213] on button "Remove" at bounding box center [721, 213] width 64 height 20
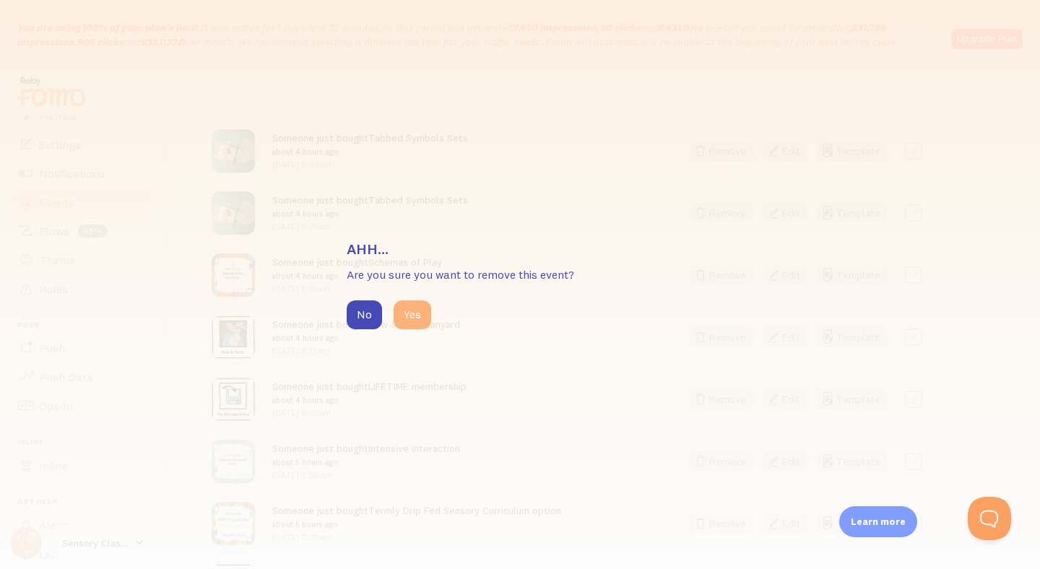
click at [412, 320] on button "Yes" at bounding box center [413, 315] width 38 height 29
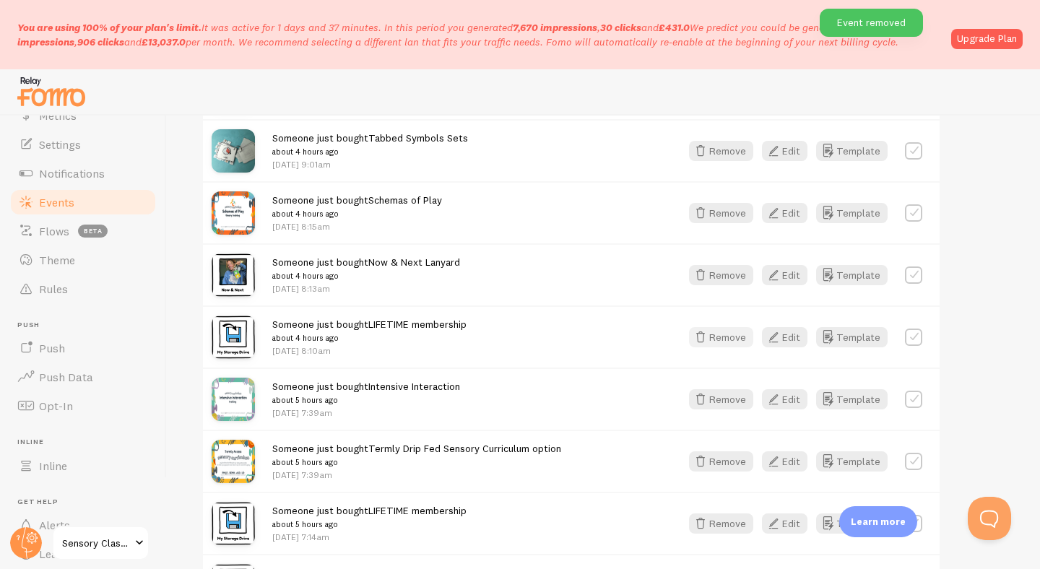
click at [703, 341] on icon "button" at bounding box center [700, 337] width 17 height 17
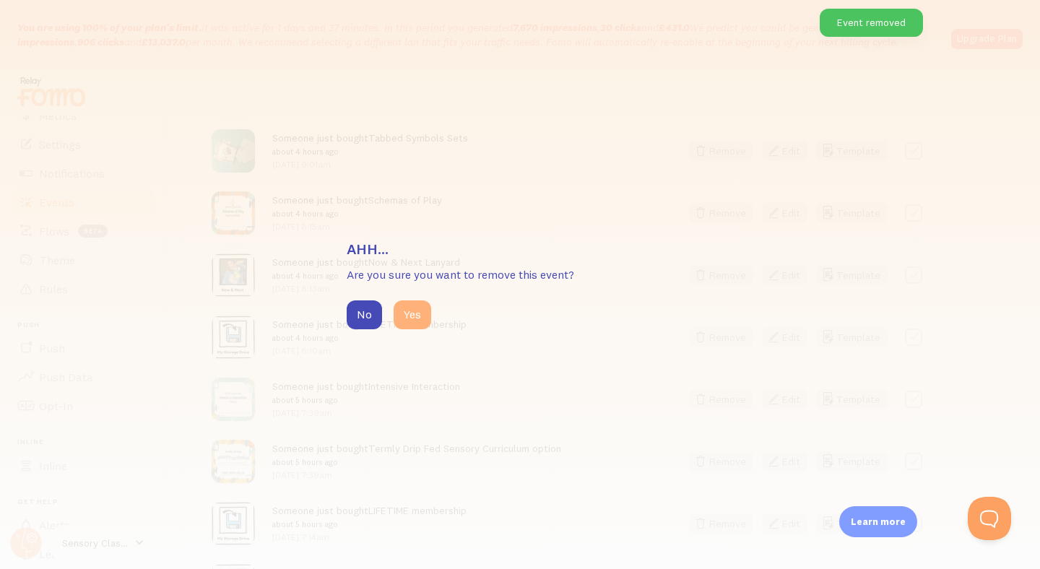
click at [405, 318] on button "Yes" at bounding box center [413, 315] width 38 height 29
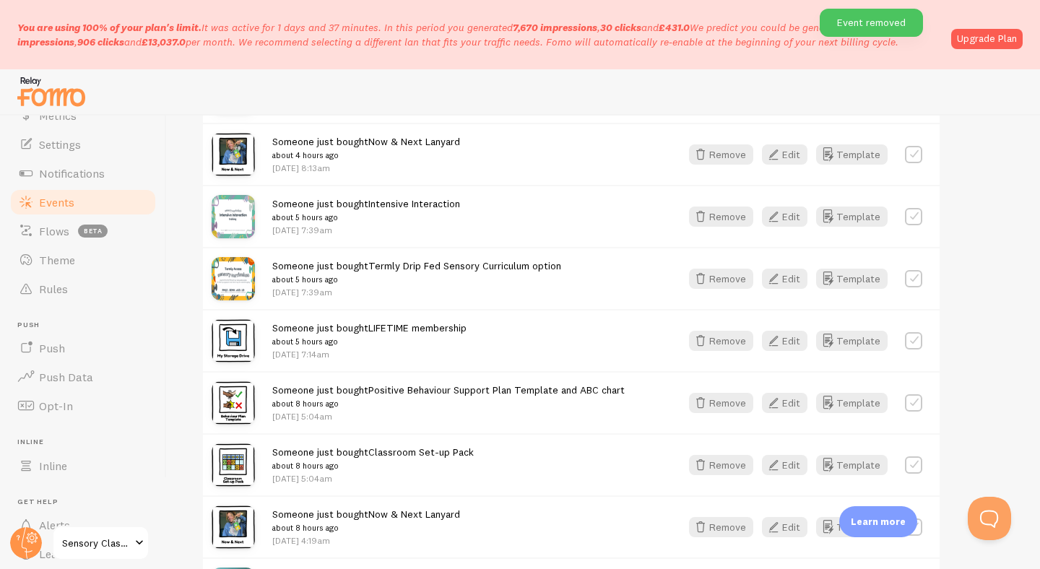
scroll to position [1198, 0]
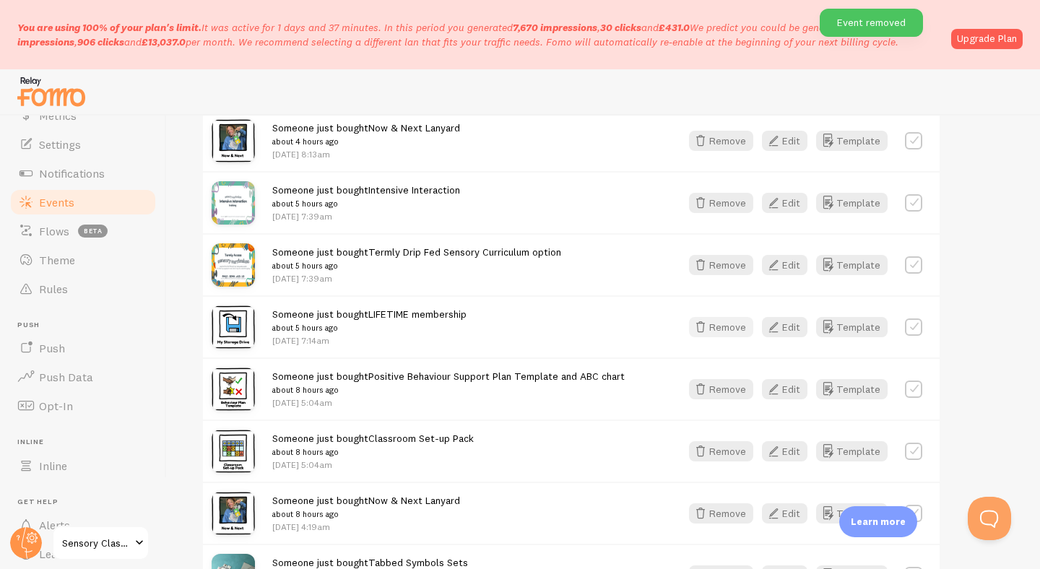
click at [733, 325] on button "Remove" at bounding box center [721, 327] width 64 height 20
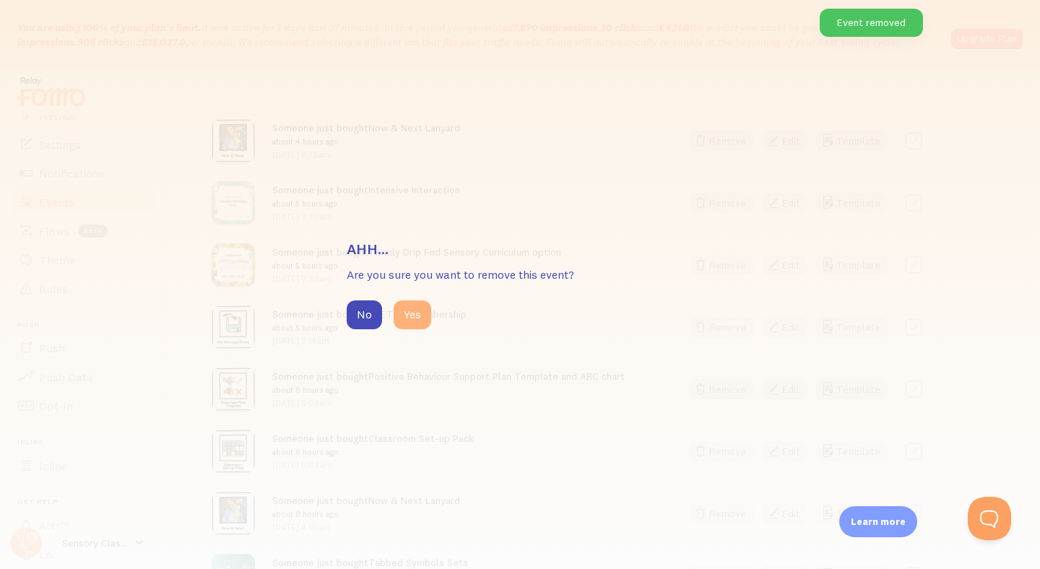
click at [410, 317] on button "Yes" at bounding box center [413, 315] width 38 height 29
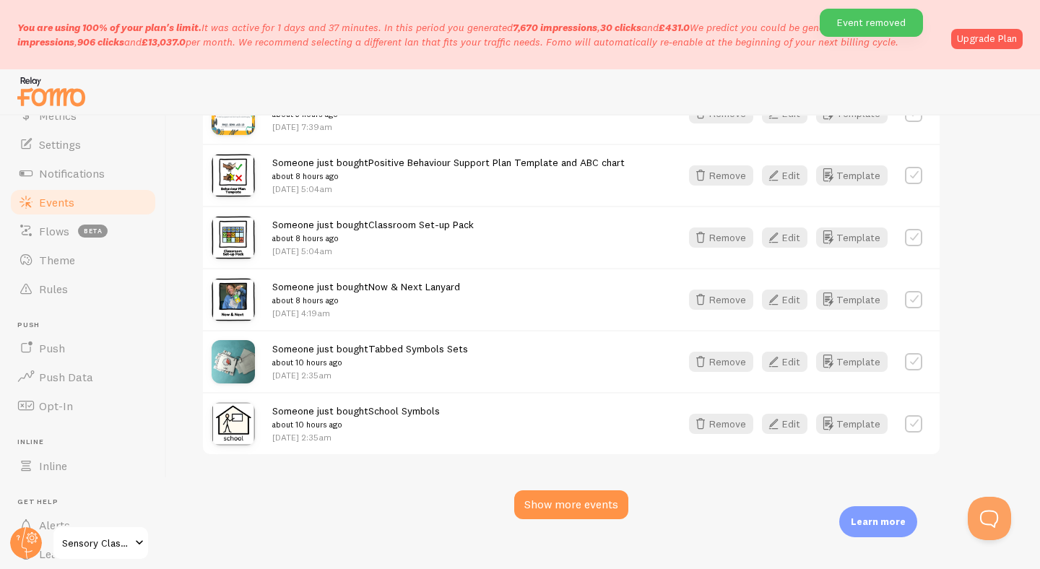
scroll to position [1368, 0]
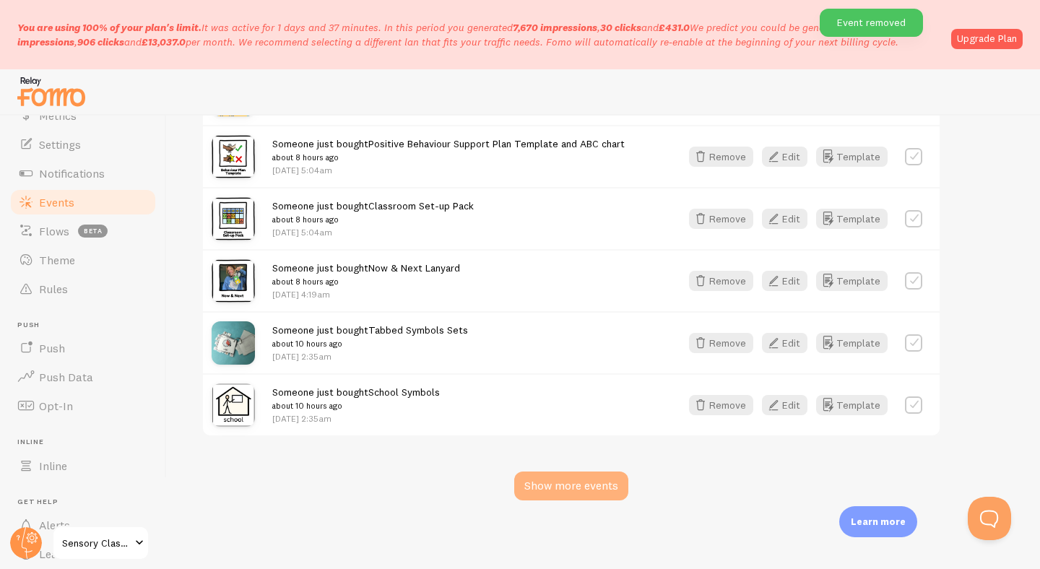
click at [566, 487] on div "Show more events" at bounding box center [571, 486] width 114 height 29
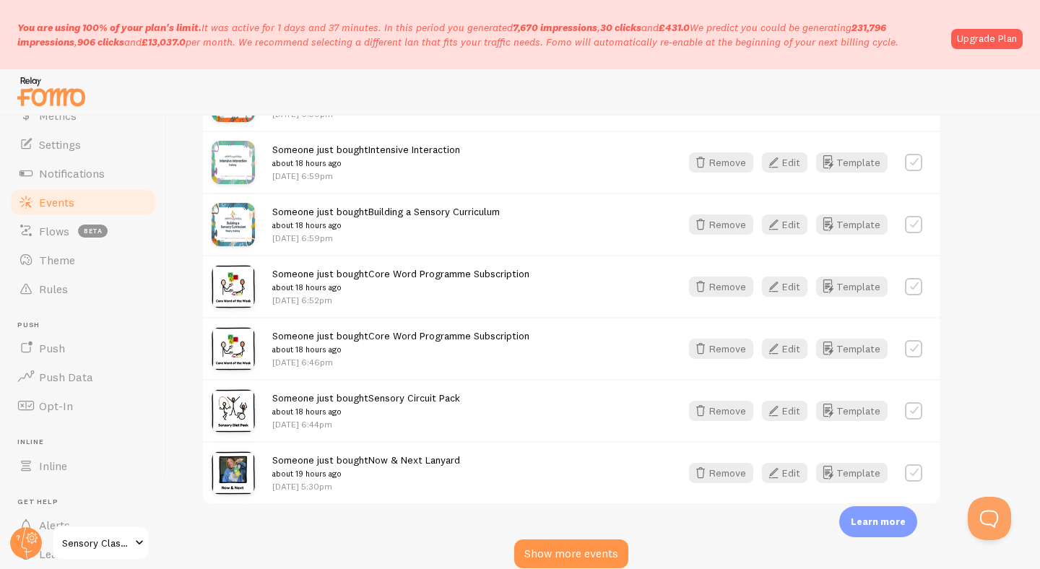
scroll to position [3232, 0]
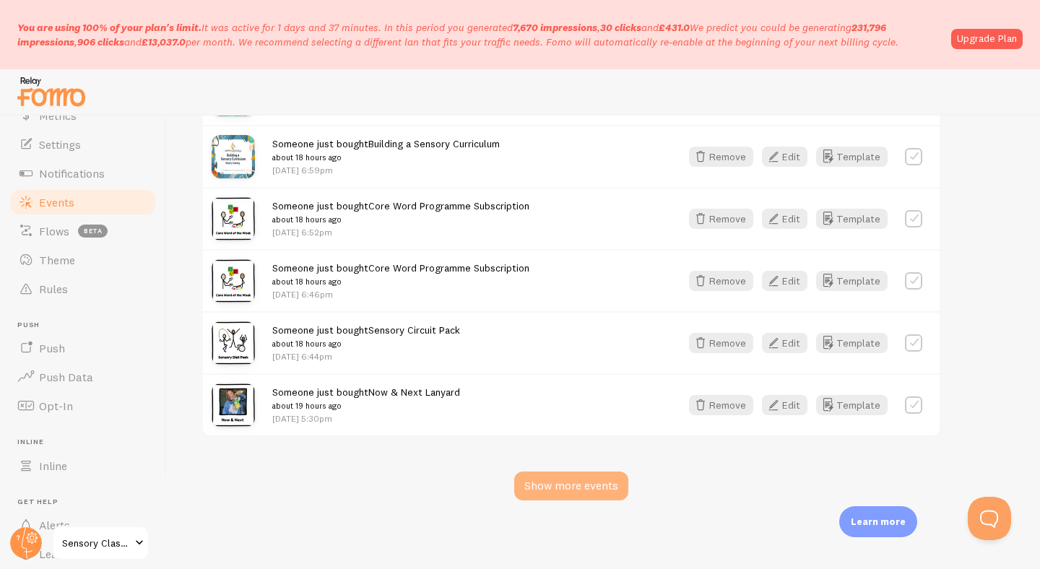
click at [560, 481] on div "Show more events" at bounding box center [571, 486] width 114 height 29
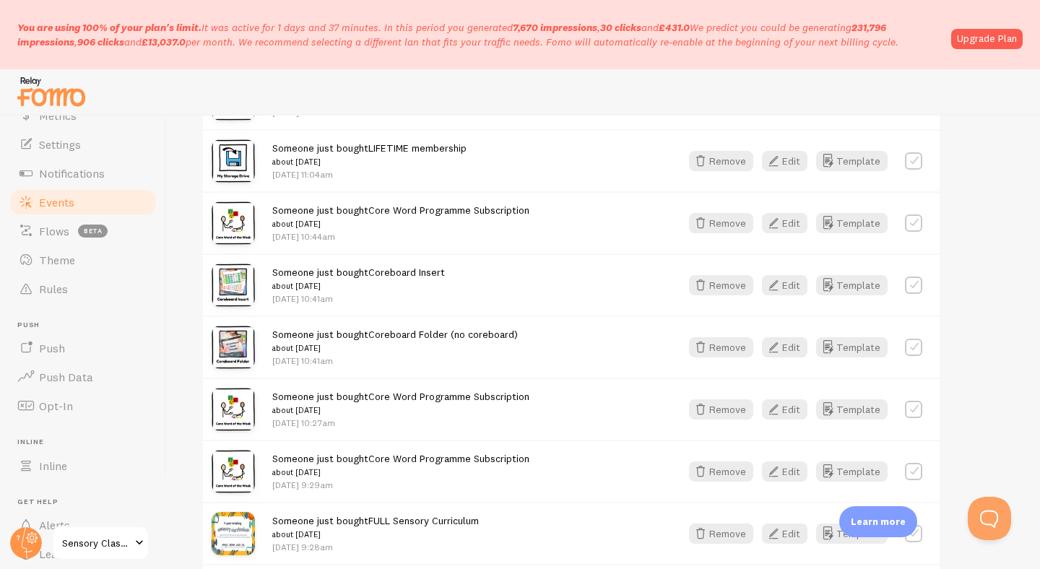
scroll to position [4659, 0]
click at [719, 155] on button "Remove" at bounding box center [721, 160] width 64 height 20
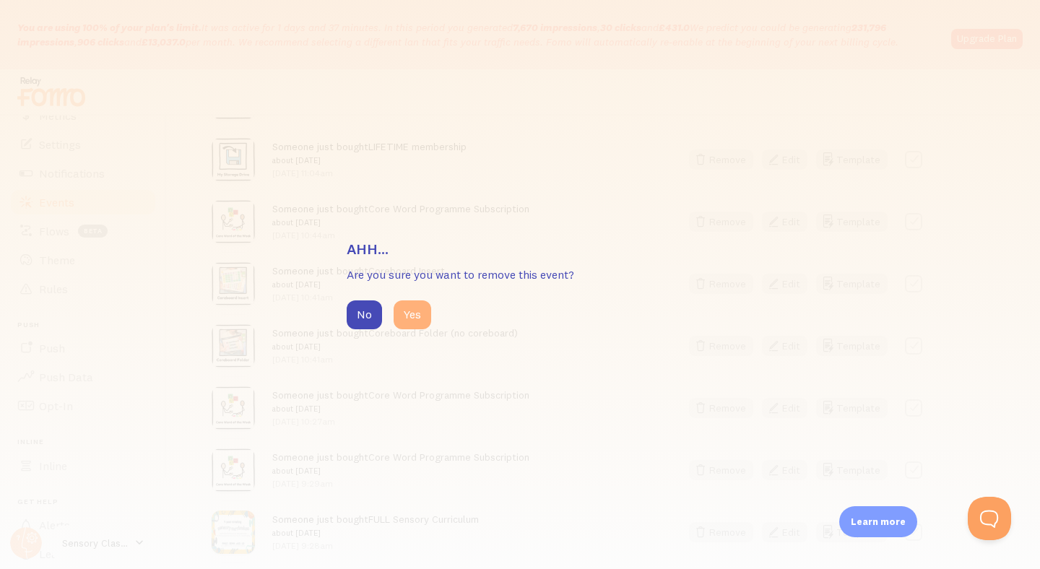
click at [410, 311] on button "Yes" at bounding box center [413, 315] width 38 height 29
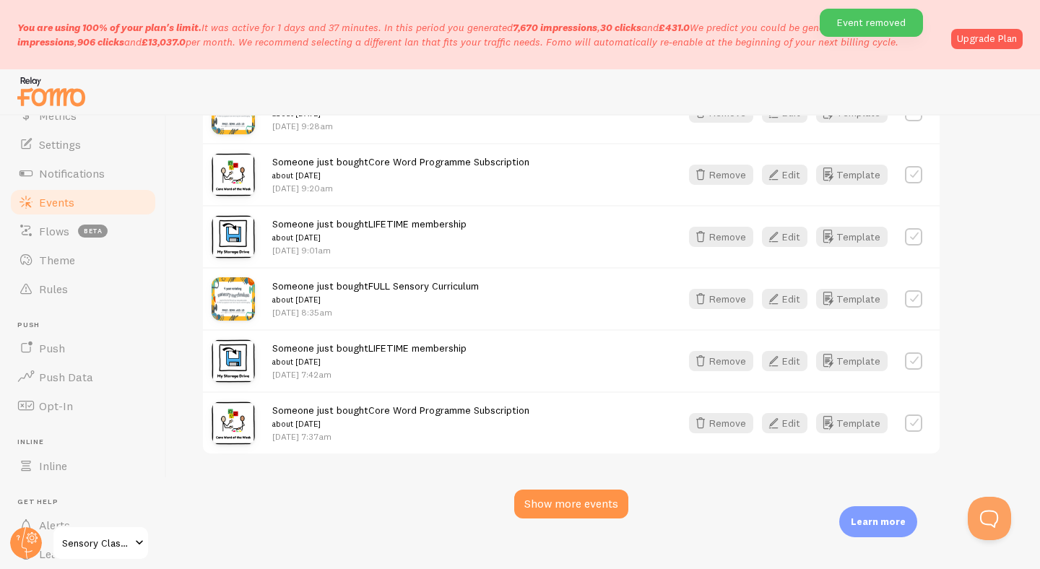
scroll to position [5034, 0]
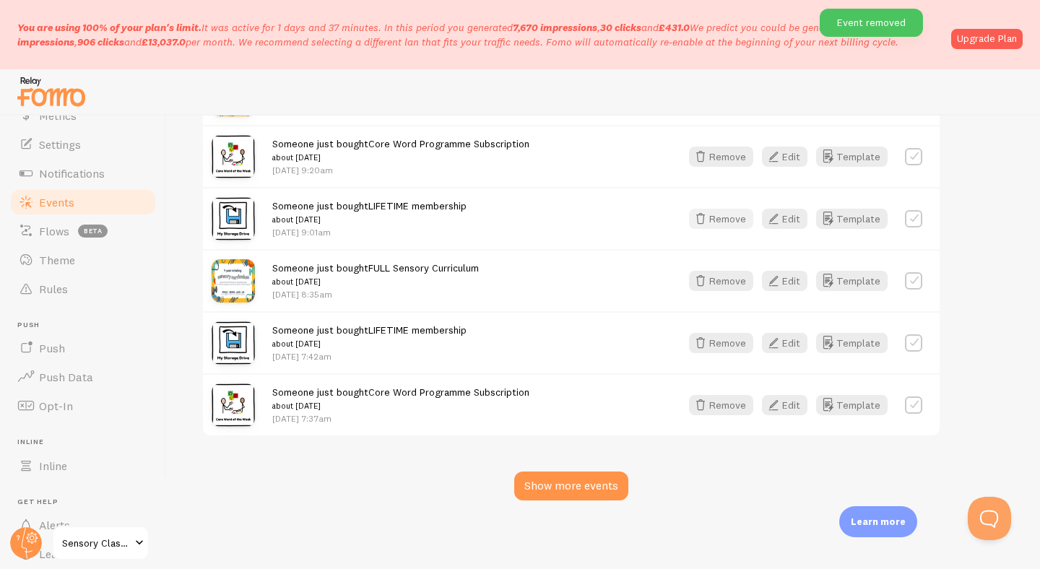
click at [716, 212] on button "Remove" at bounding box center [721, 219] width 64 height 20
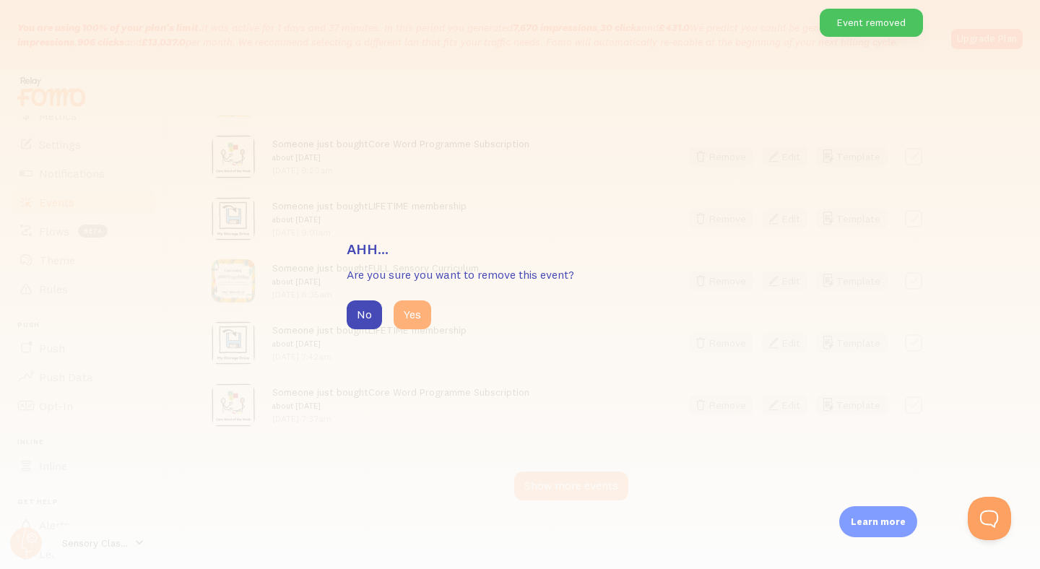
click at [407, 319] on button "Yes" at bounding box center [413, 315] width 38 height 29
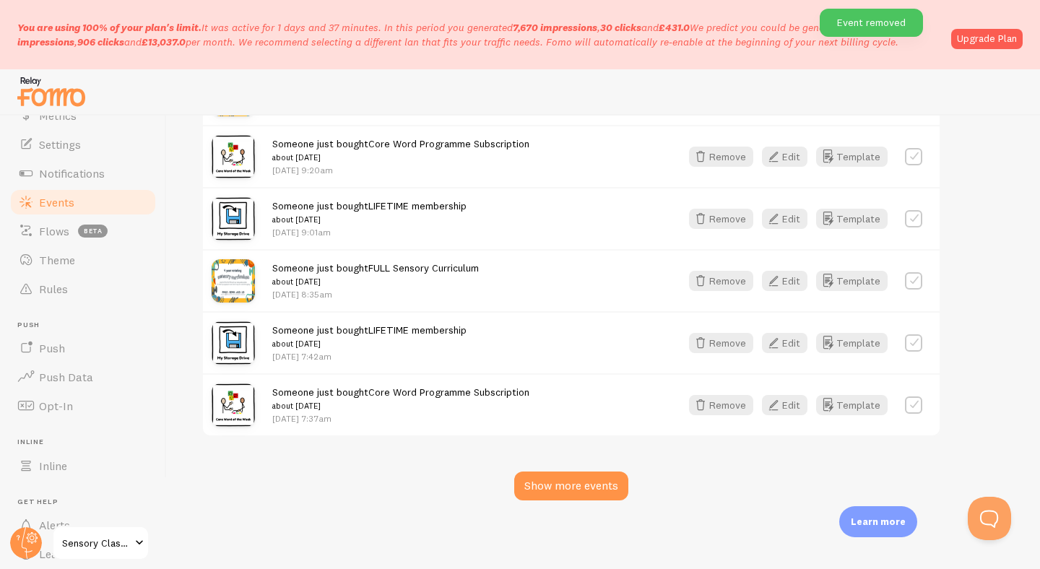
scroll to position [4972, 0]
click at [719, 338] on button "Remove" at bounding box center [721, 343] width 64 height 20
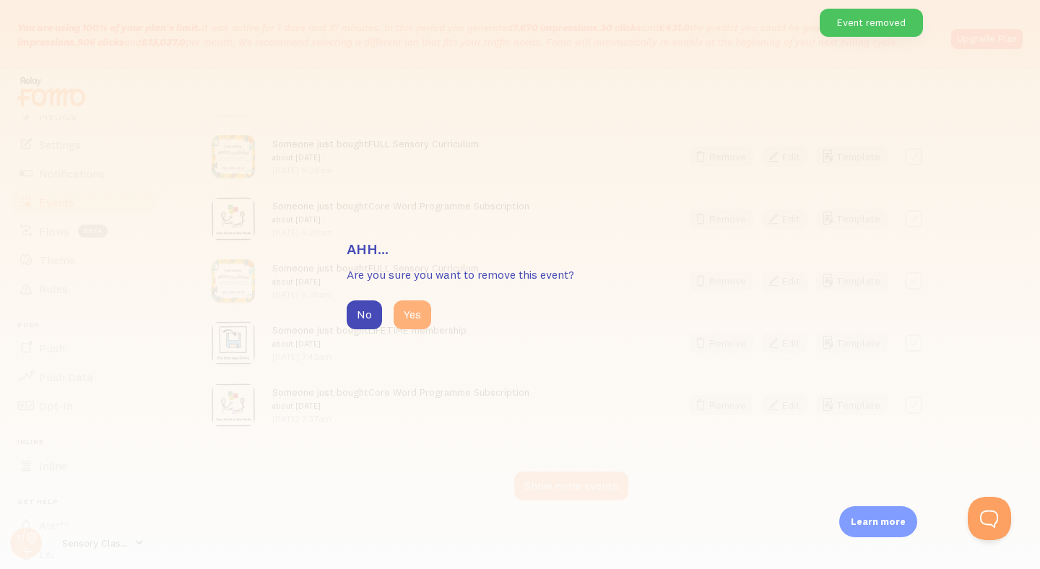
click at [410, 319] on button "Yes" at bounding box center [413, 315] width 38 height 29
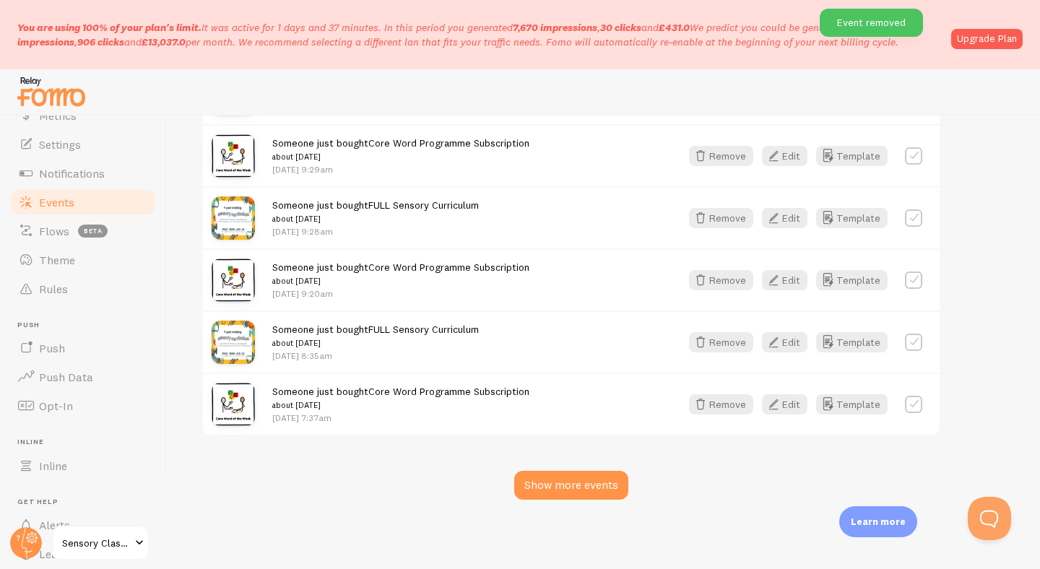
scroll to position [4910, 0]
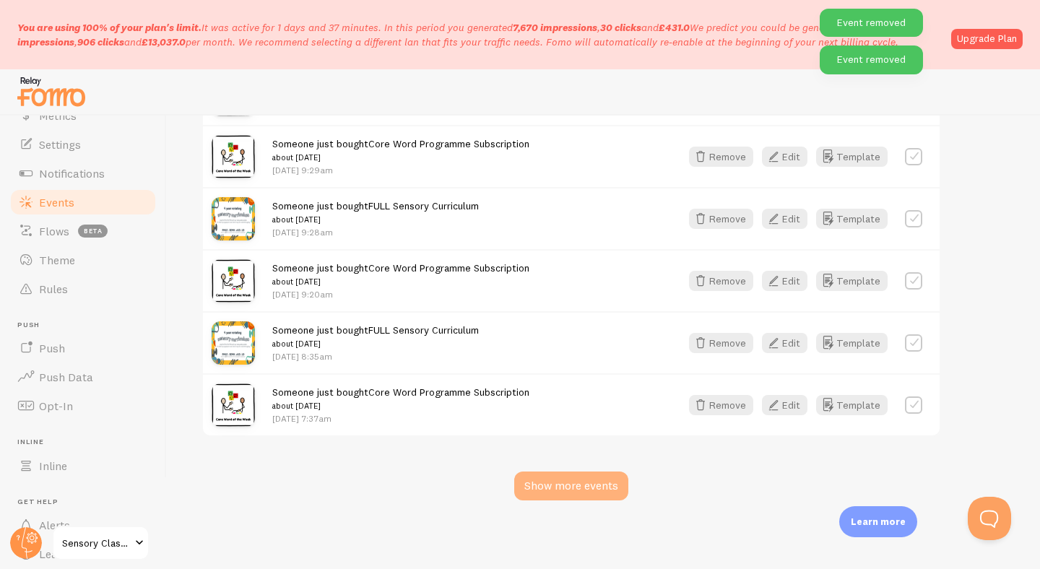
click at [546, 486] on div "Show more events" at bounding box center [571, 486] width 114 height 29
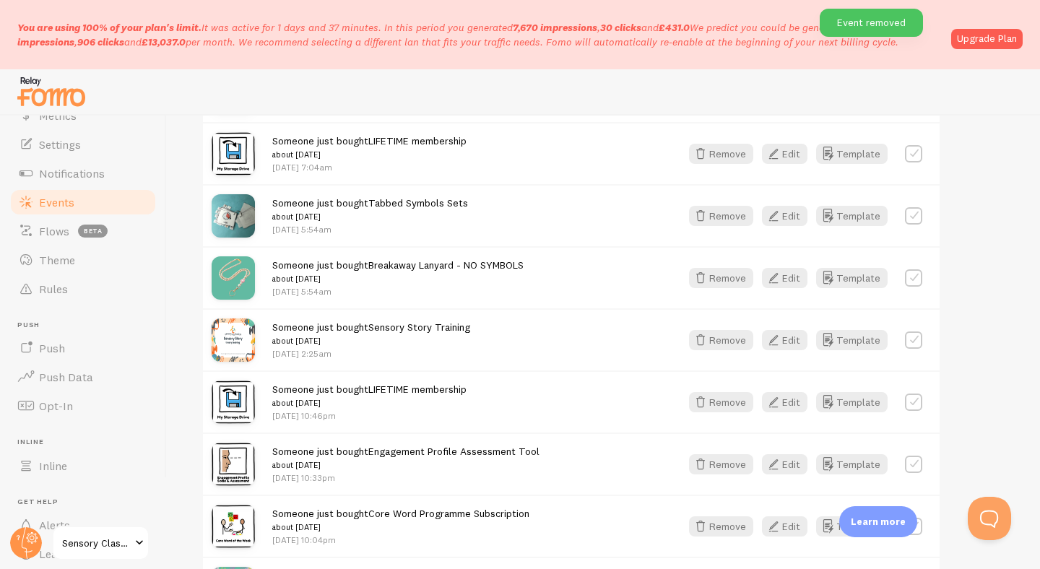
scroll to position [5281, 0]
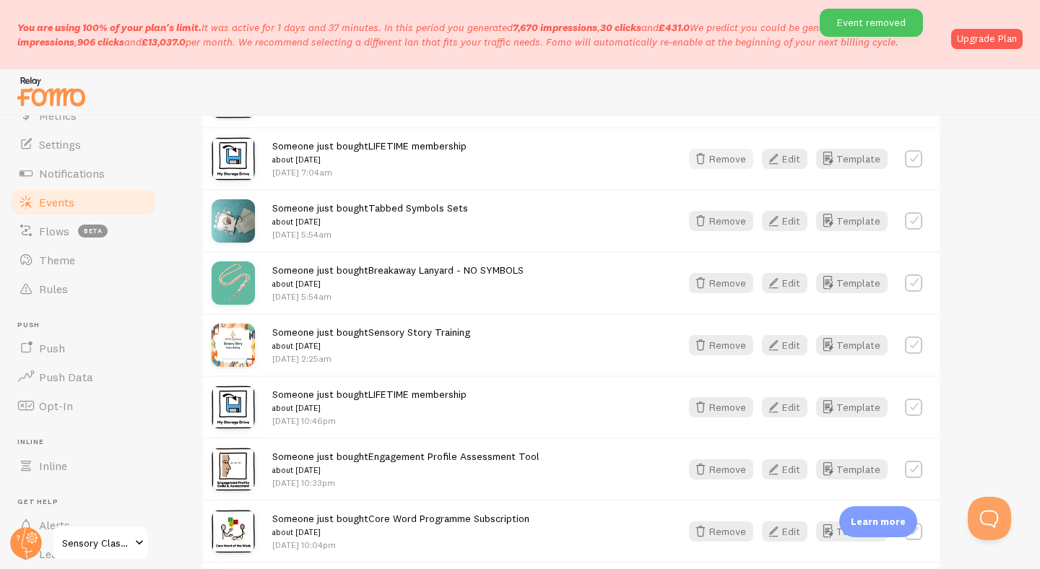
click at [715, 163] on button "Remove" at bounding box center [721, 159] width 64 height 20
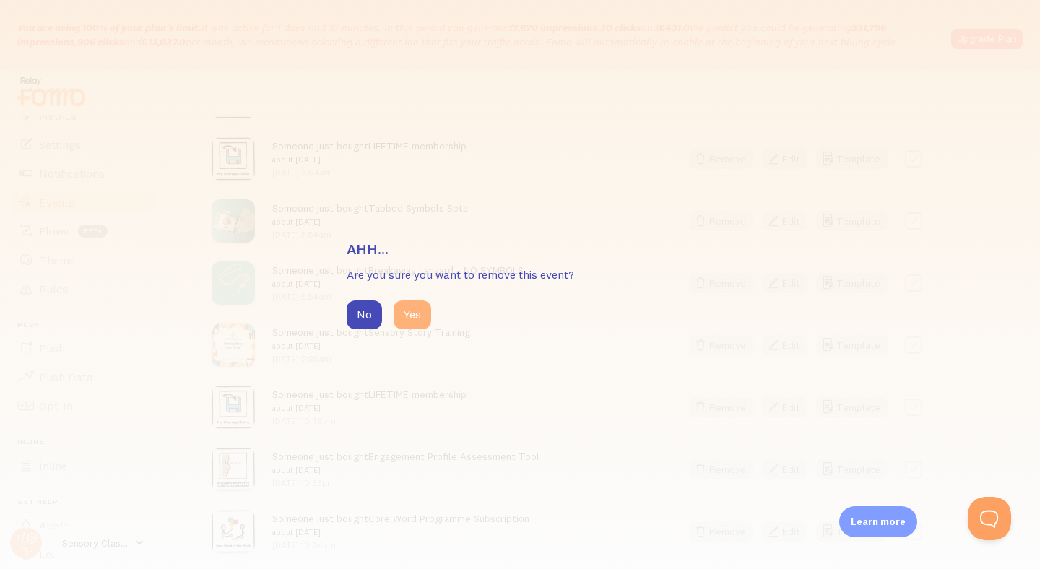
click at [416, 320] on button "Yes" at bounding box center [413, 315] width 38 height 29
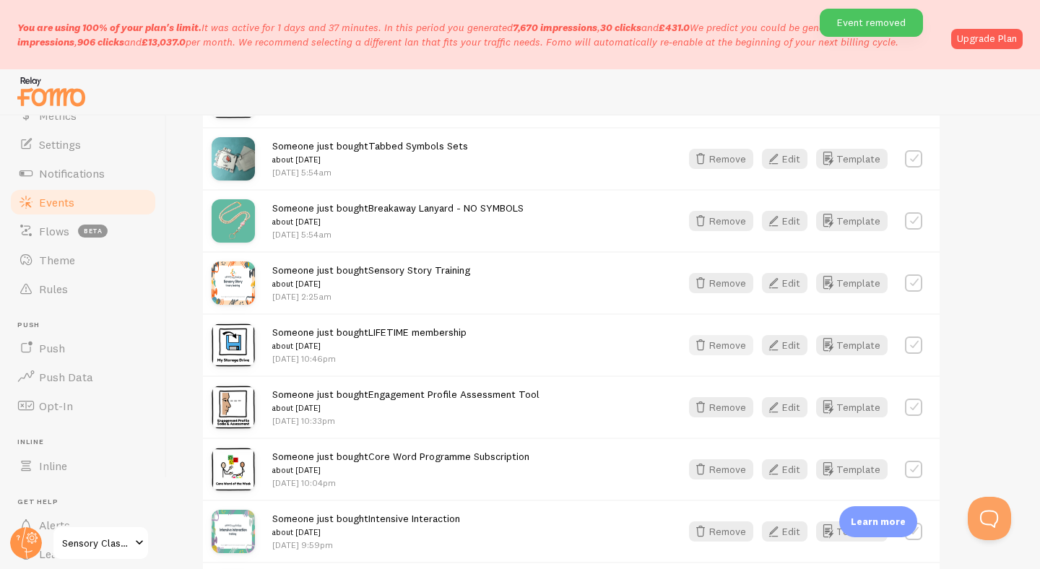
click at [728, 345] on button "Remove" at bounding box center [721, 345] width 64 height 20
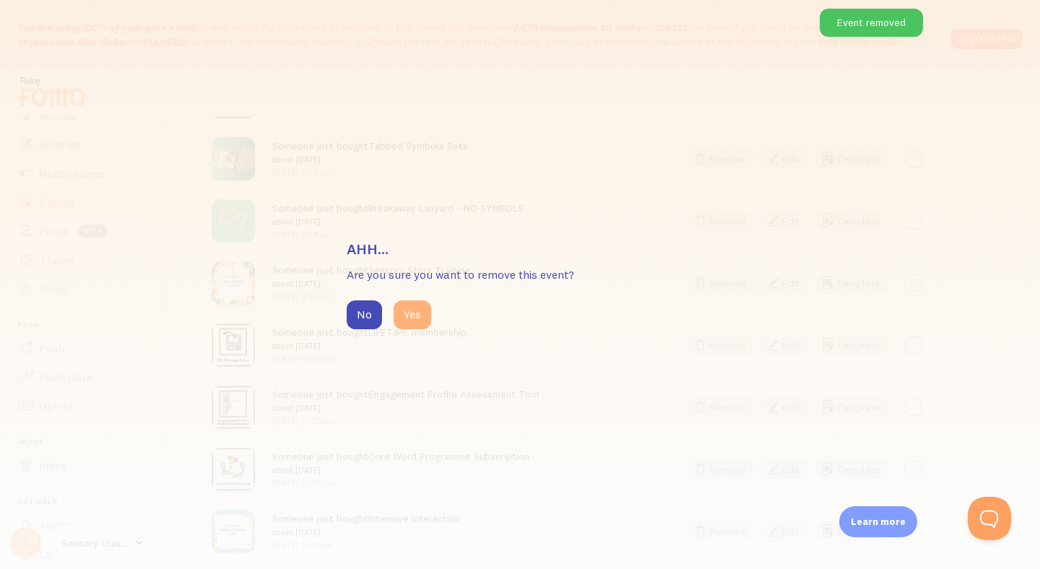
click at [418, 324] on button "Yes" at bounding box center [413, 315] width 38 height 29
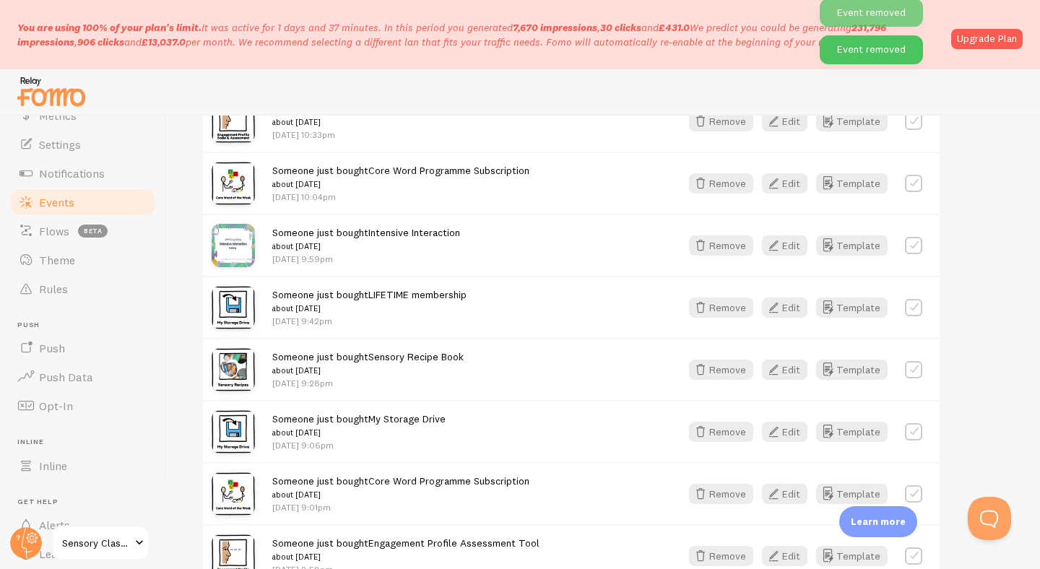
scroll to position [5508, 0]
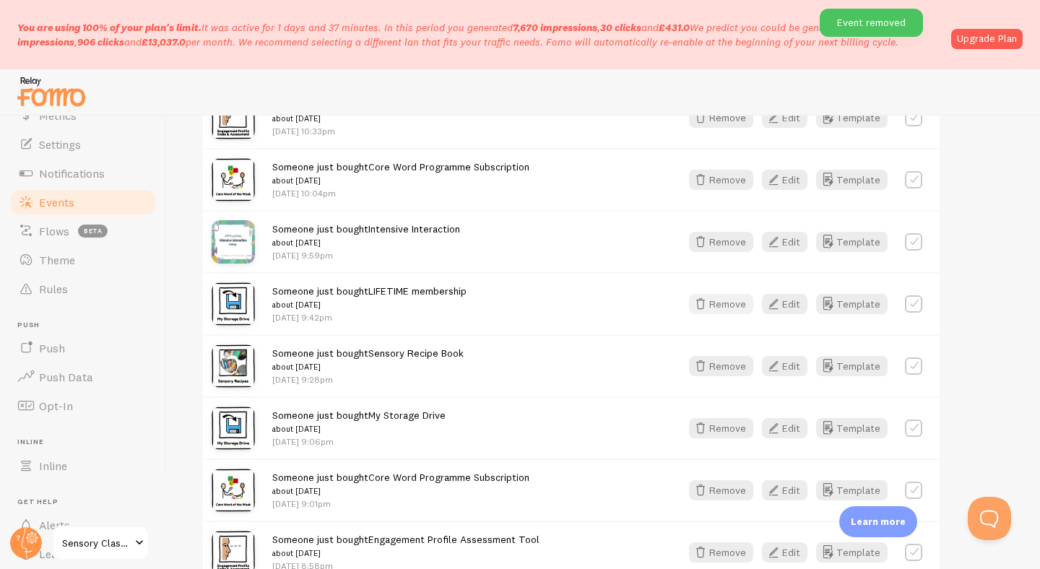
click at [729, 307] on button "Remove" at bounding box center [721, 304] width 64 height 20
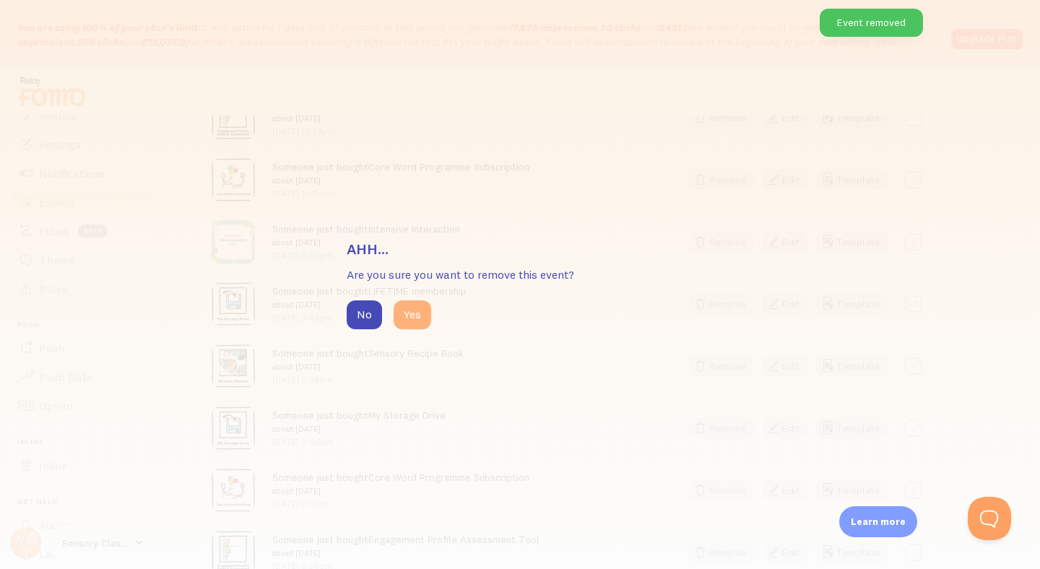
click at [411, 319] on button "Yes" at bounding box center [413, 315] width 38 height 29
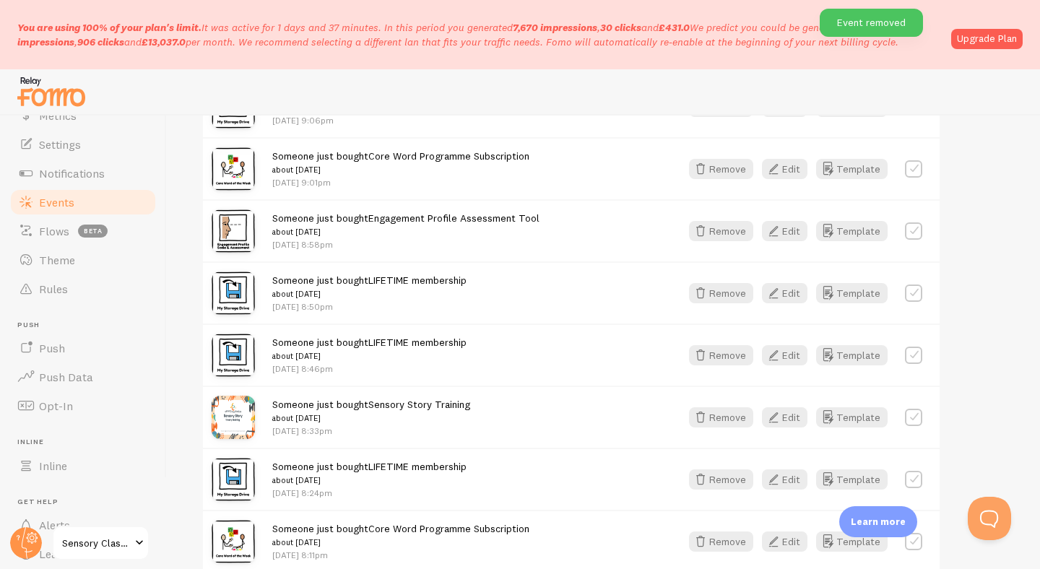
scroll to position [5796, 0]
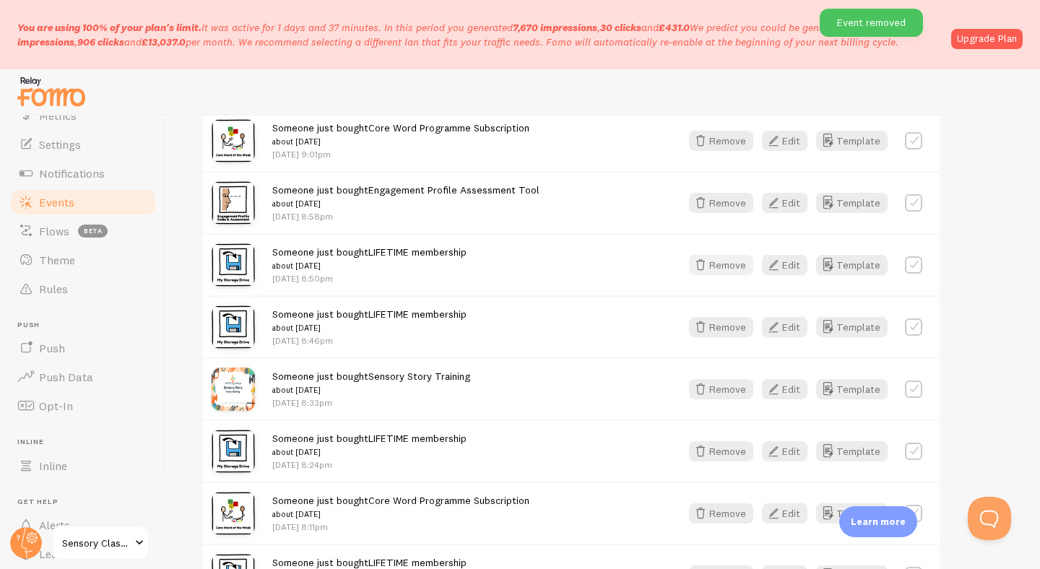
click at [726, 262] on button "Remove" at bounding box center [721, 265] width 64 height 20
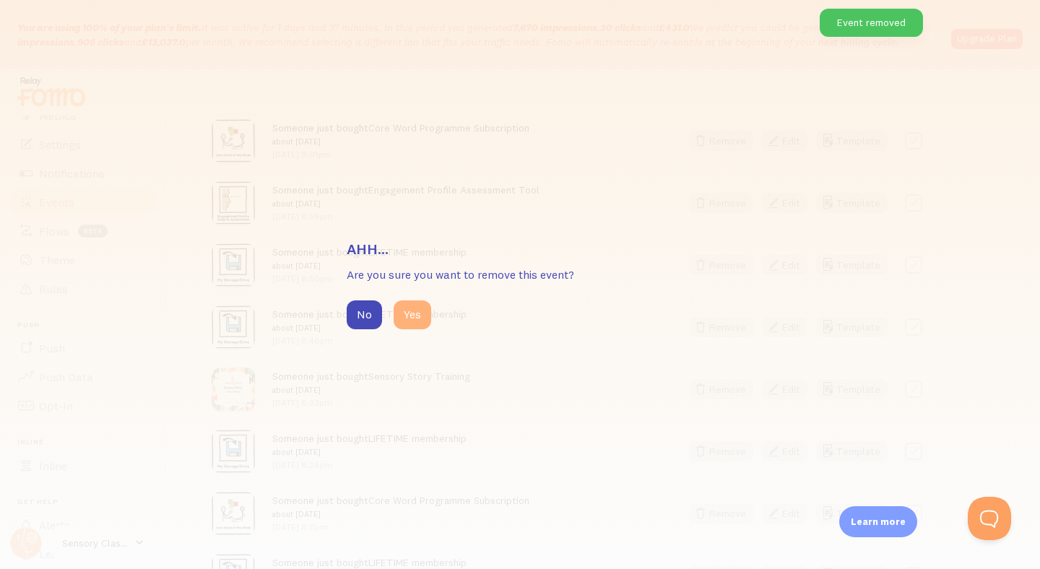
click at [408, 318] on button "Yes" at bounding box center [413, 315] width 38 height 29
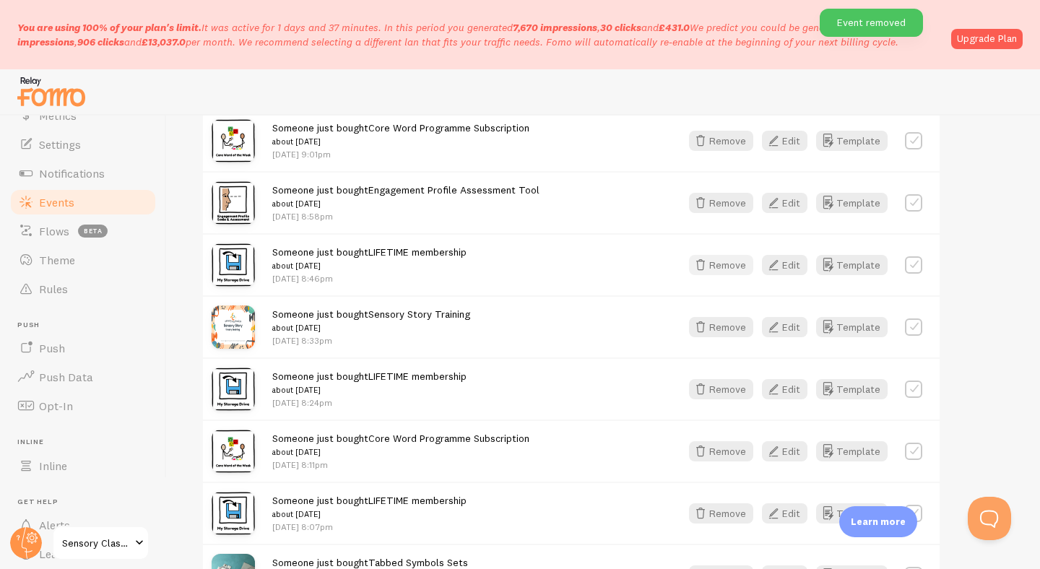
click at [715, 265] on button "Remove" at bounding box center [721, 265] width 64 height 20
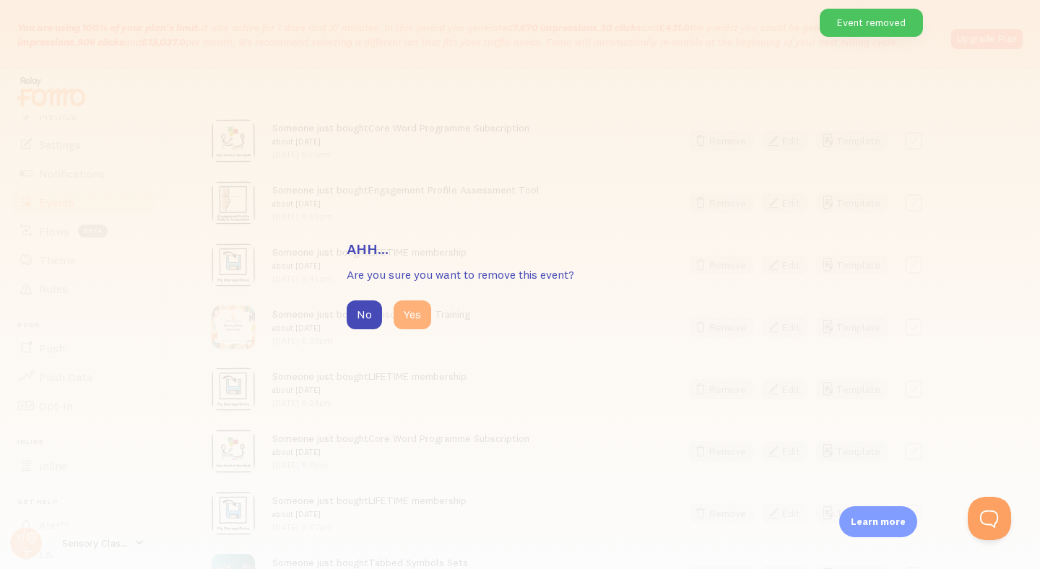
click at [408, 315] on button "Yes" at bounding box center [413, 315] width 38 height 29
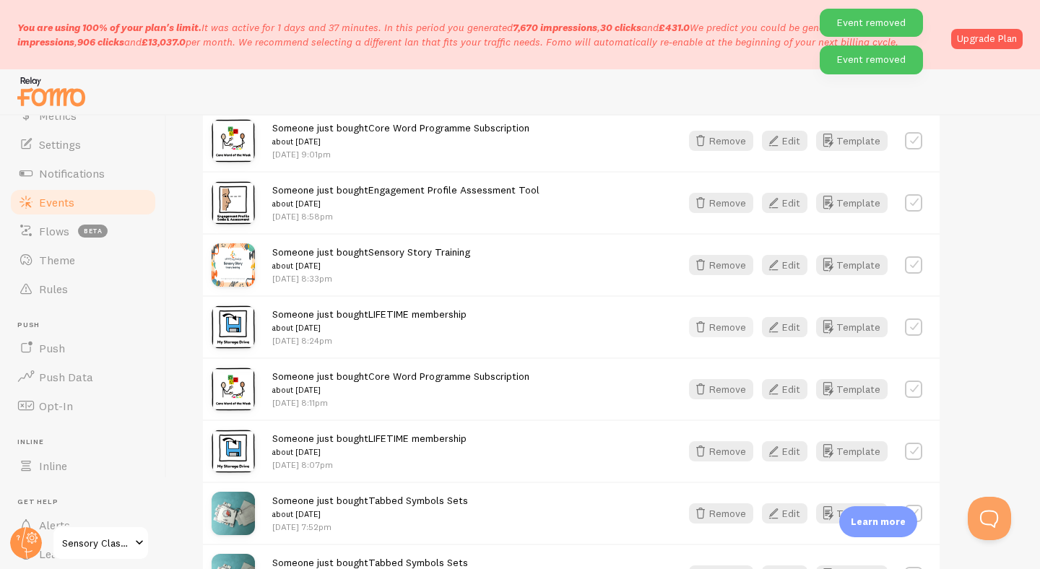
click at [720, 327] on button "Remove" at bounding box center [721, 327] width 64 height 20
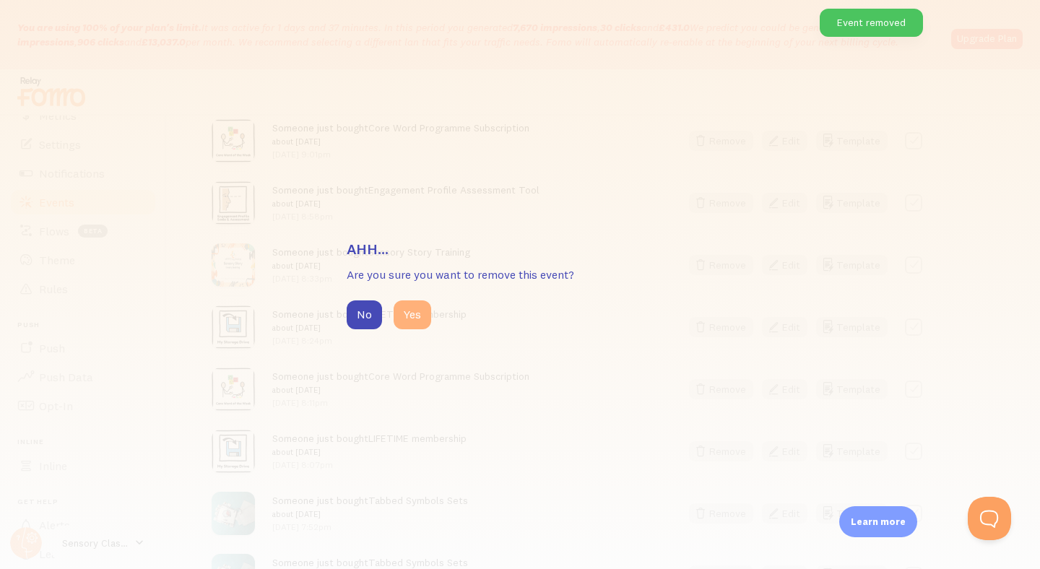
click at [411, 323] on button "Yes" at bounding box center [413, 315] width 38 height 29
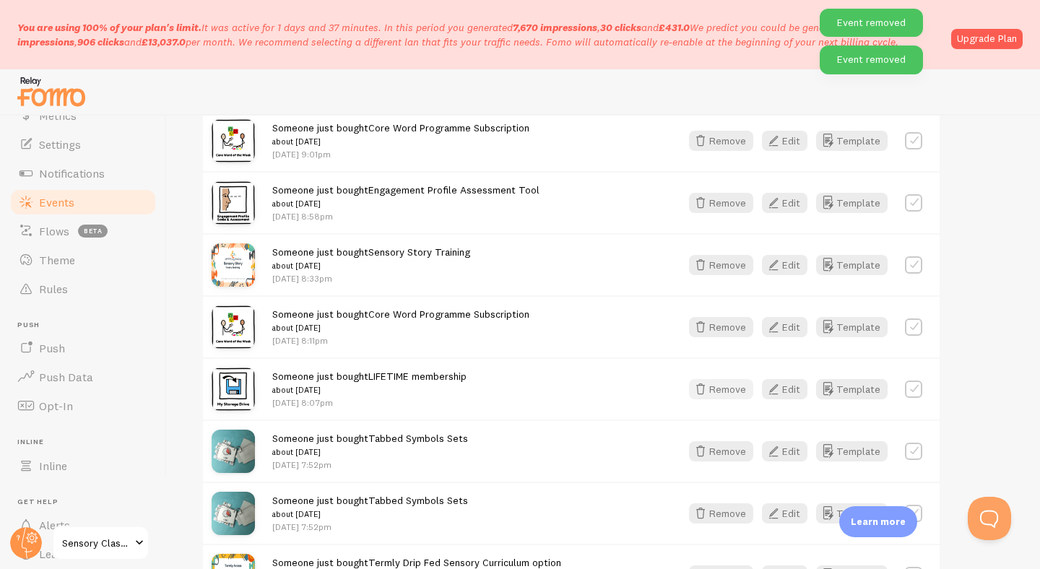
click at [707, 387] on icon "button" at bounding box center [700, 389] width 17 height 17
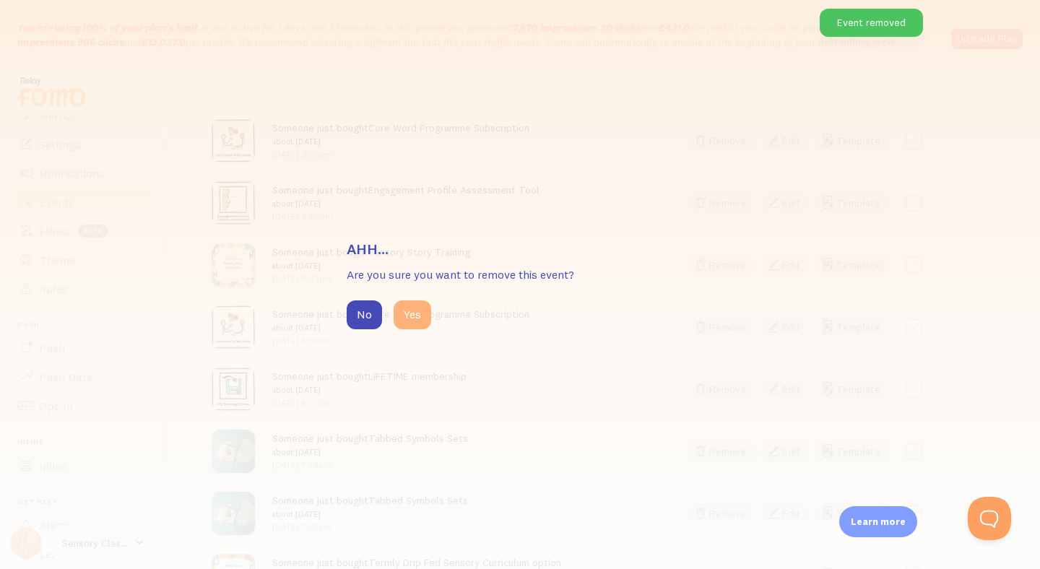
click at [418, 319] on button "Yes" at bounding box center [413, 315] width 38 height 29
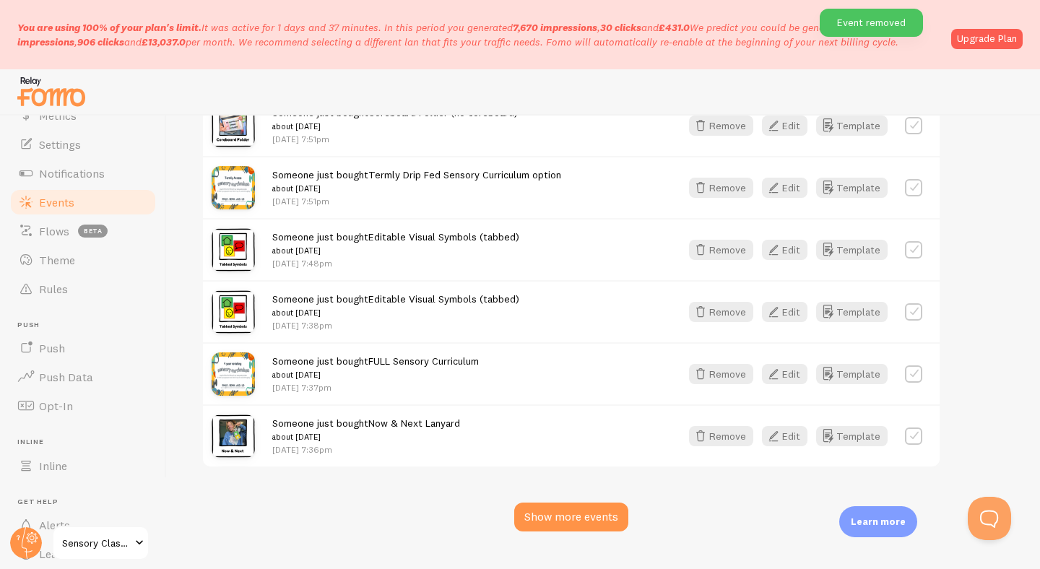
scroll to position [6339, 0]
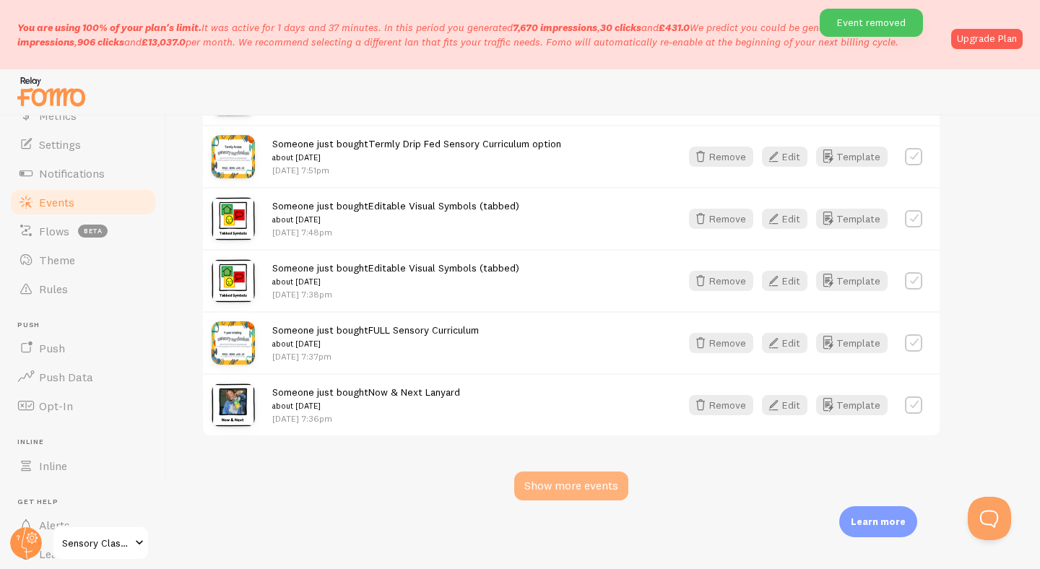
click at [573, 485] on div "Show more events" at bounding box center [571, 486] width 114 height 29
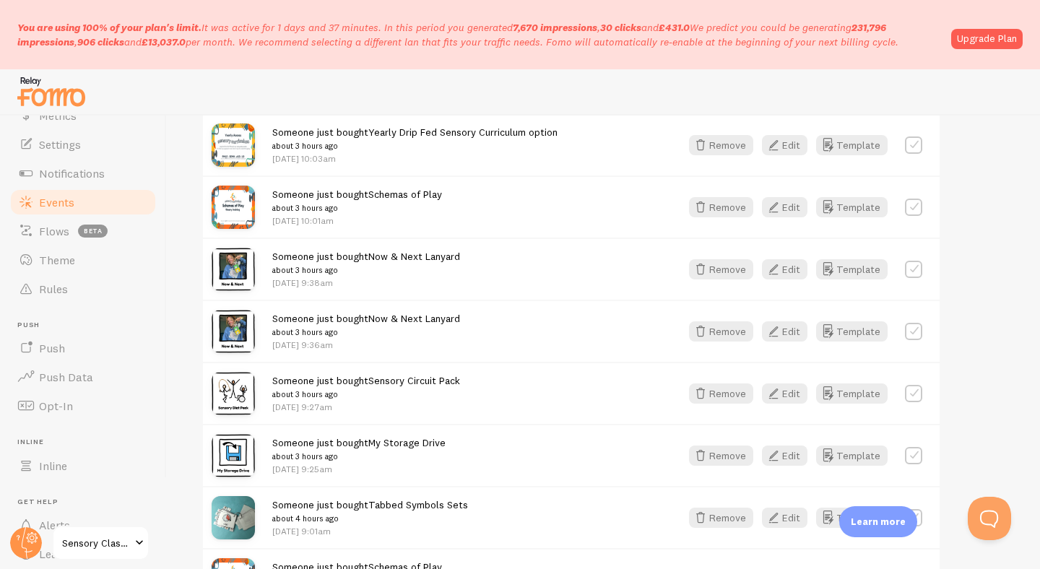
scroll to position [0, 0]
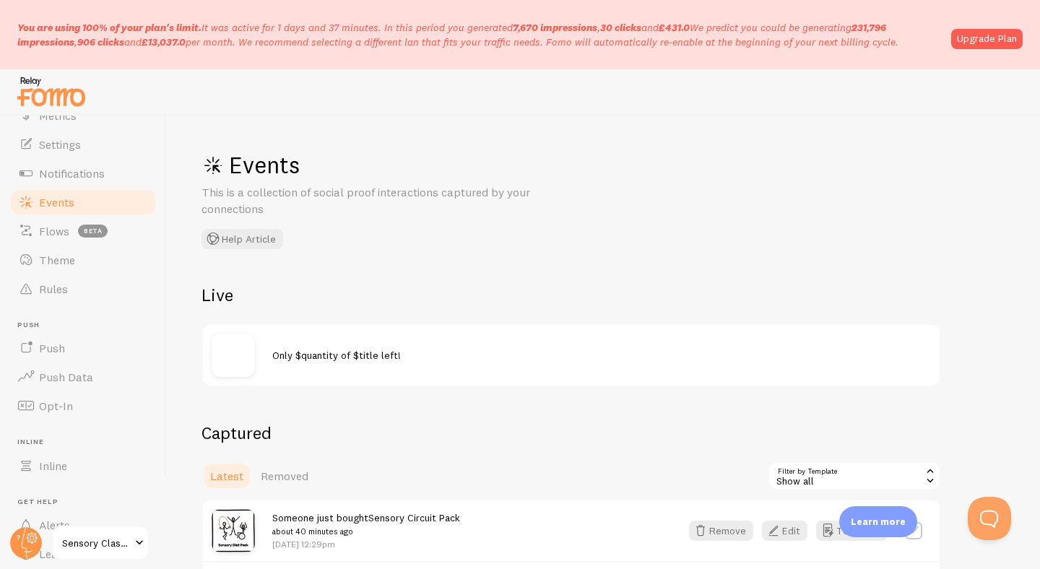
click at [806, 469] on div "Show all" at bounding box center [854, 476] width 173 height 29
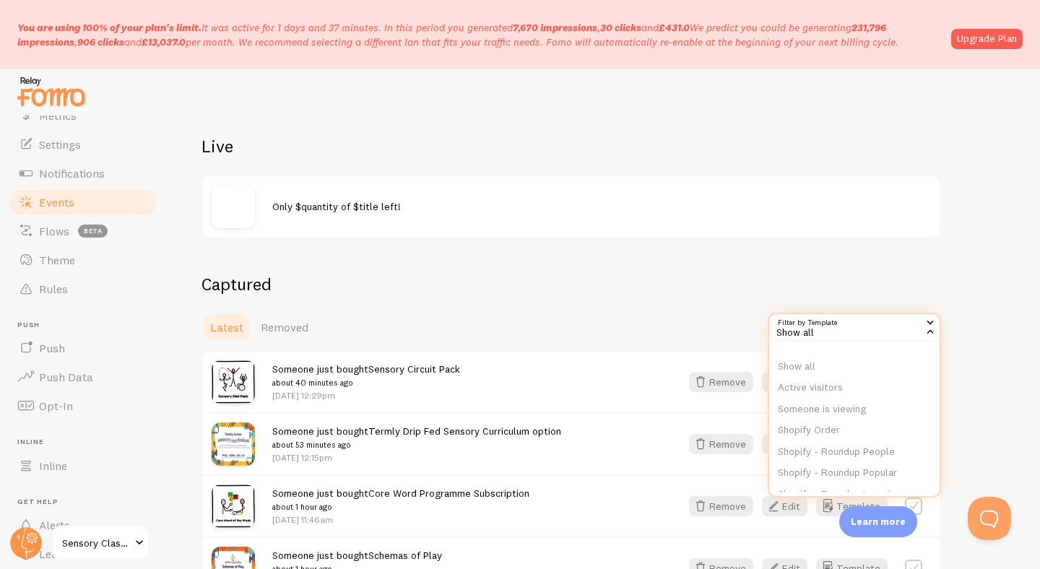
scroll to position [153, 0]
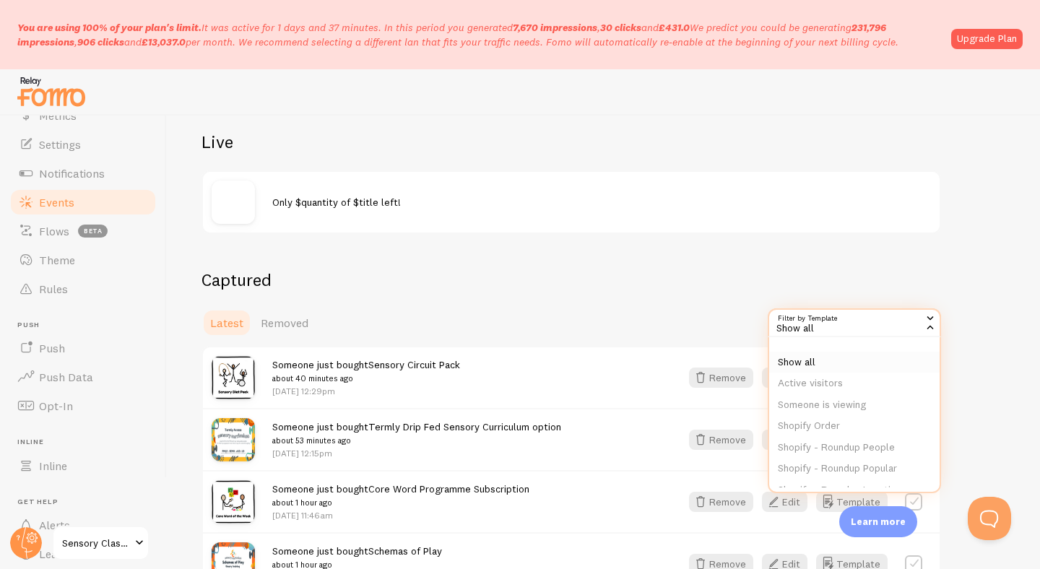
click at [815, 360] on li "Show all" at bounding box center [854, 363] width 171 height 22
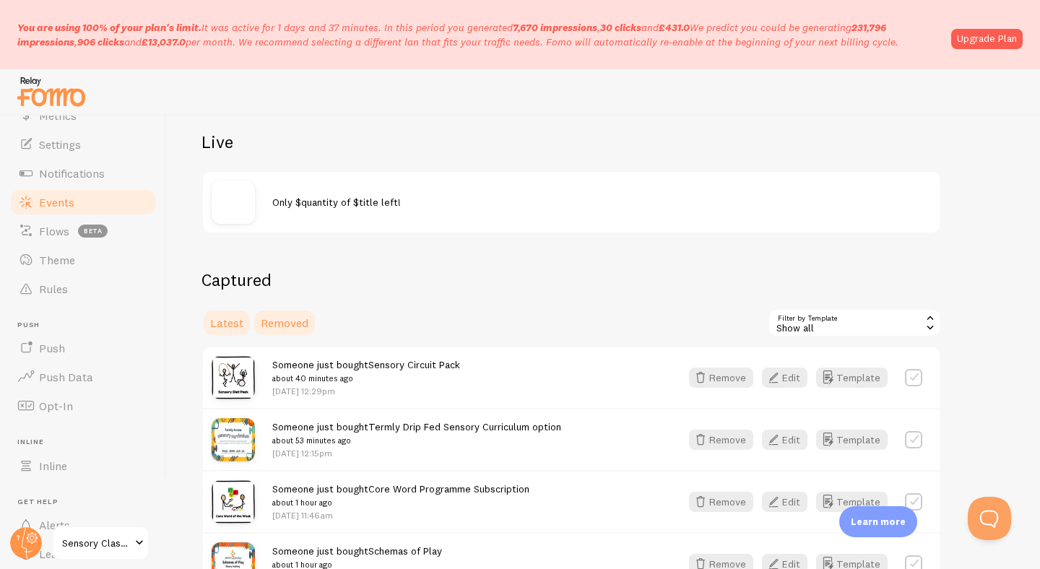
click at [295, 327] on span "Removed" at bounding box center [285, 323] width 48 height 14
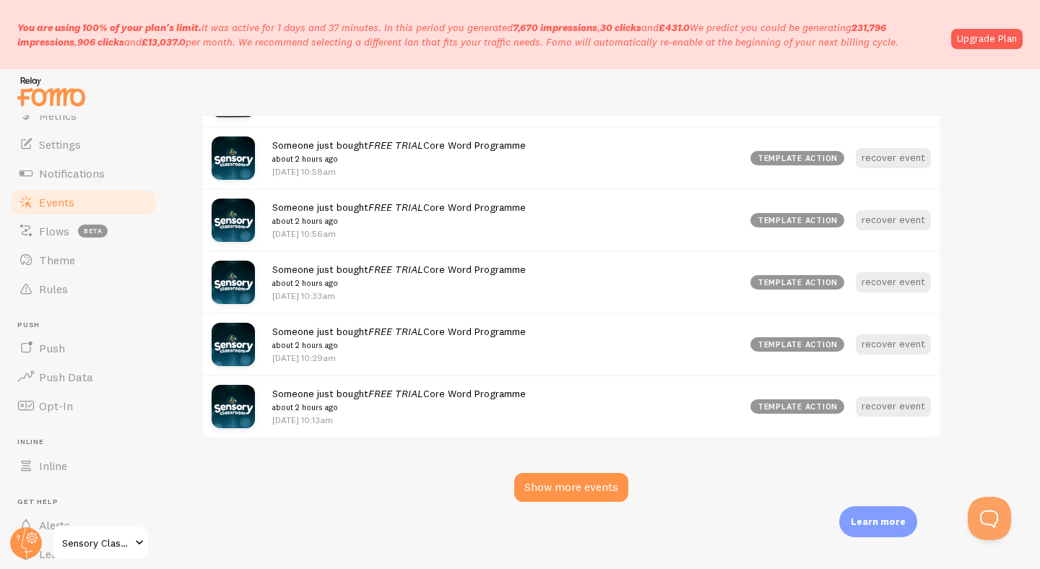
scroll to position [2009, 0]
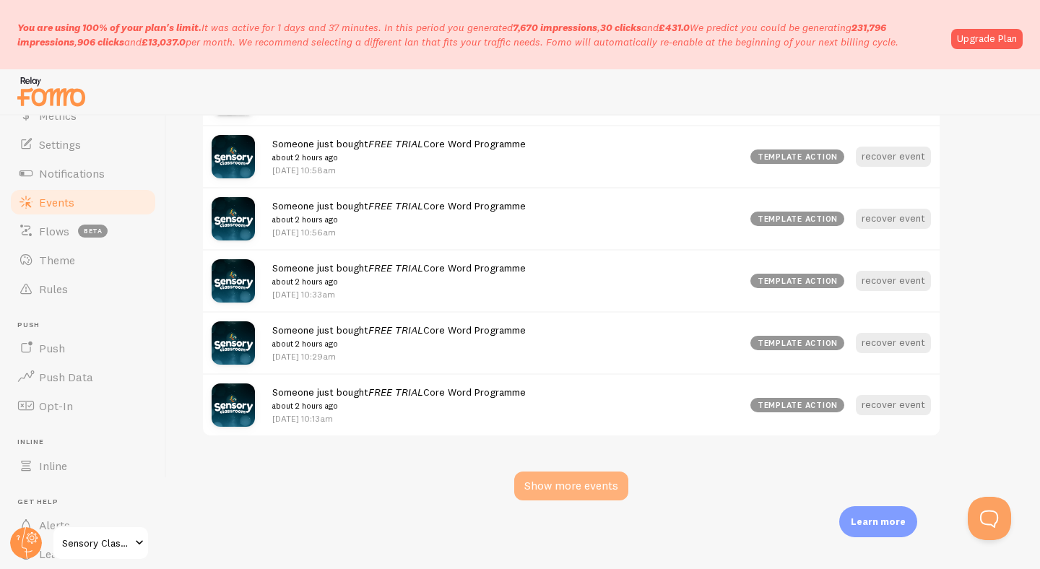
click at [597, 488] on div "Show more events" at bounding box center [571, 486] width 114 height 29
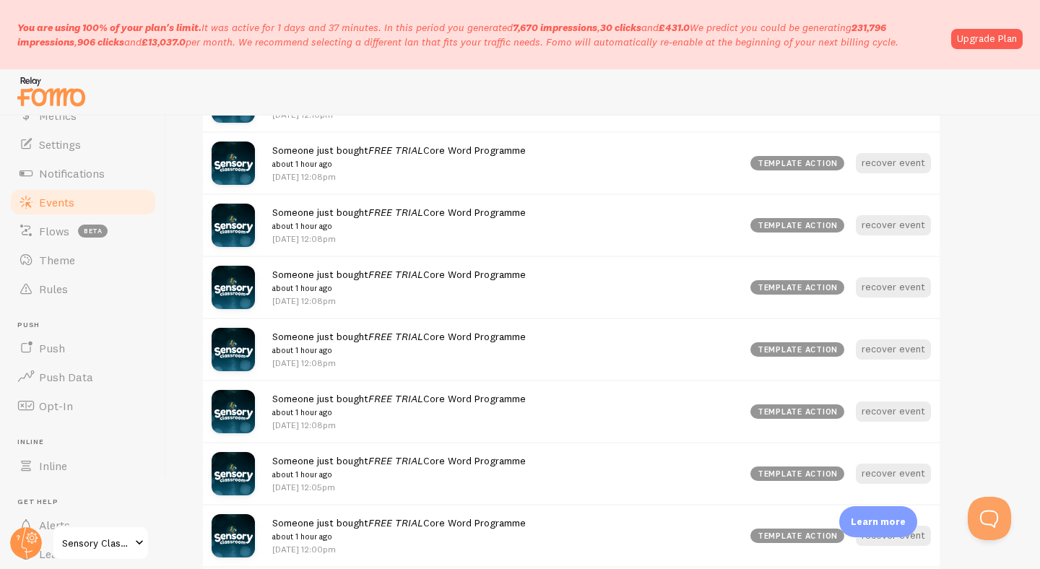
scroll to position [0, 0]
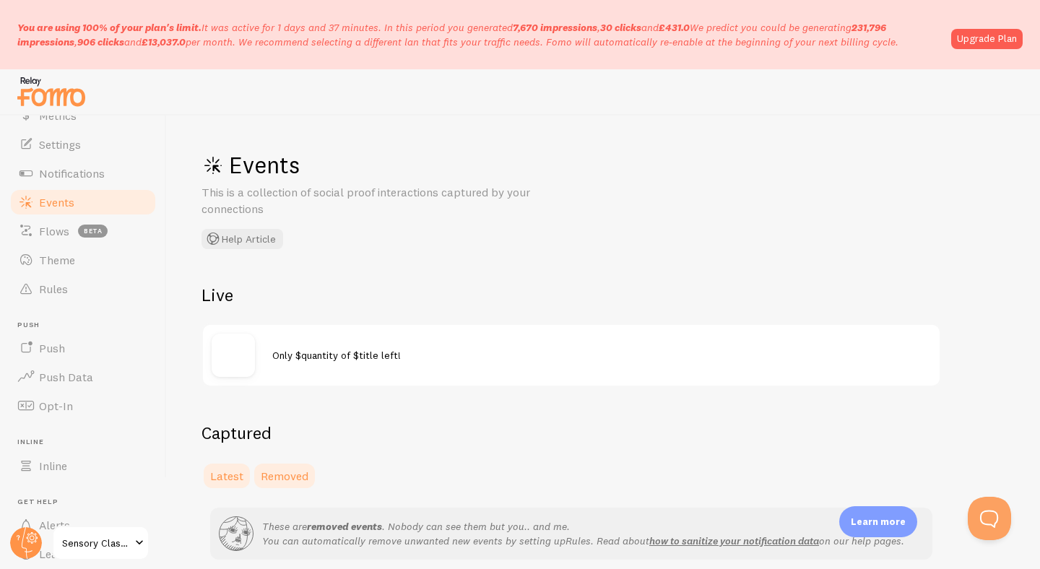
click at [232, 488] on link "Latest" at bounding box center [227, 476] width 51 height 29
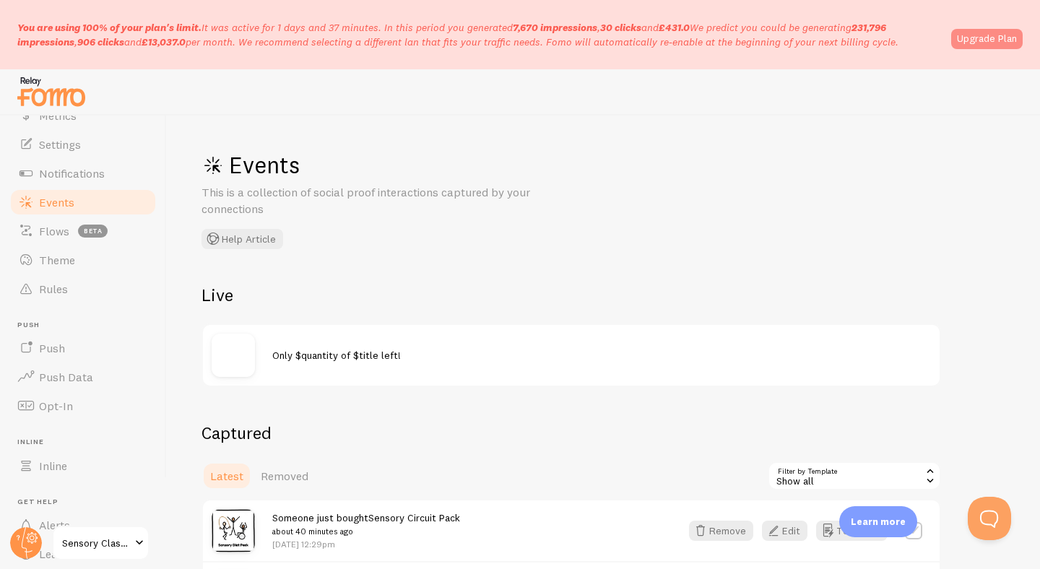
click at [991, 34] on link "Upgrade Plan" at bounding box center [988, 39] width 72 height 20
